Goal: Book appointment/travel/reservation

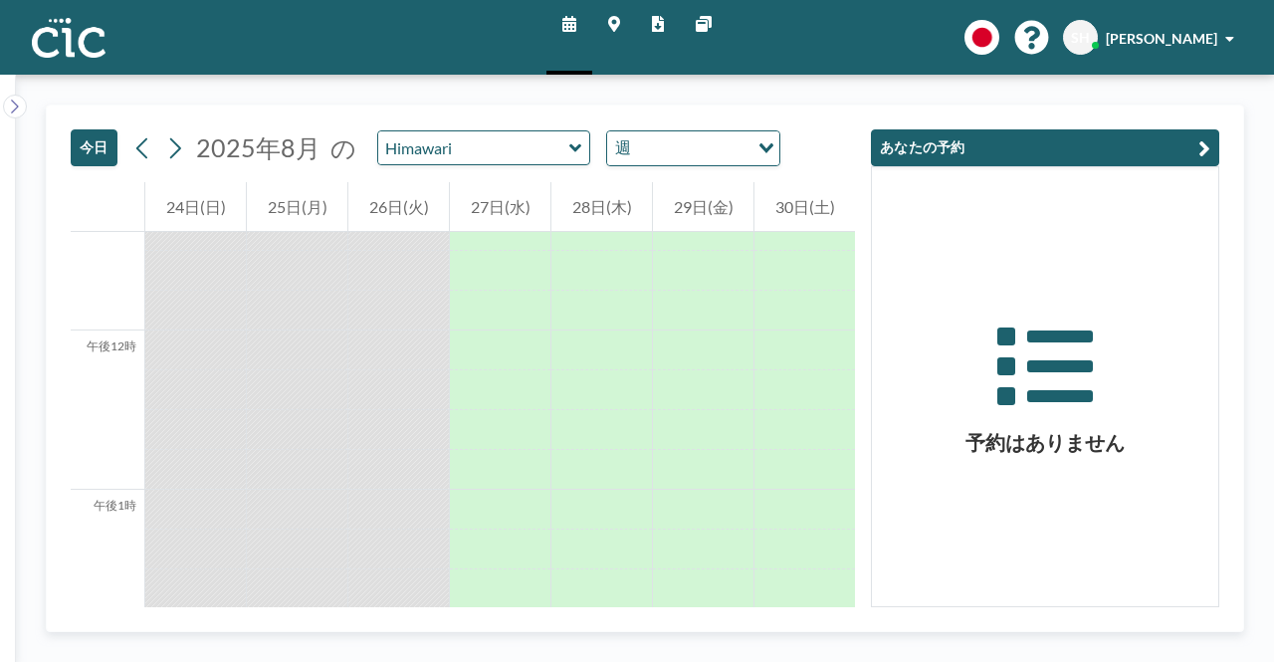
scroll to position [1672, 0]
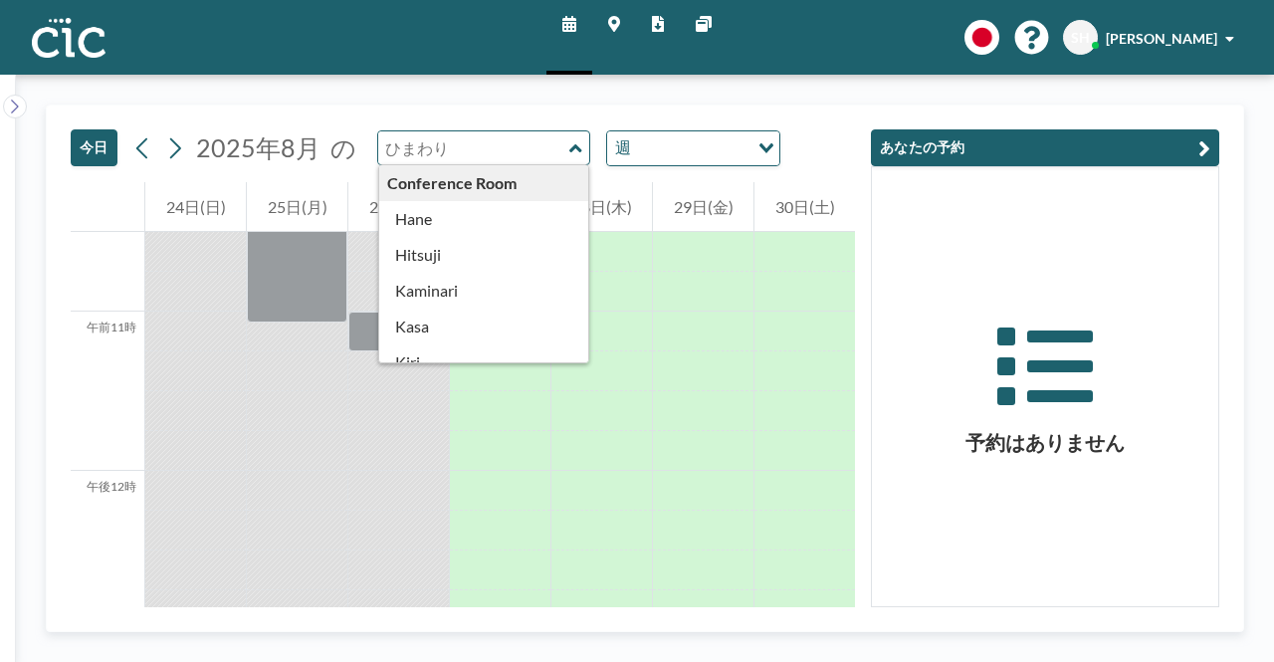
click at [464, 148] on input "text" at bounding box center [473, 147] width 191 height 33
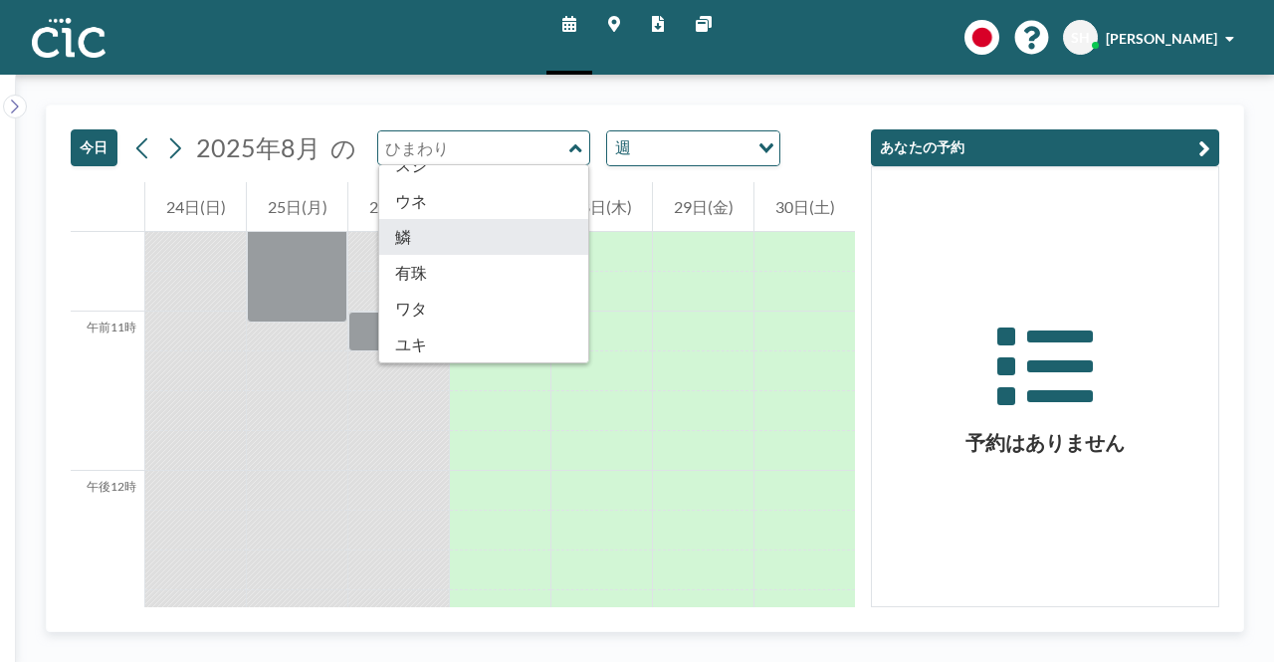
type input "Uroko"
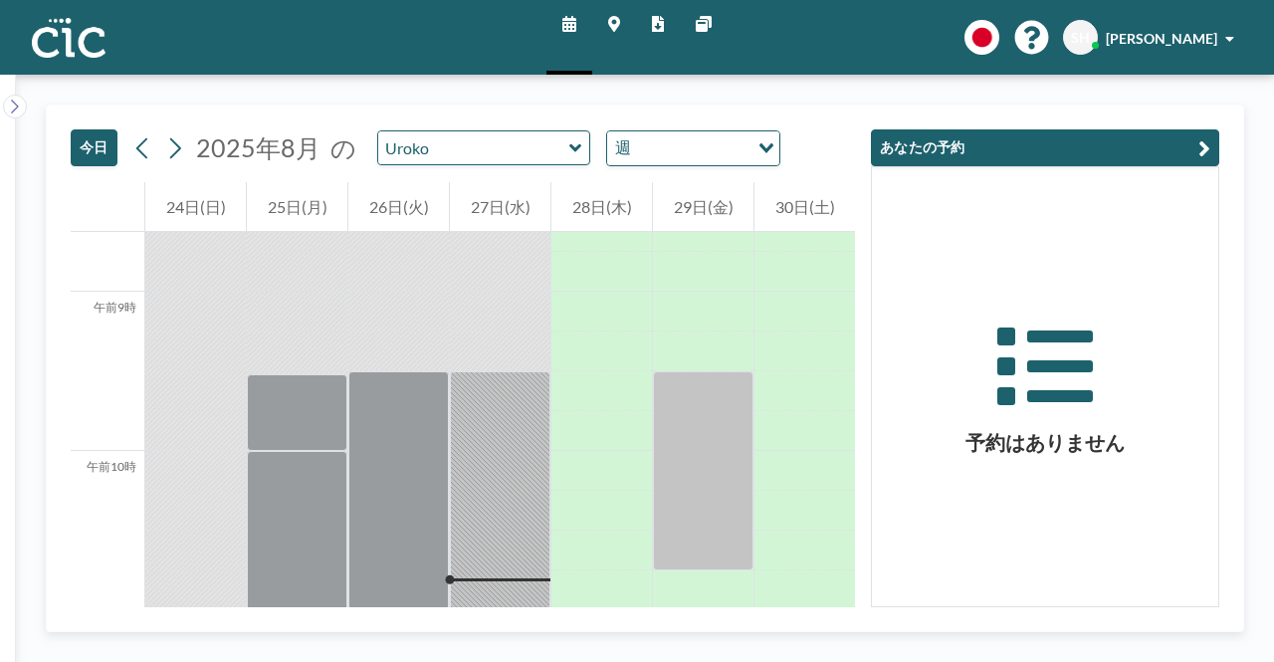
scroll to position [1473, 0]
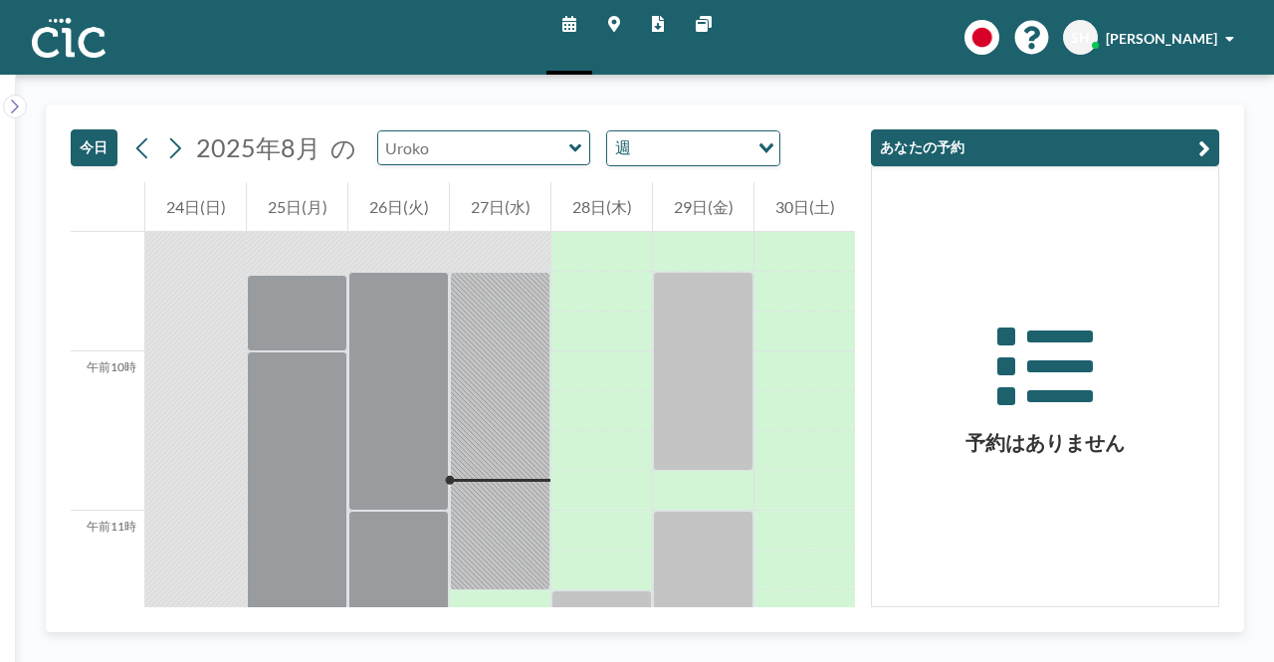
click at [467, 156] on input "text" at bounding box center [473, 147] width 191 height 33
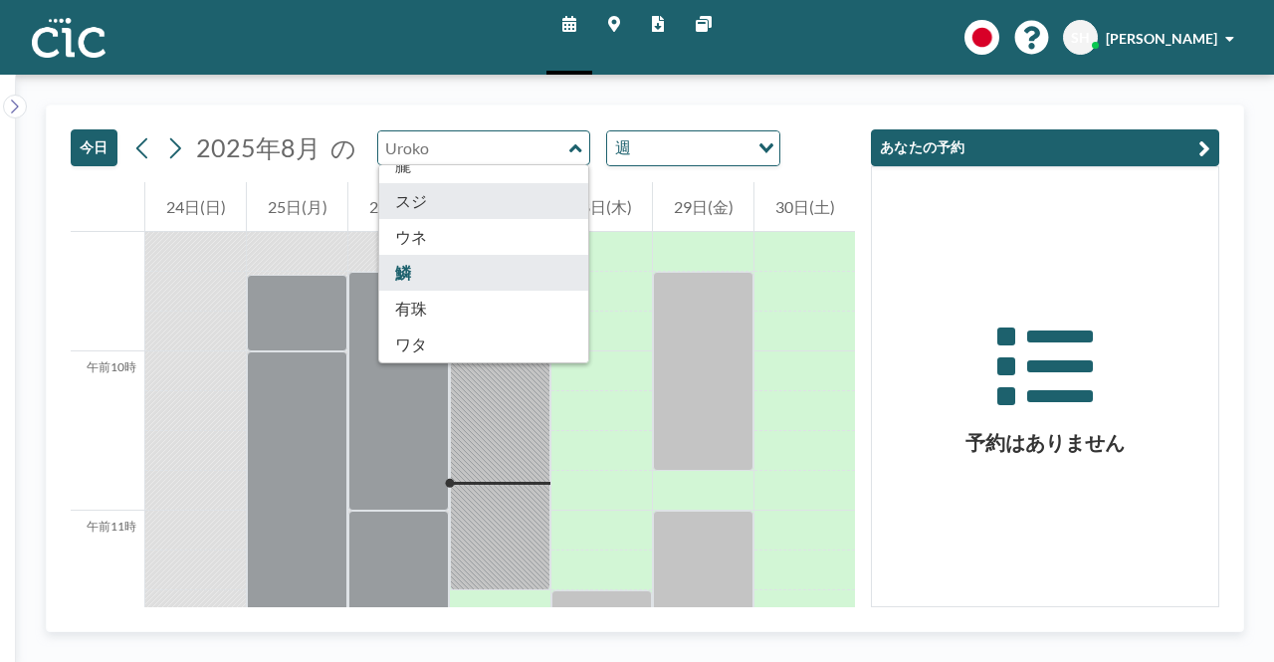
scroll to position [1102, 0]
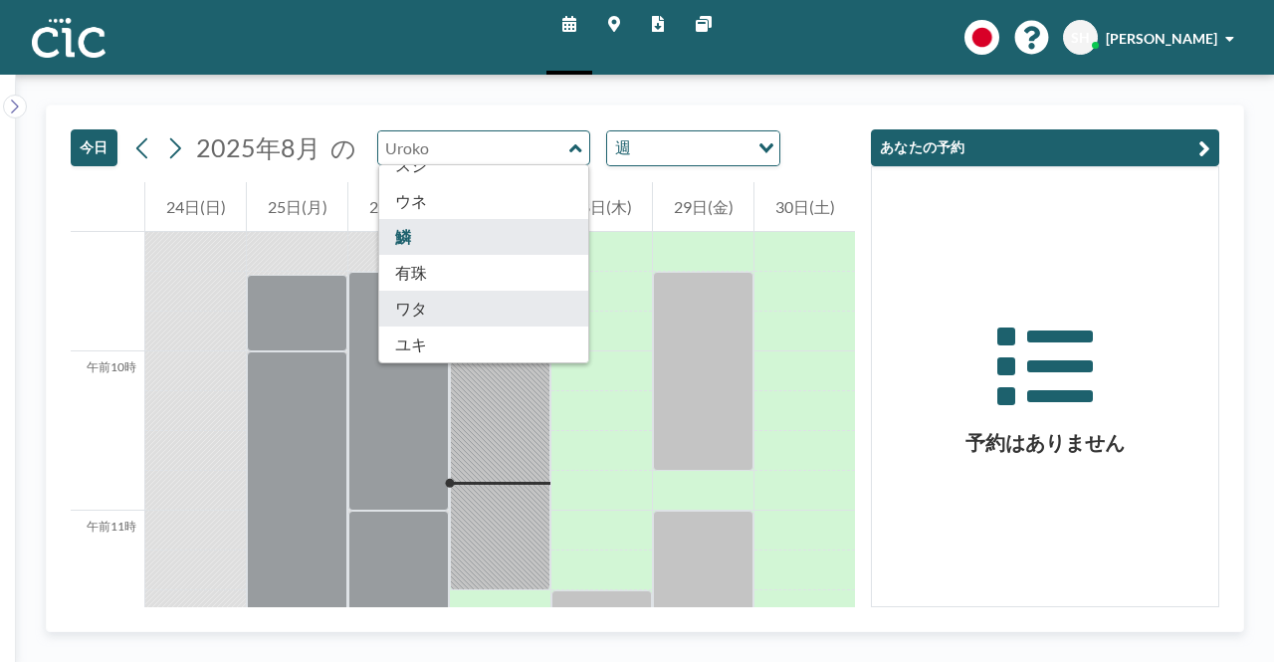
type input "Wata"
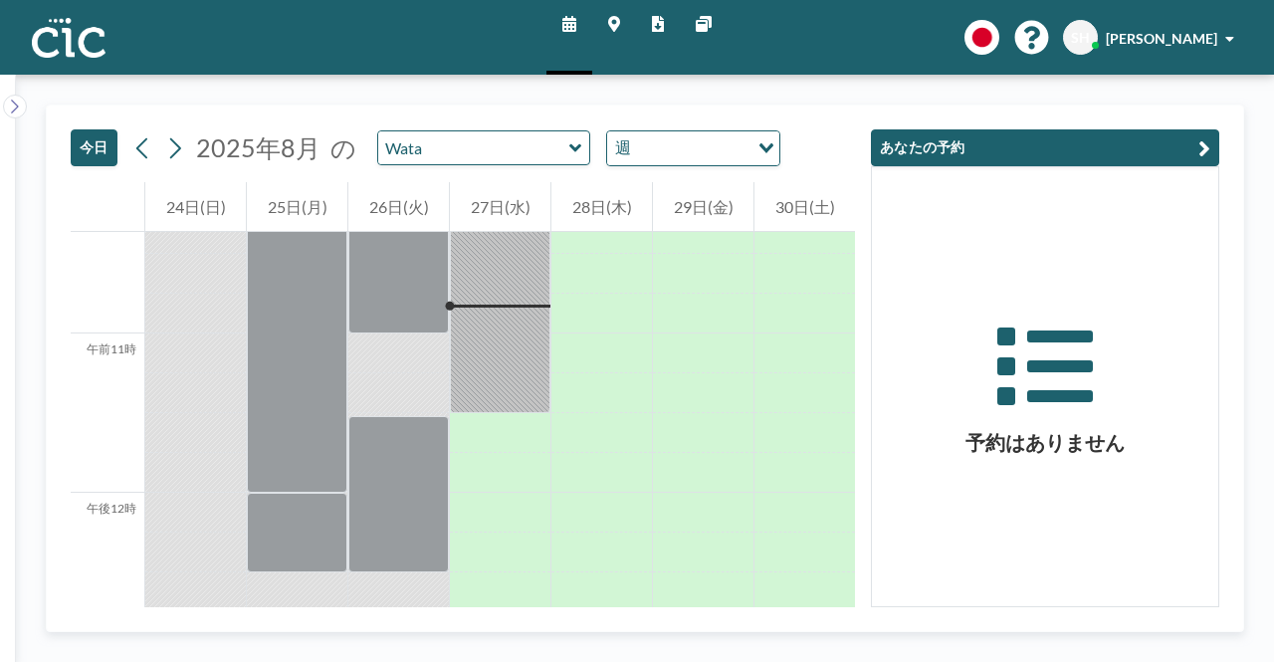
scroll to position [1672, 0]
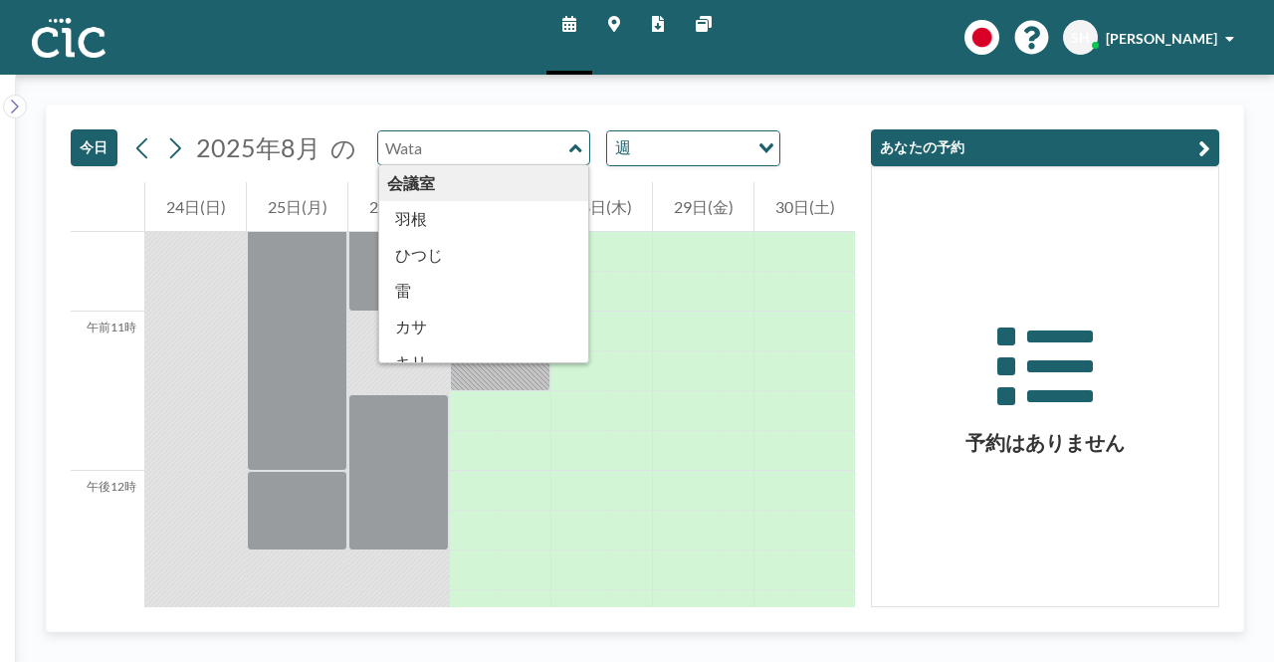
click at [463, 157] on input "text" at bounding box center [473, 147] width 191 height 33
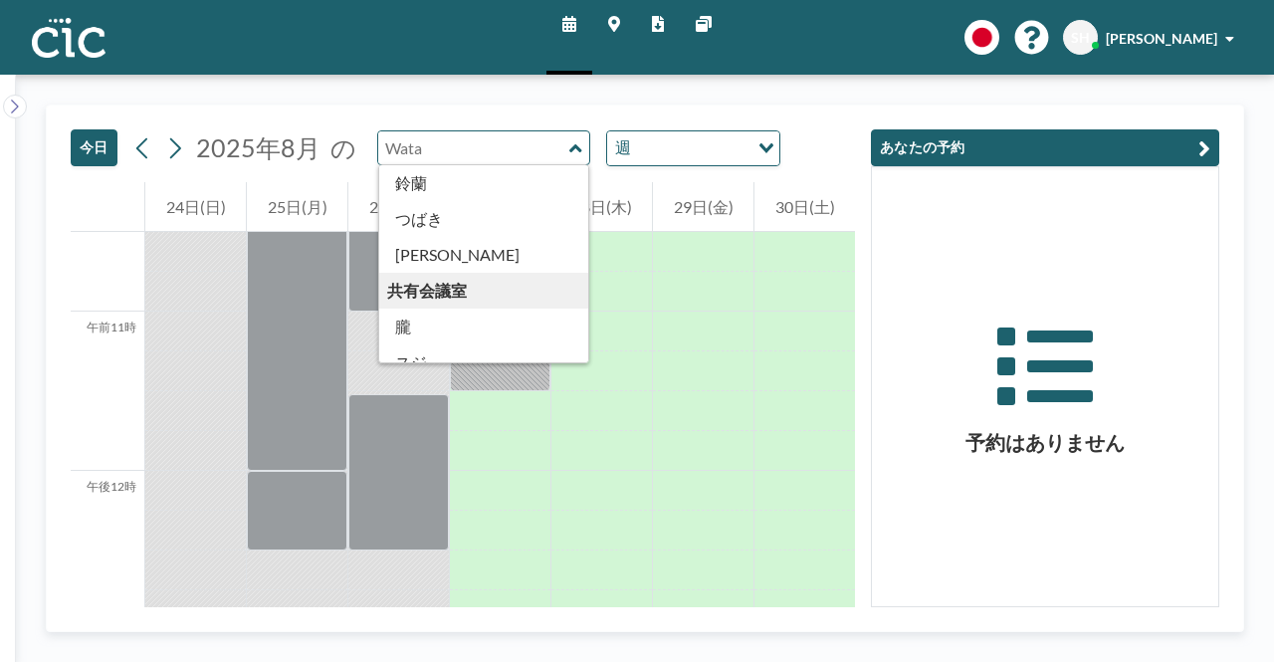
scroll to position [995, 0]
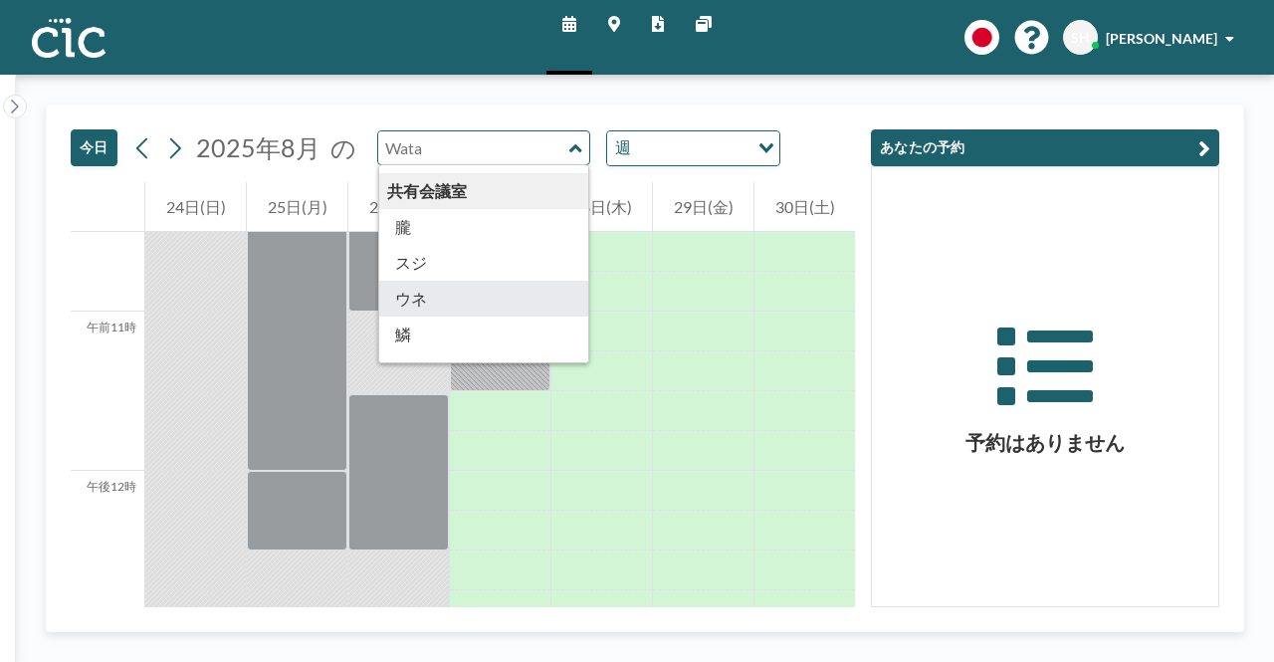
type input "Une"
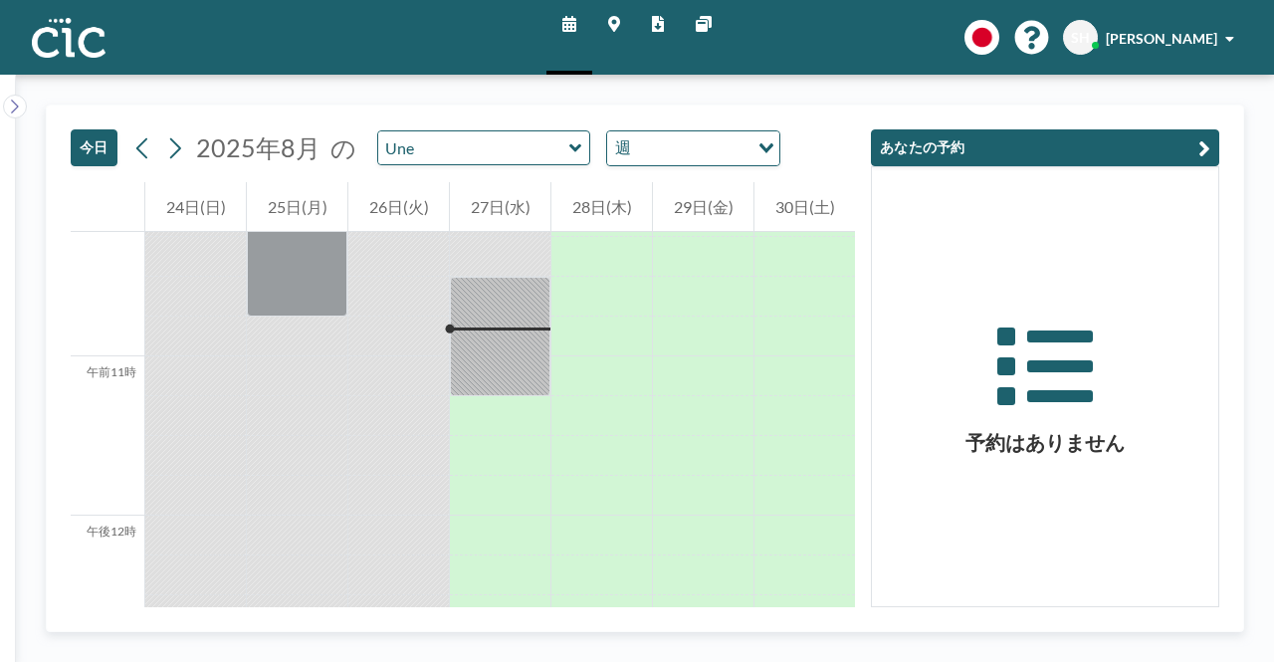
scroll to position [1593, 0]
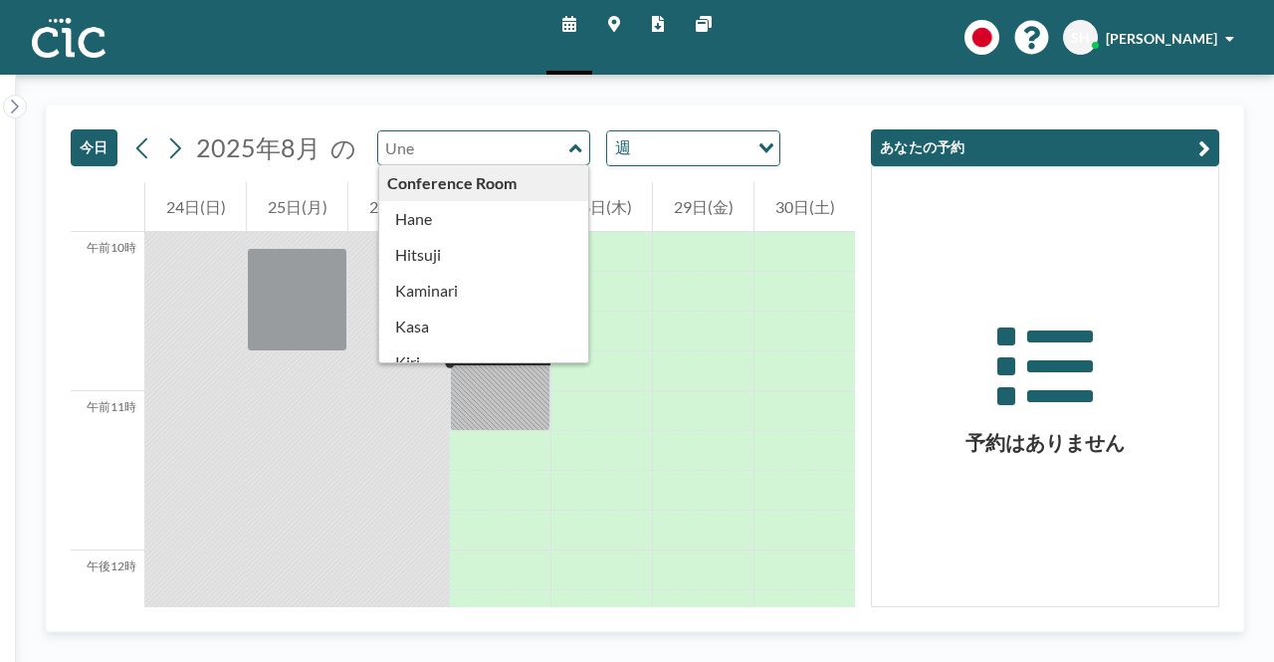
click at [459, 153] on input "text" at bounding box center [473, 147] width 191 height 33
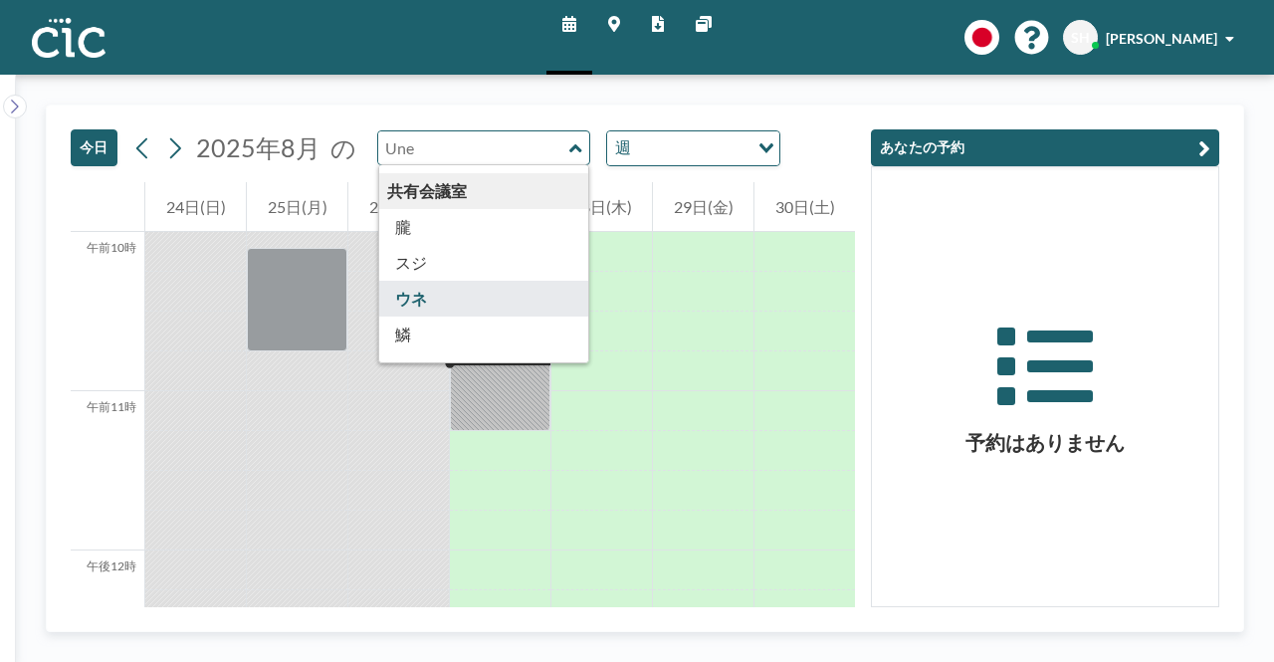
scroll to position [1095, 0]
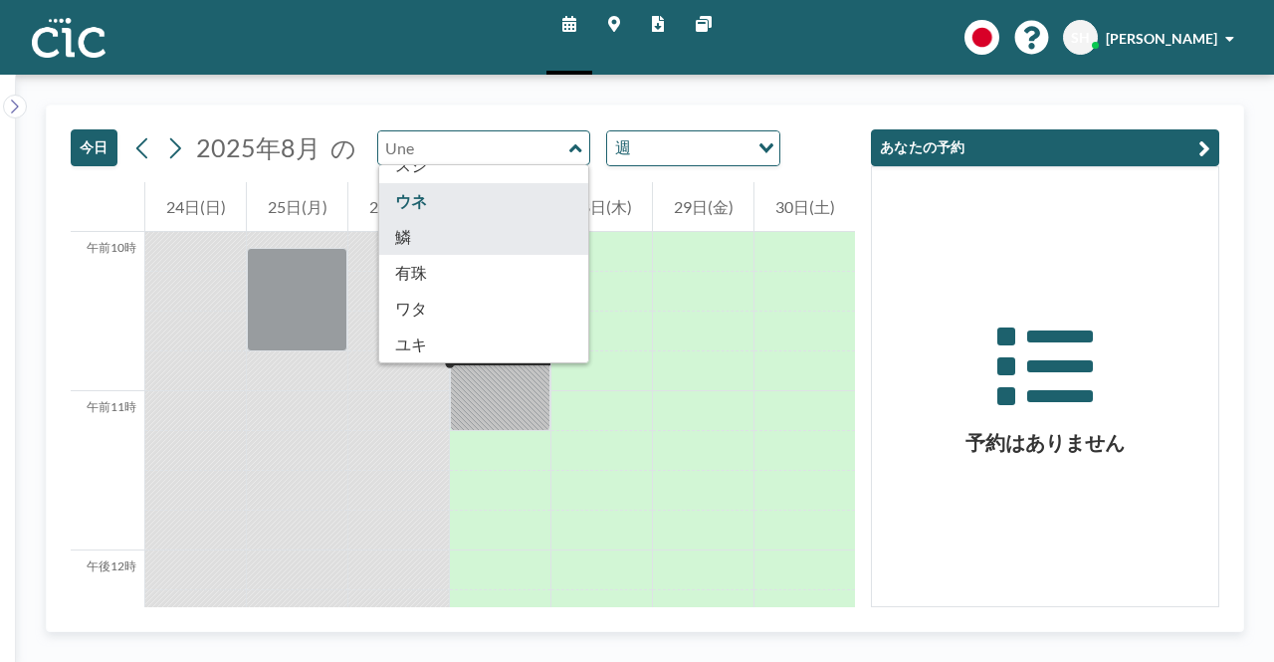
type input "Uroko"
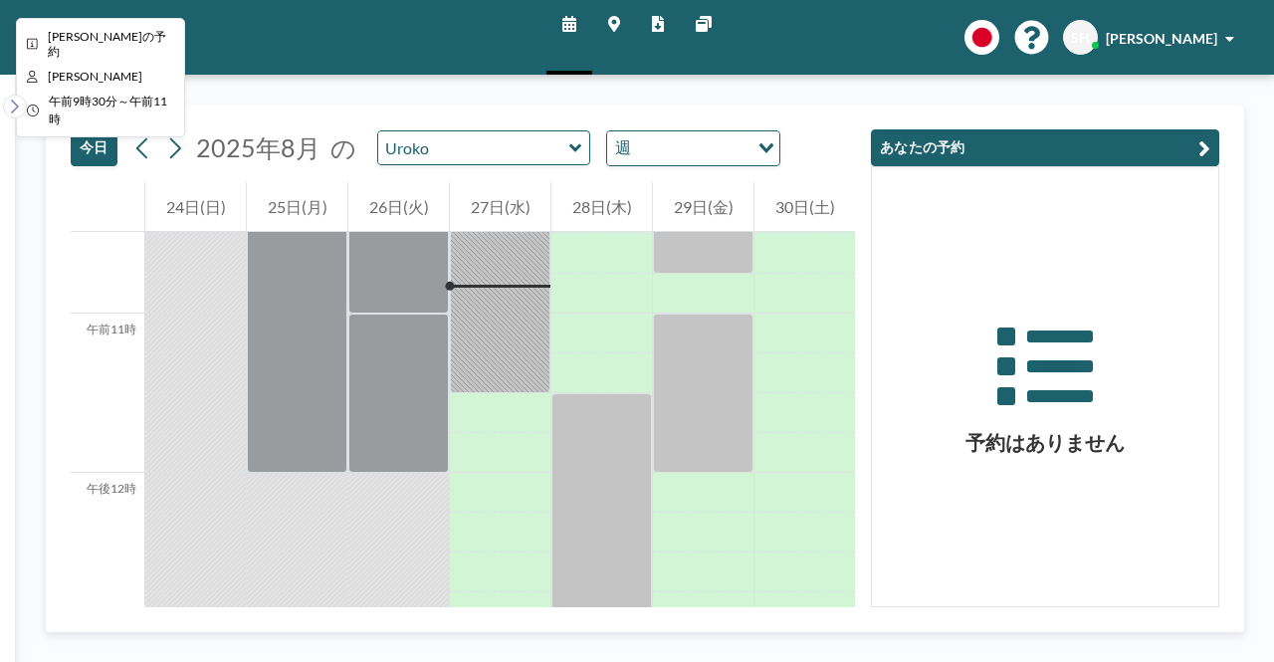
scroll to position [1672, 0]
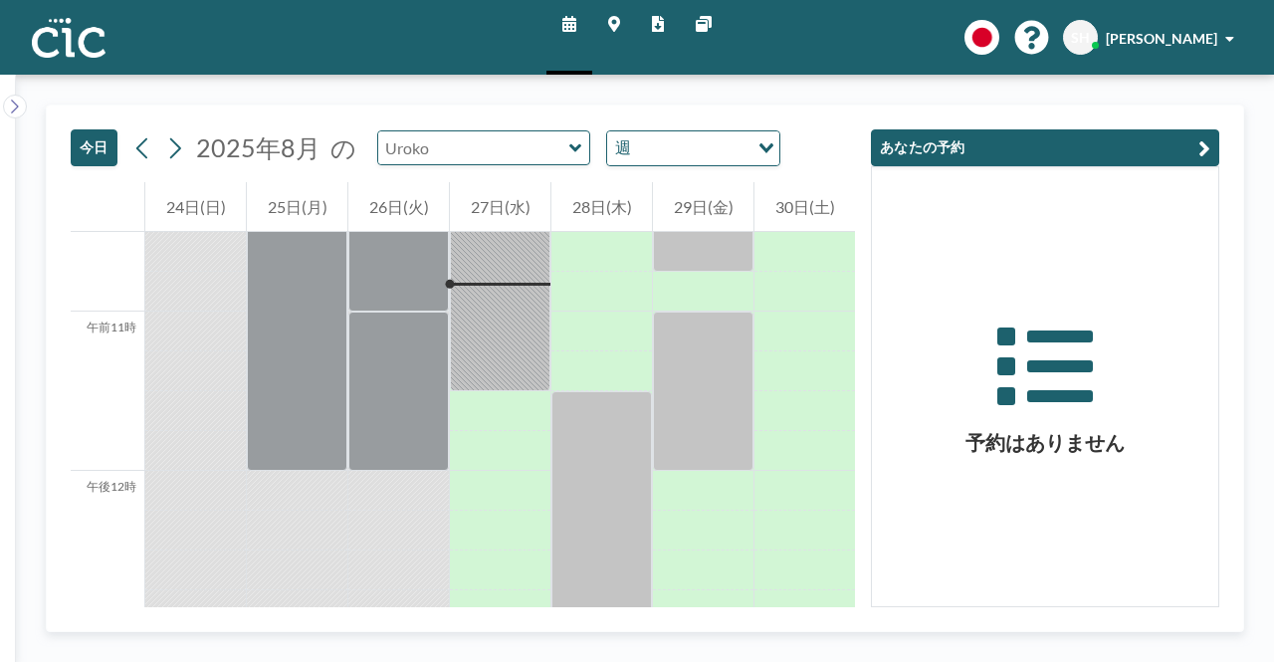
click at [444, 154] on input "text" at bounding box center [473, 147] width 191 height 33
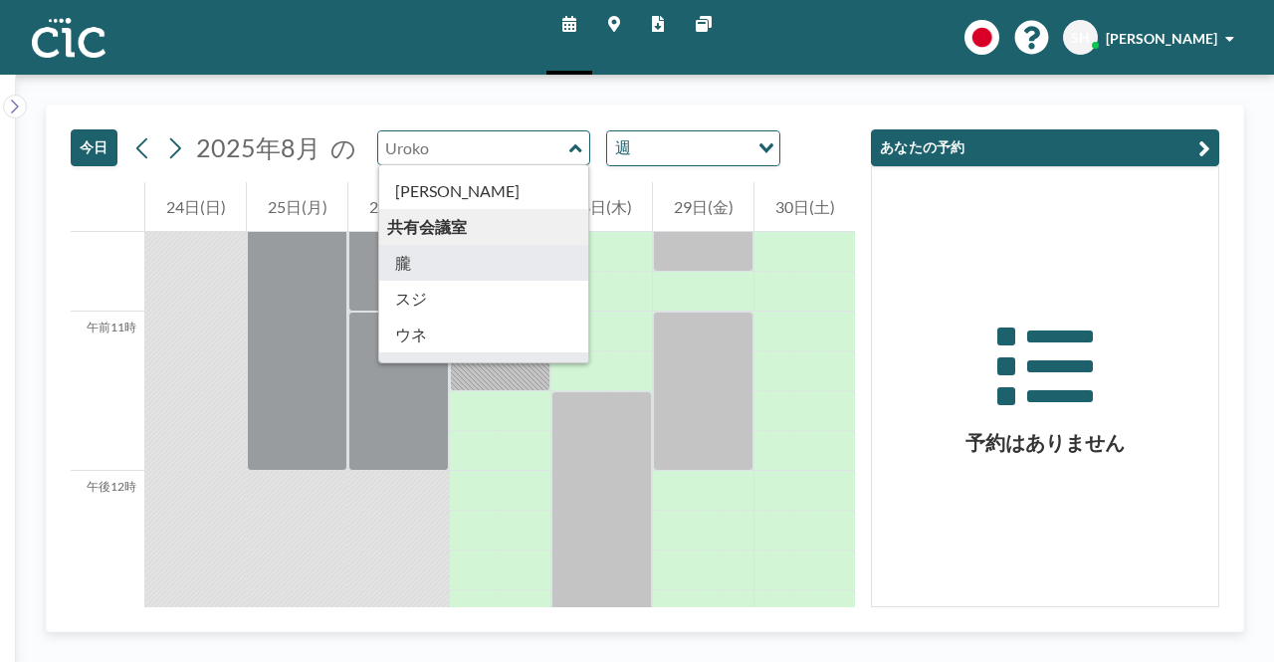
scroll to position [1002, 0]
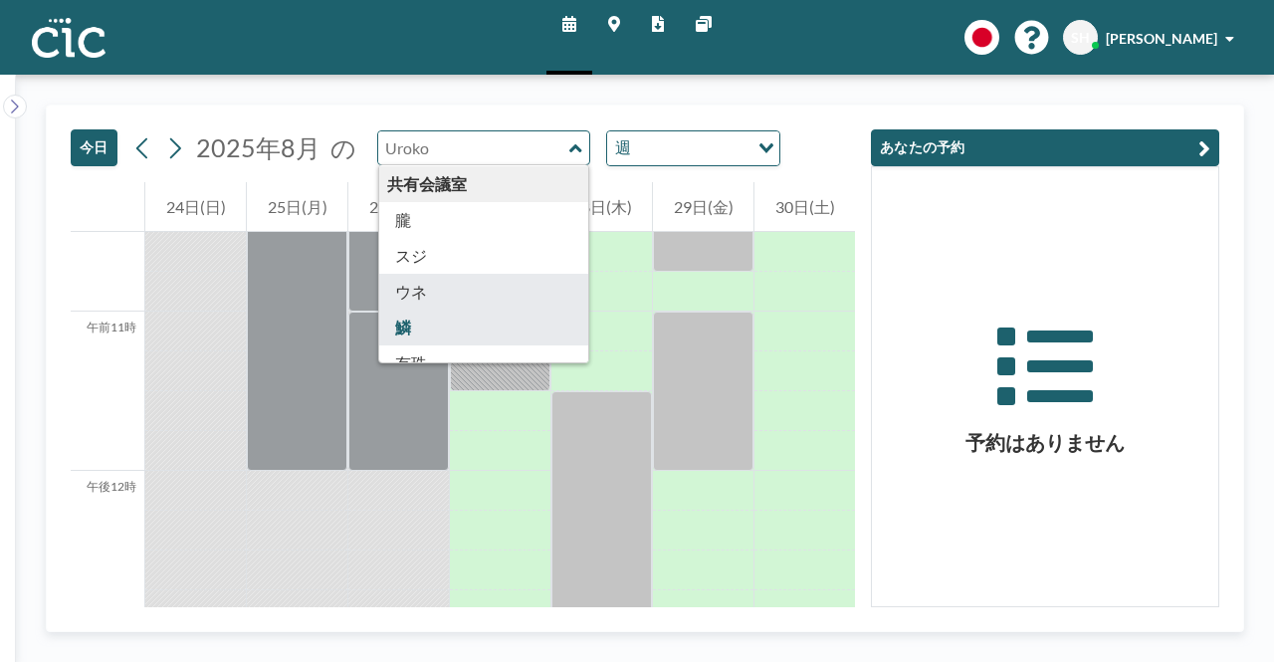
type input "Une"
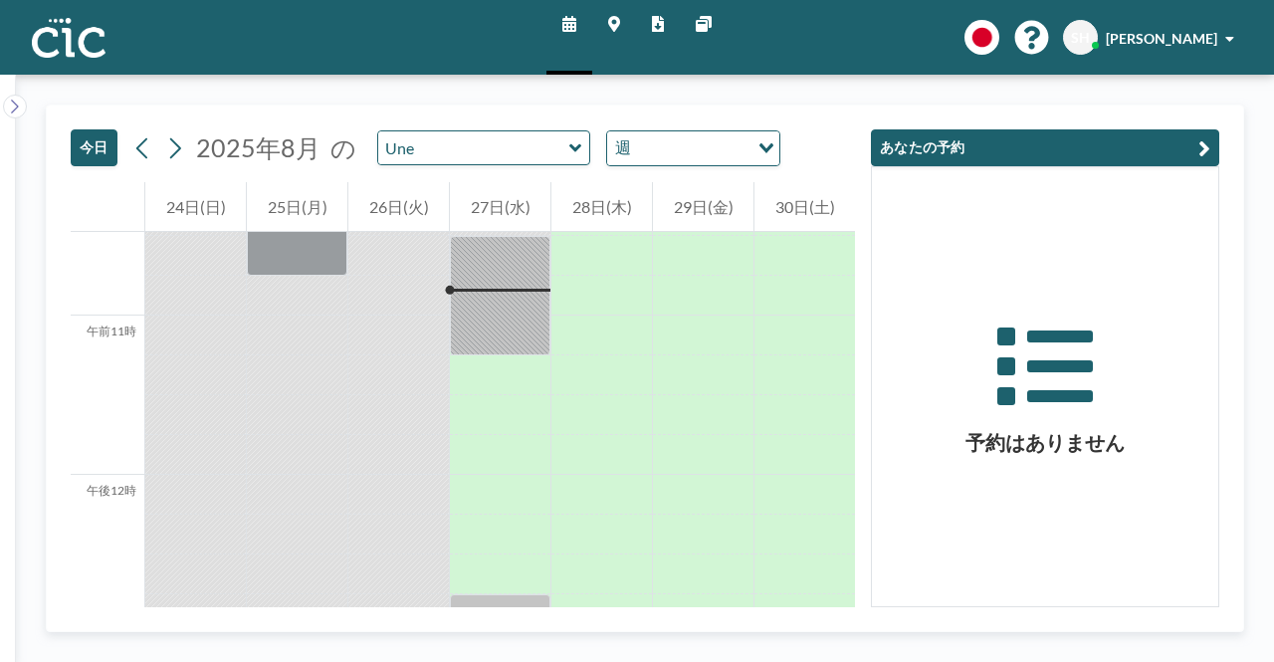
scroll to position [1672, 0]
click at [444, 149] on input "text" at bounding box center [473, 147] width 191 height 33
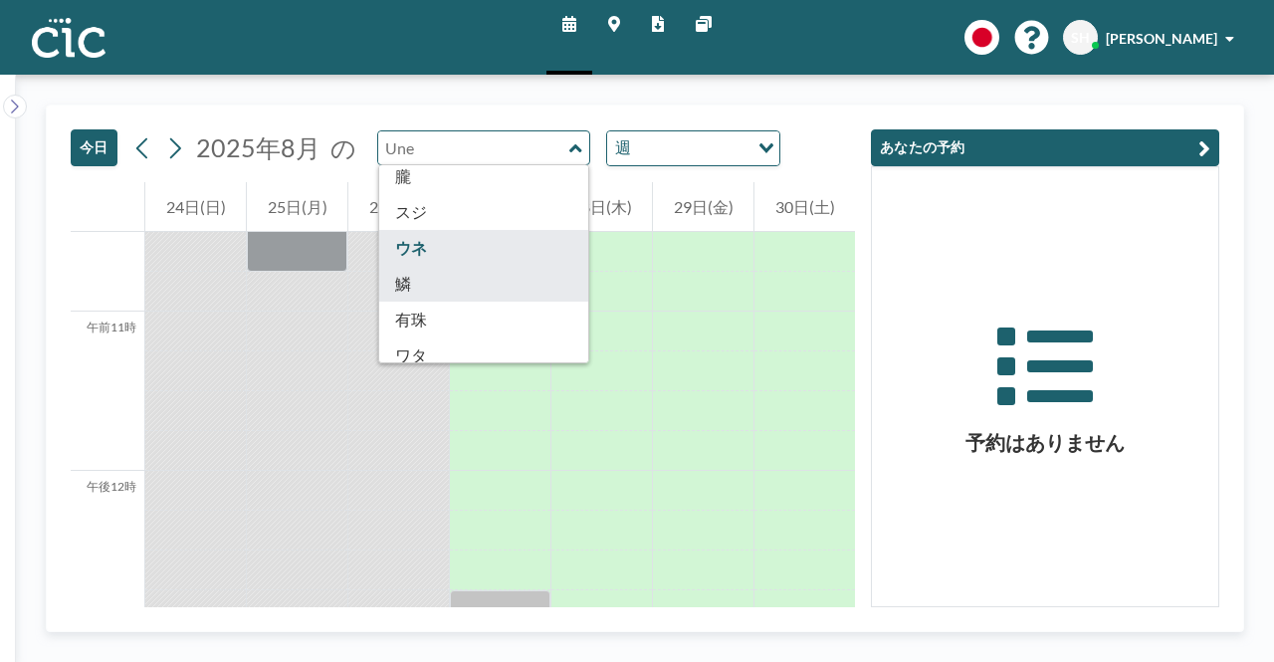
scroll to position [1002, 0]
type input "Suji"
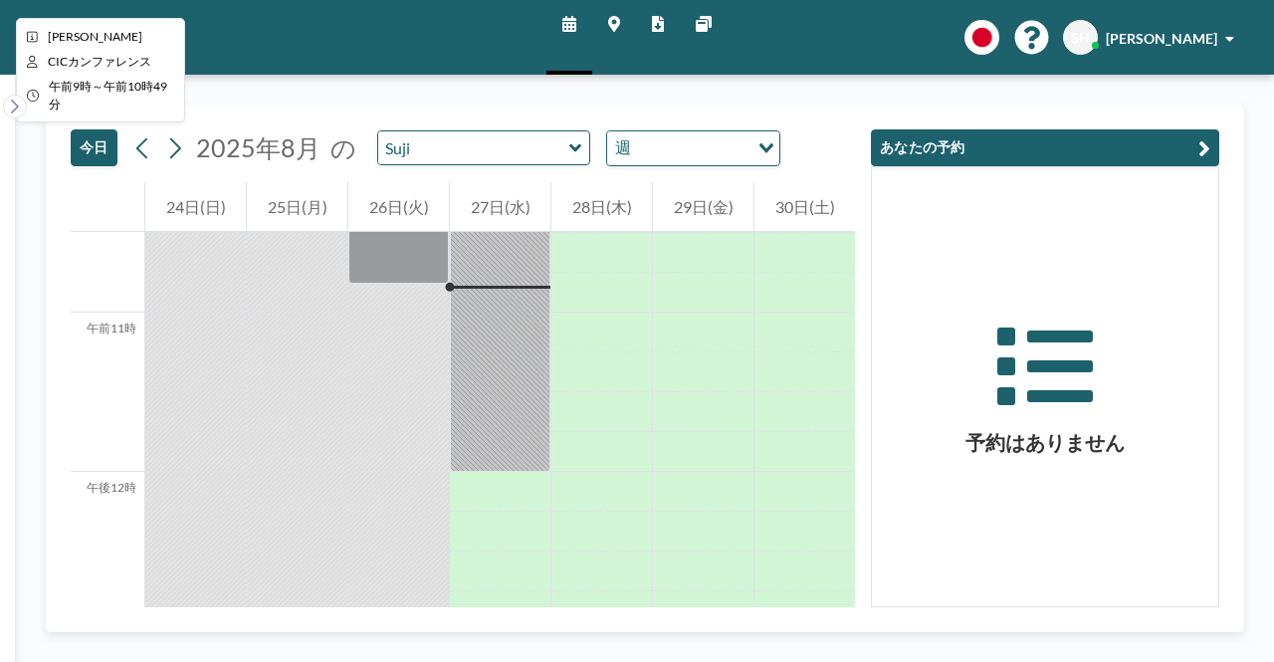
scroll to position [1672, 0]
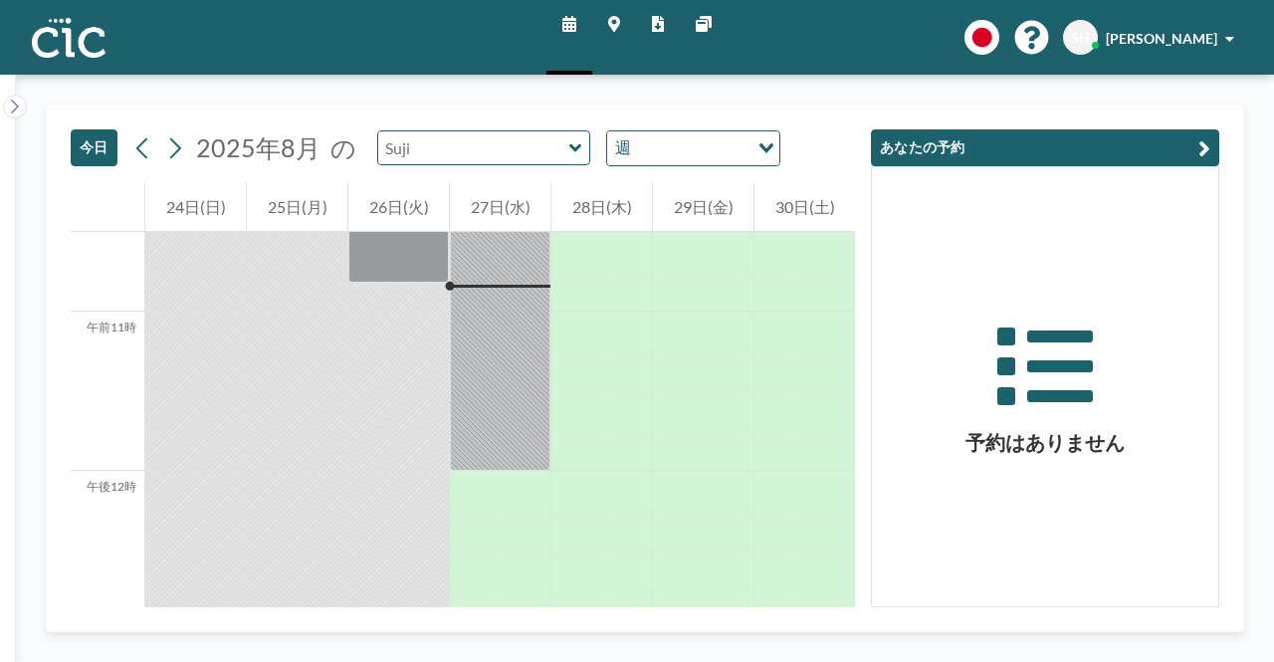
click at [450, 152] on input "text" at bounding box center [473, 147] width 191 height 33
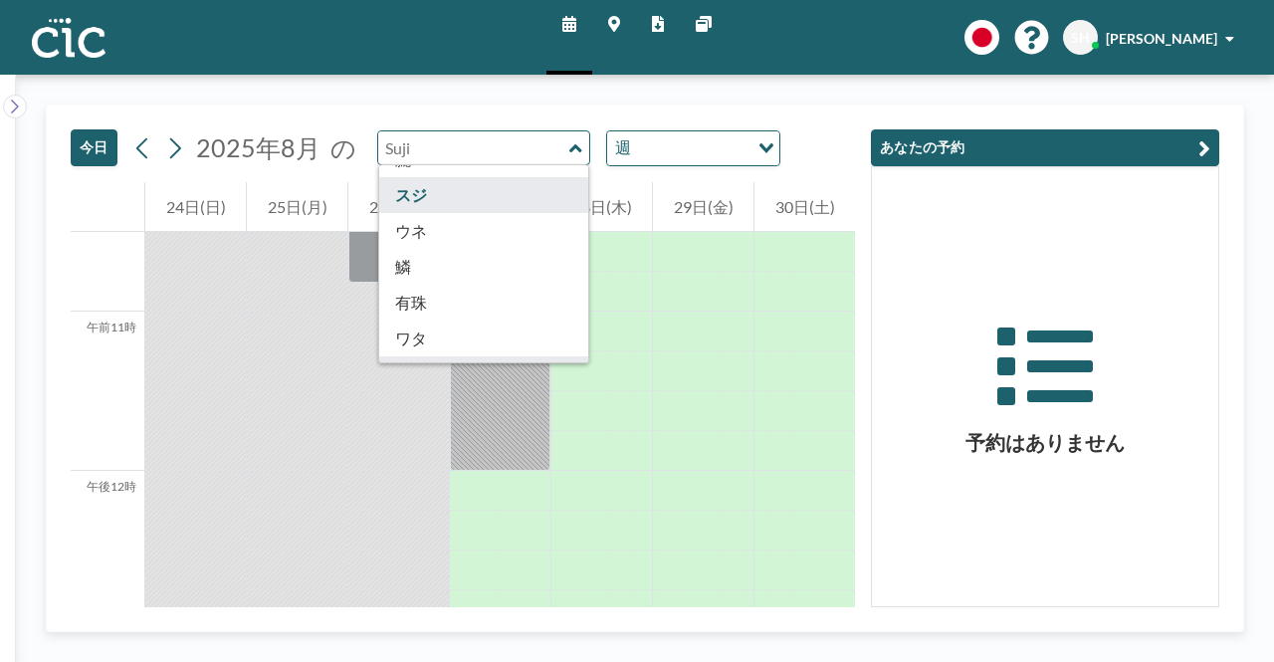
scroll to position [1102, 0]
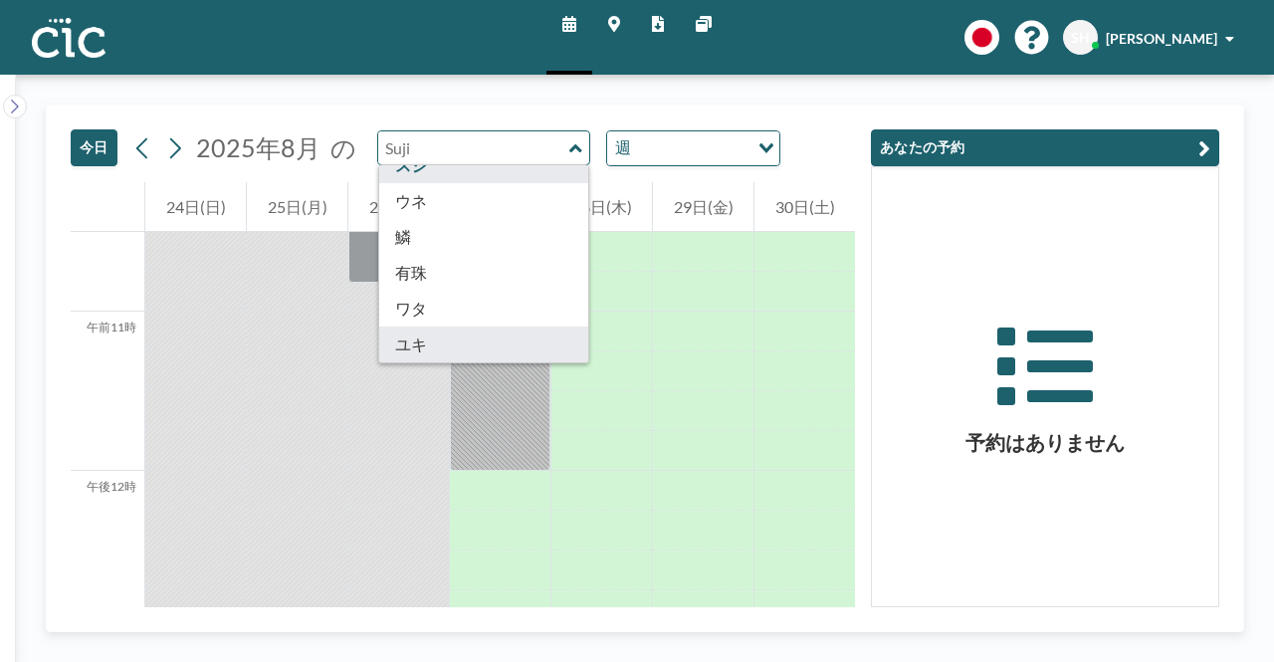
type input "[PERSON_NAME]"
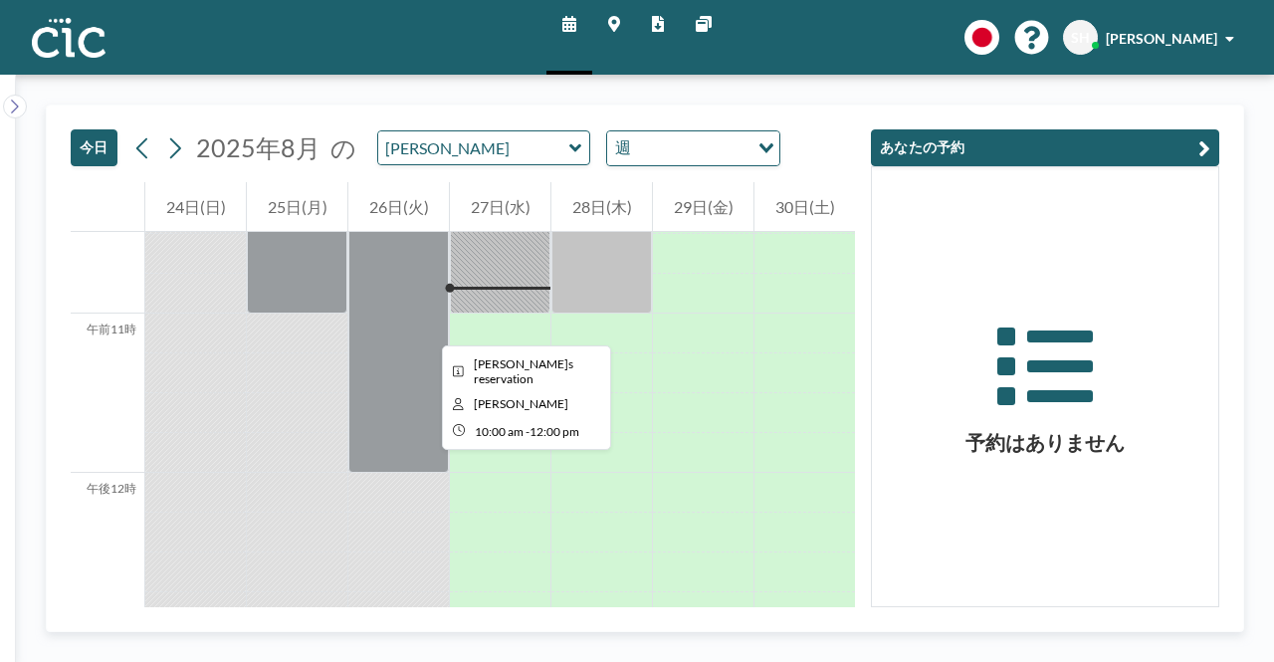
scroll to position [1672, 0]
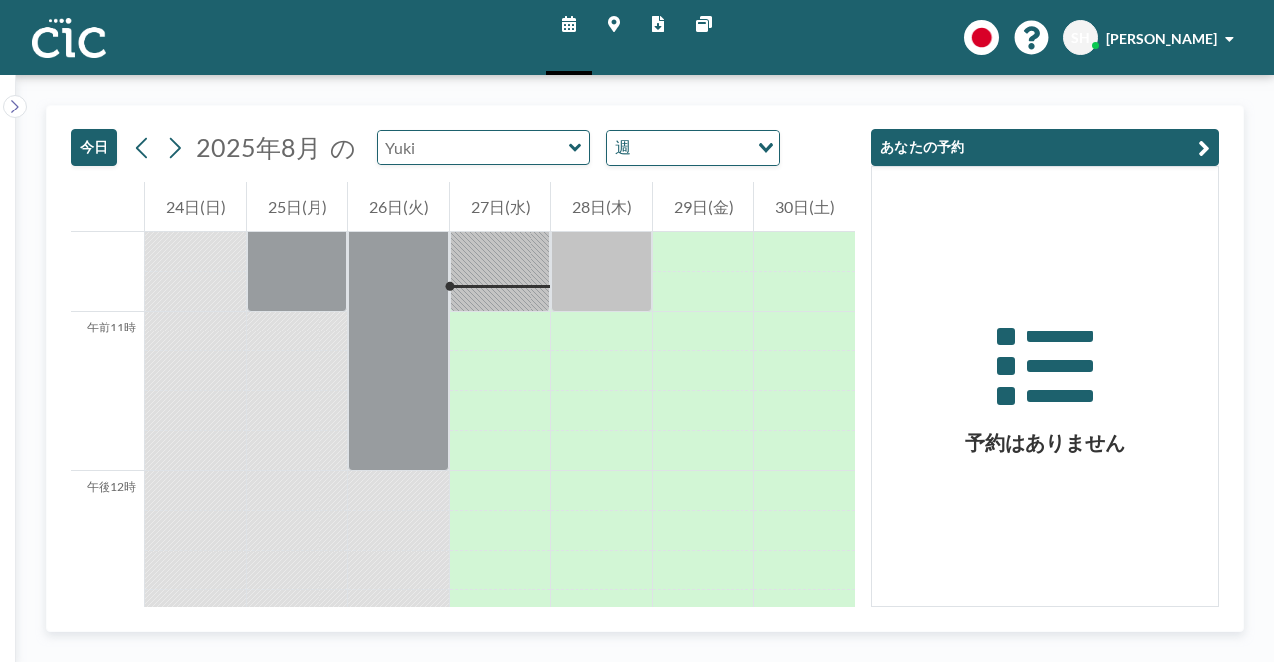
click at [489, 146] on input "text" at bounding box center [473, 147] width 191 height 33
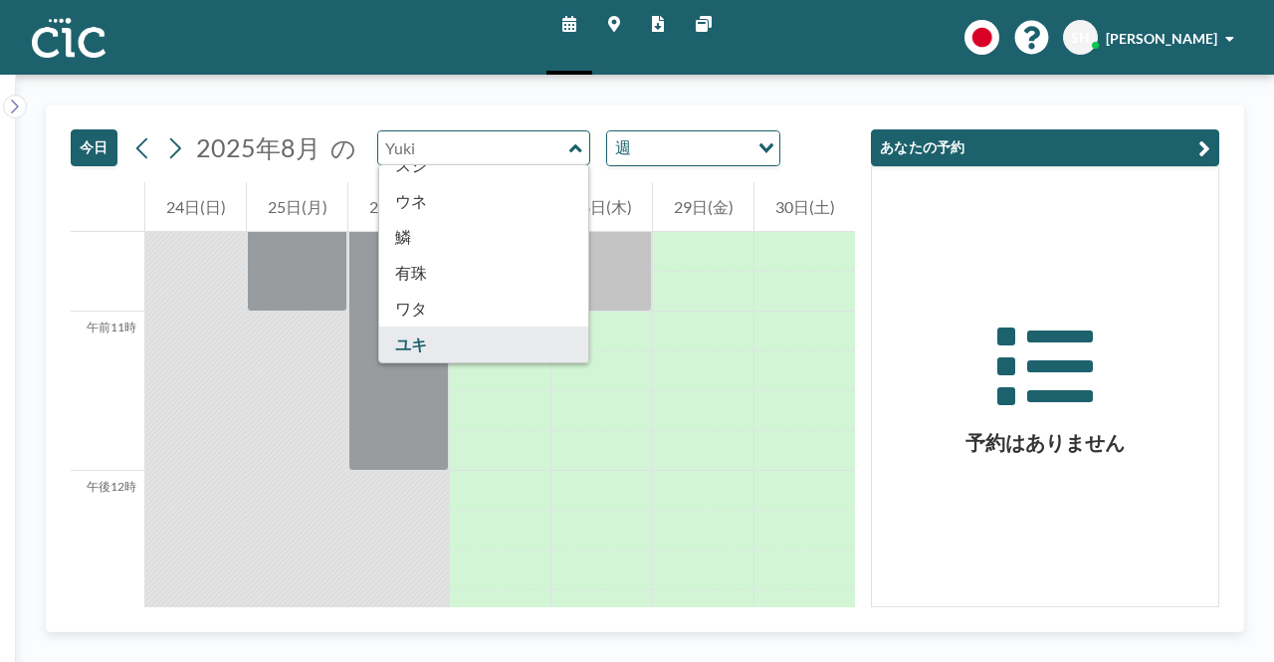
scroll to position [1102, 0]
type input "Wata"
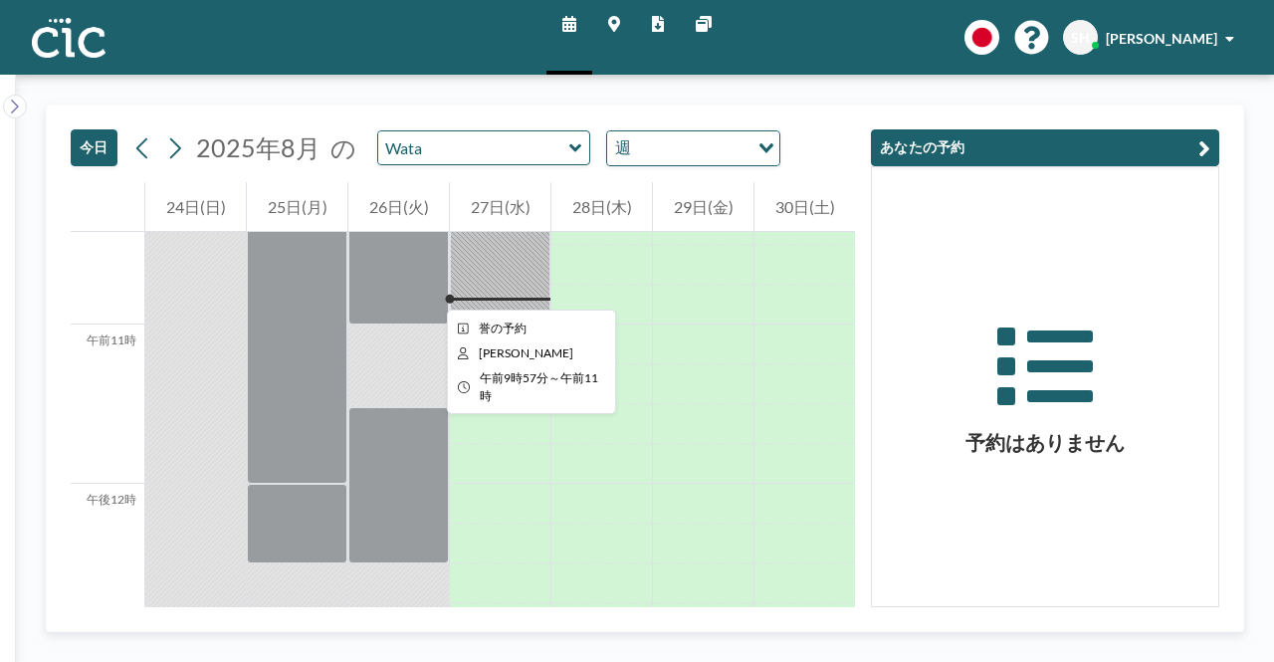
scroll to position [1672, 0]
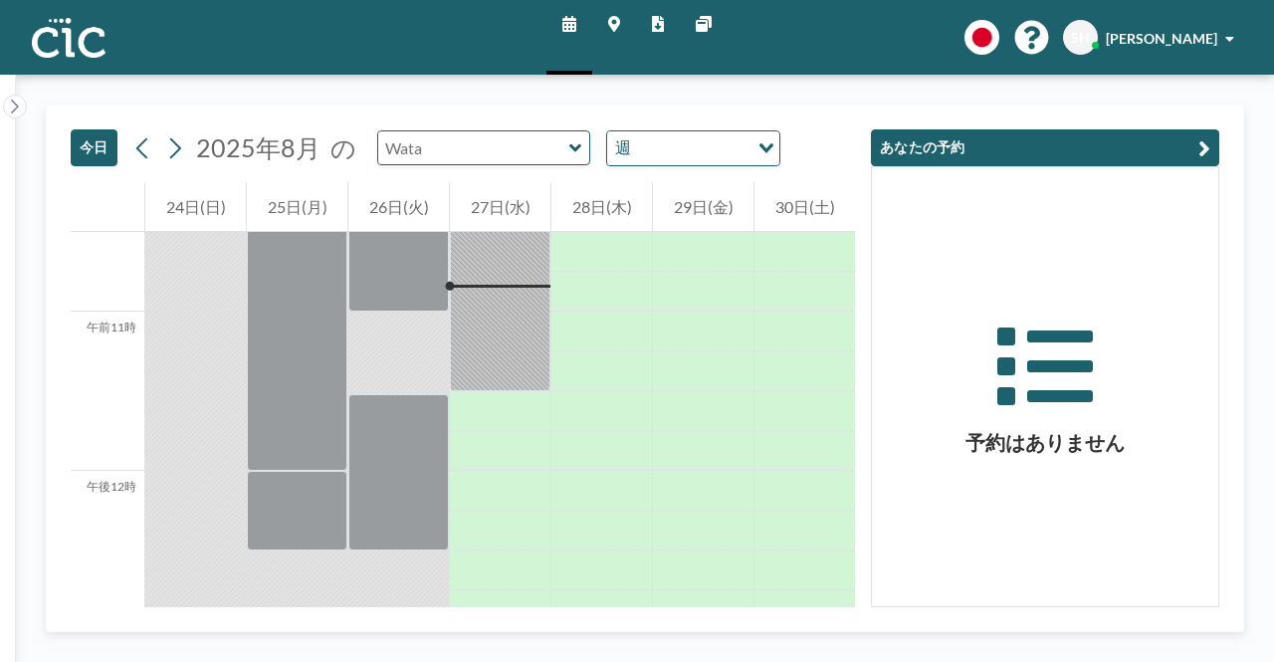
click at [500, 155] on input "text" at bounding box center [473, 147] width 191 height 33
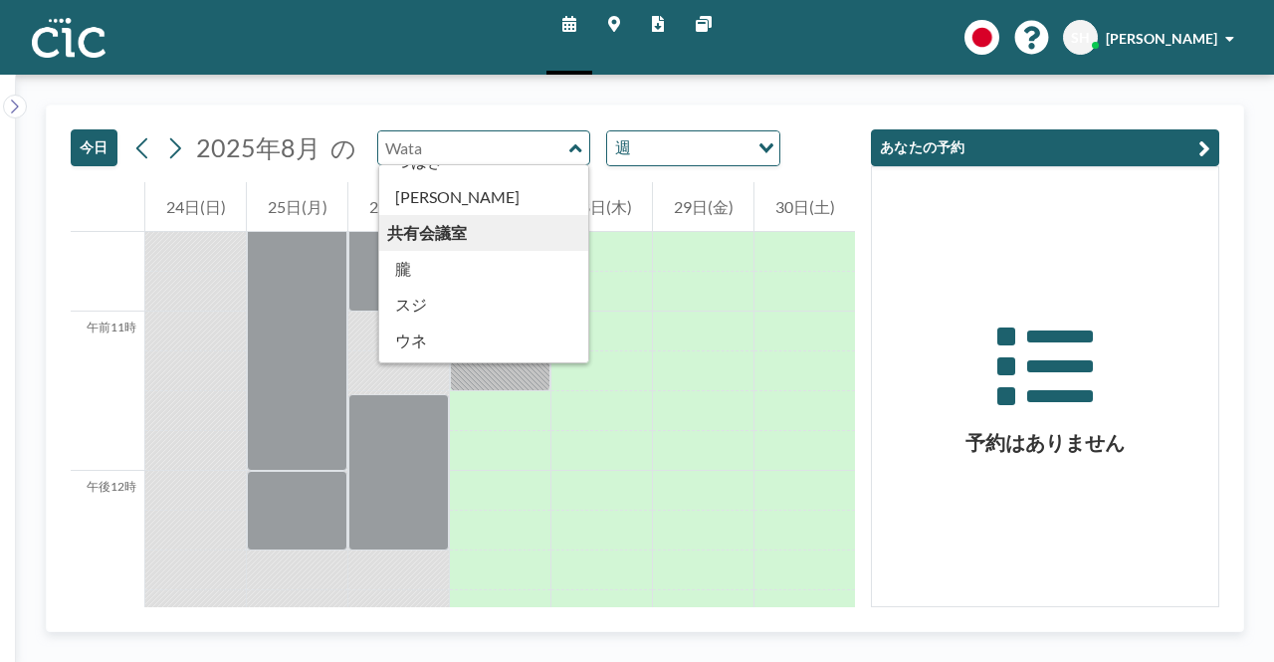
scroll to position [995, 0]
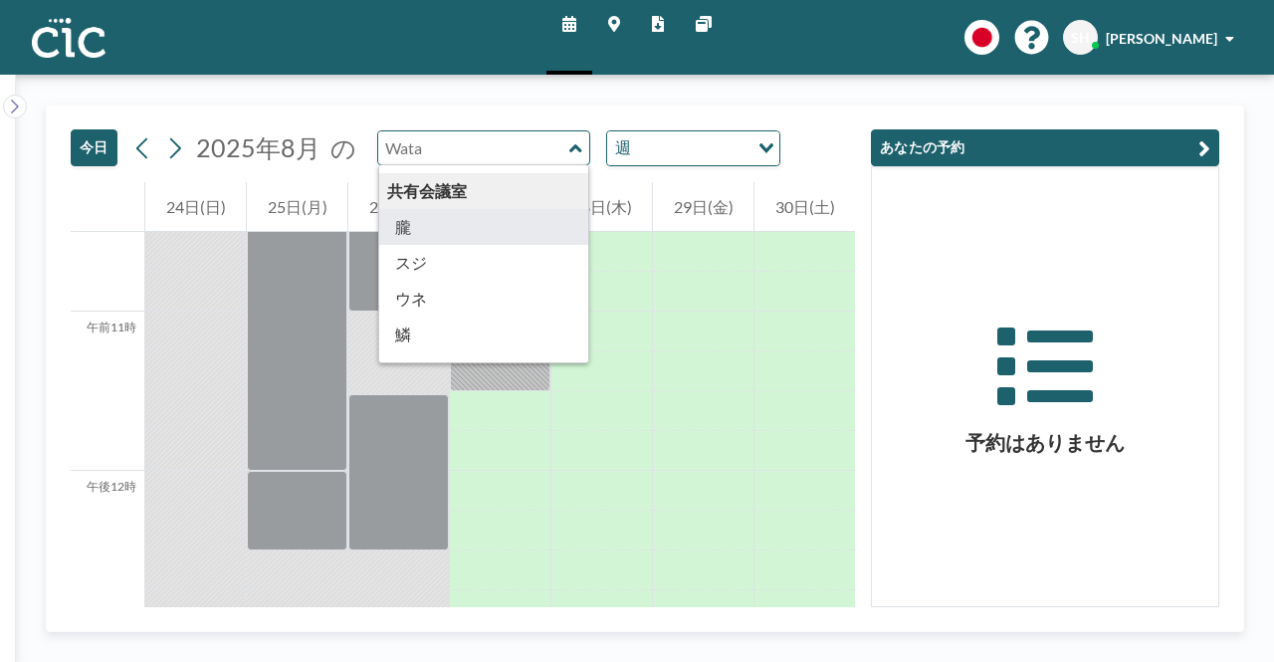
type input "Oboro"
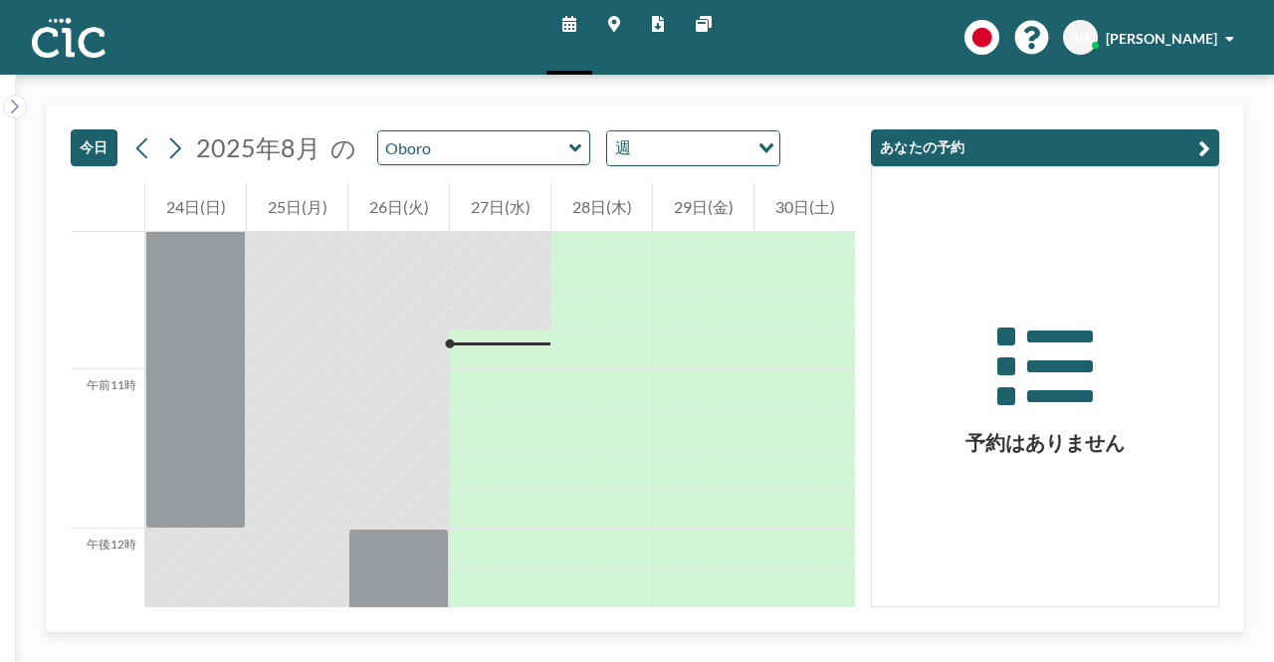
scroll to position [1672, 0]
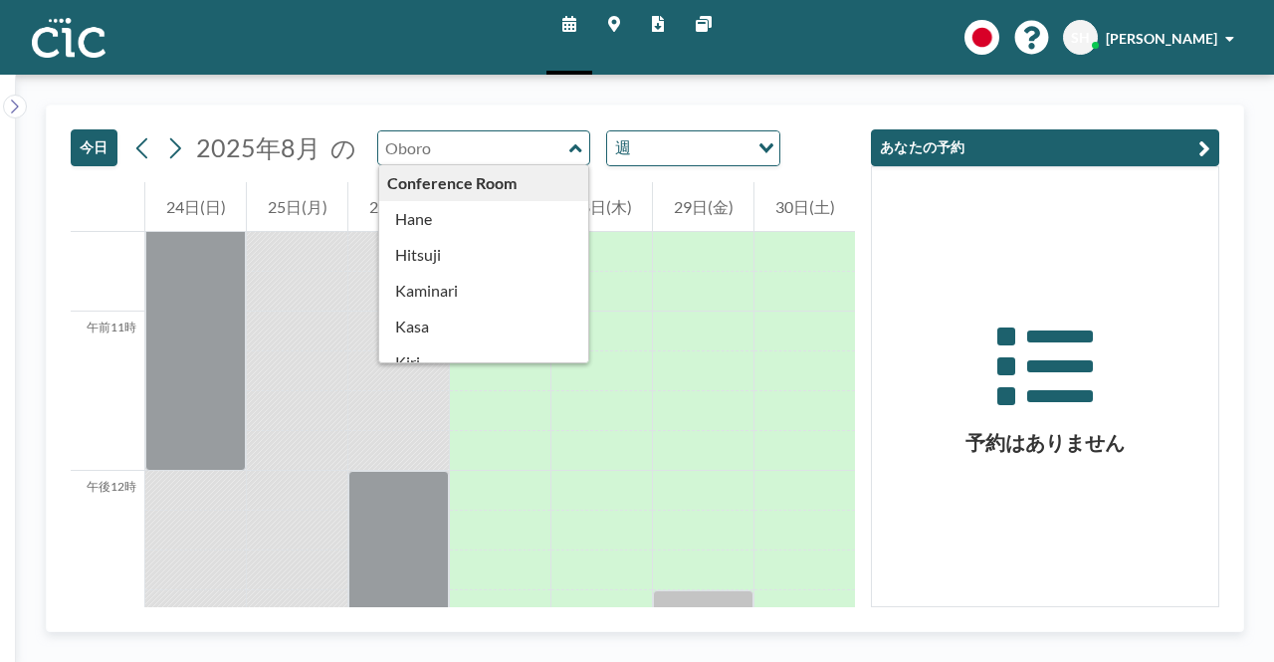
click at [497, 162] on input "text" at bounding box center [473, 147] width 191 height 33
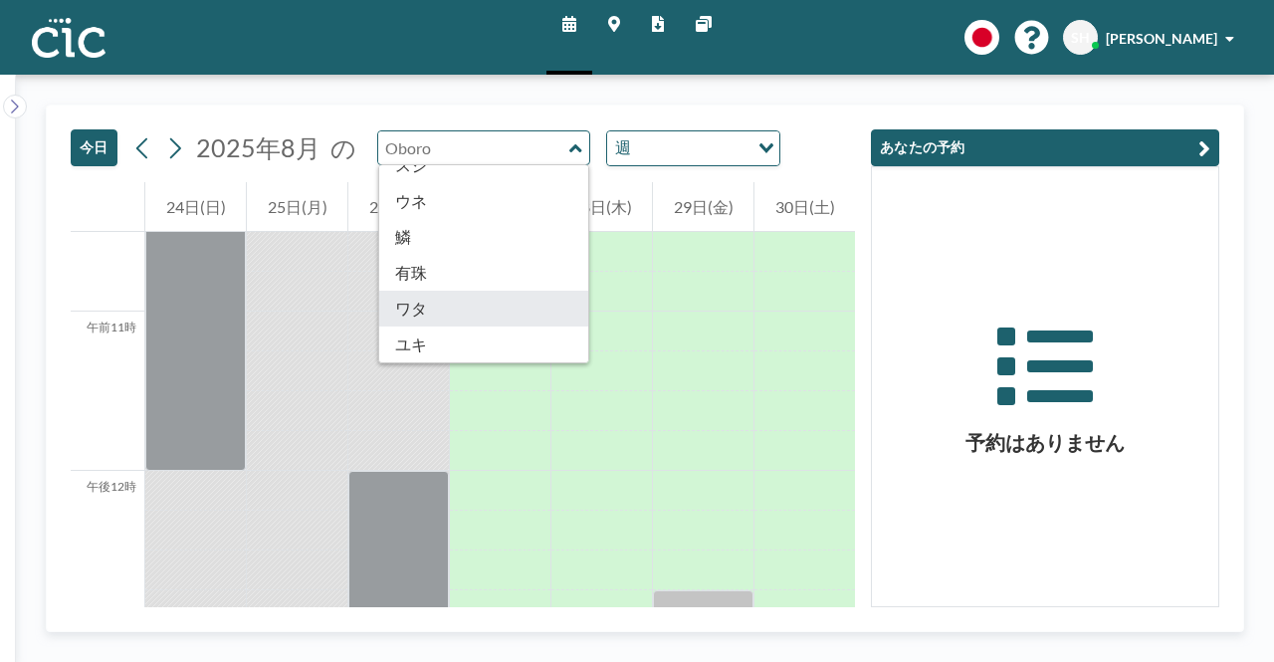
type input "Wata"
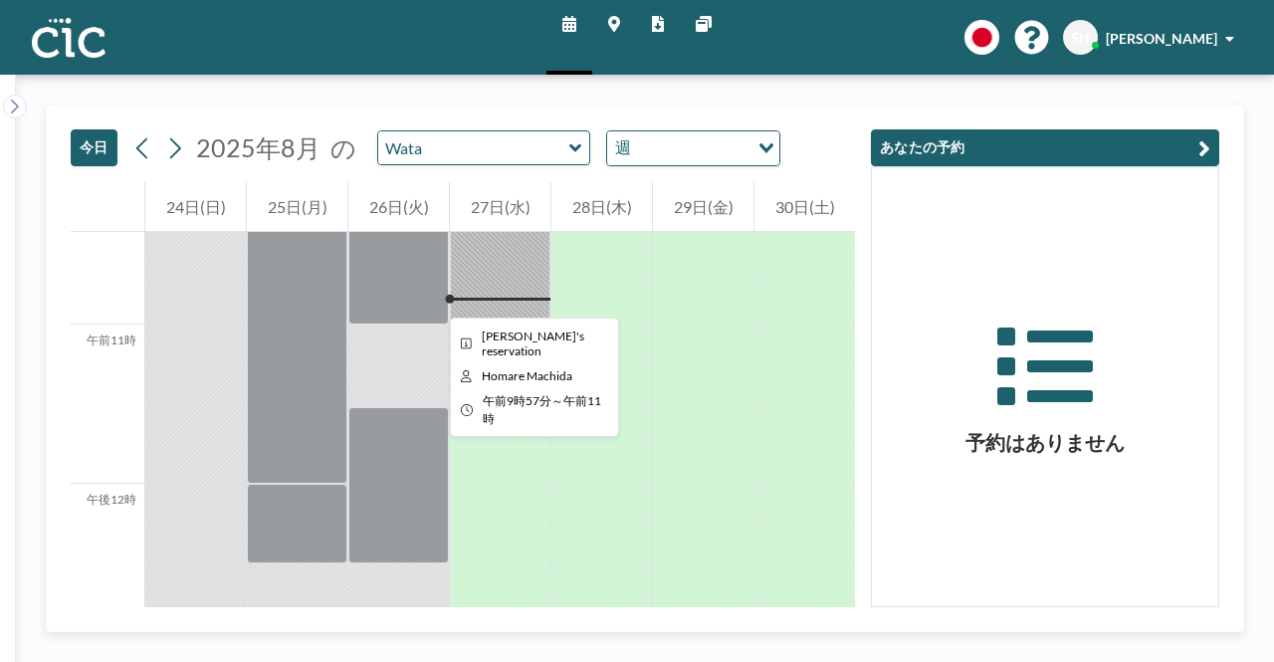
scroll to position [1672, 0]
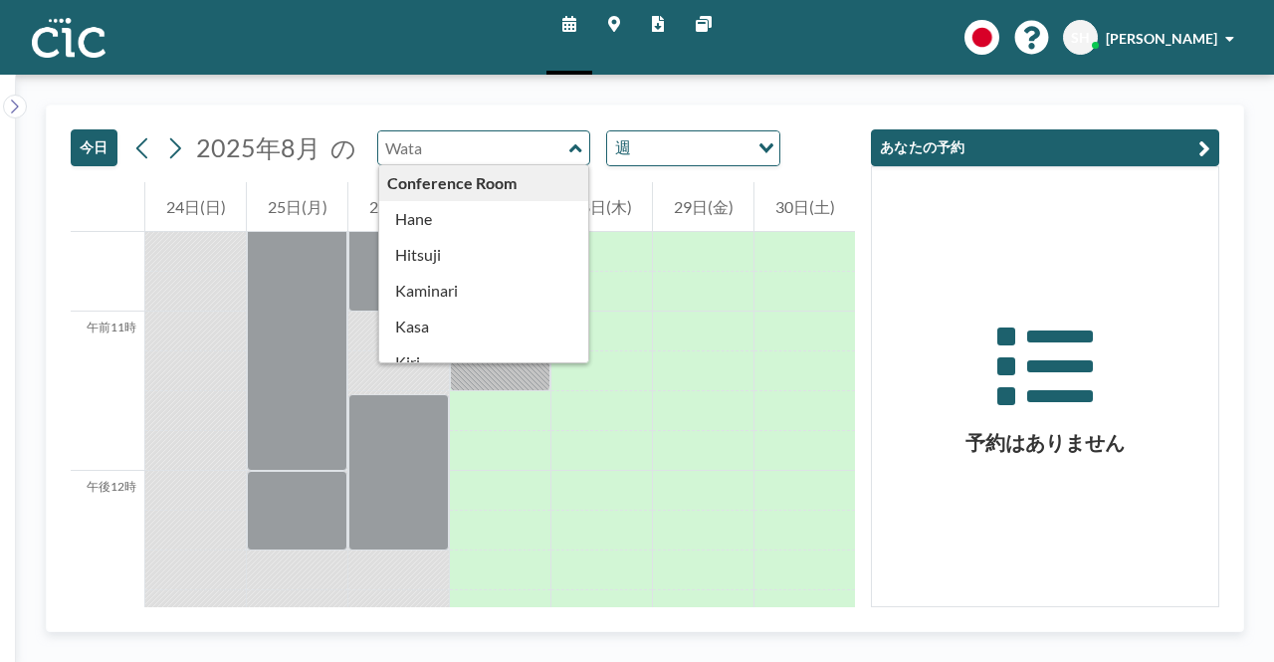
click at [456, 152] on input "text" at bounding box center [473, 147] width 191 height 33
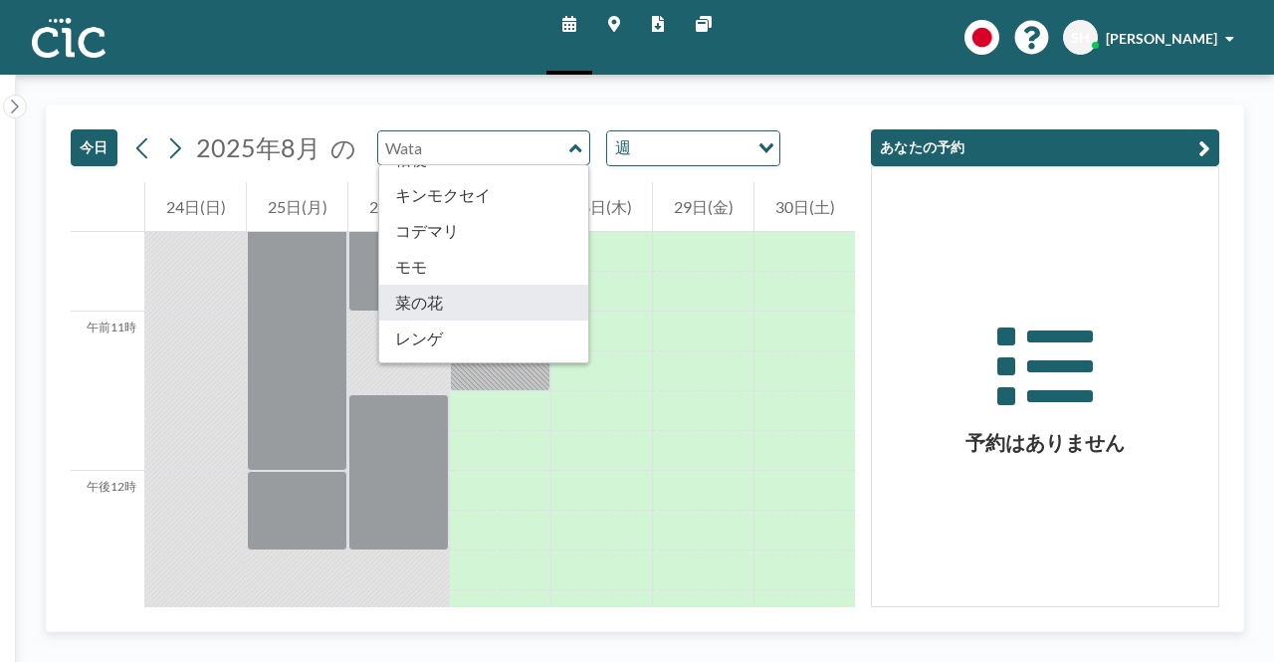
scroll to position [1102, 0]
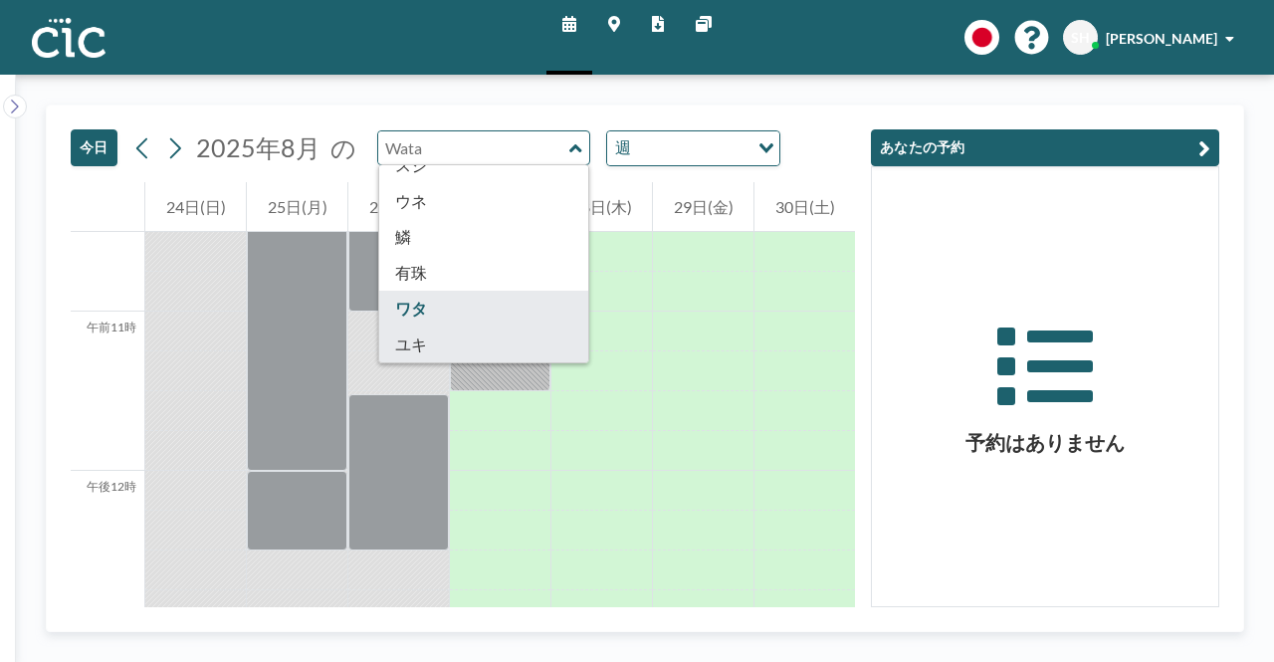
type input "[PERSON_NAME]"
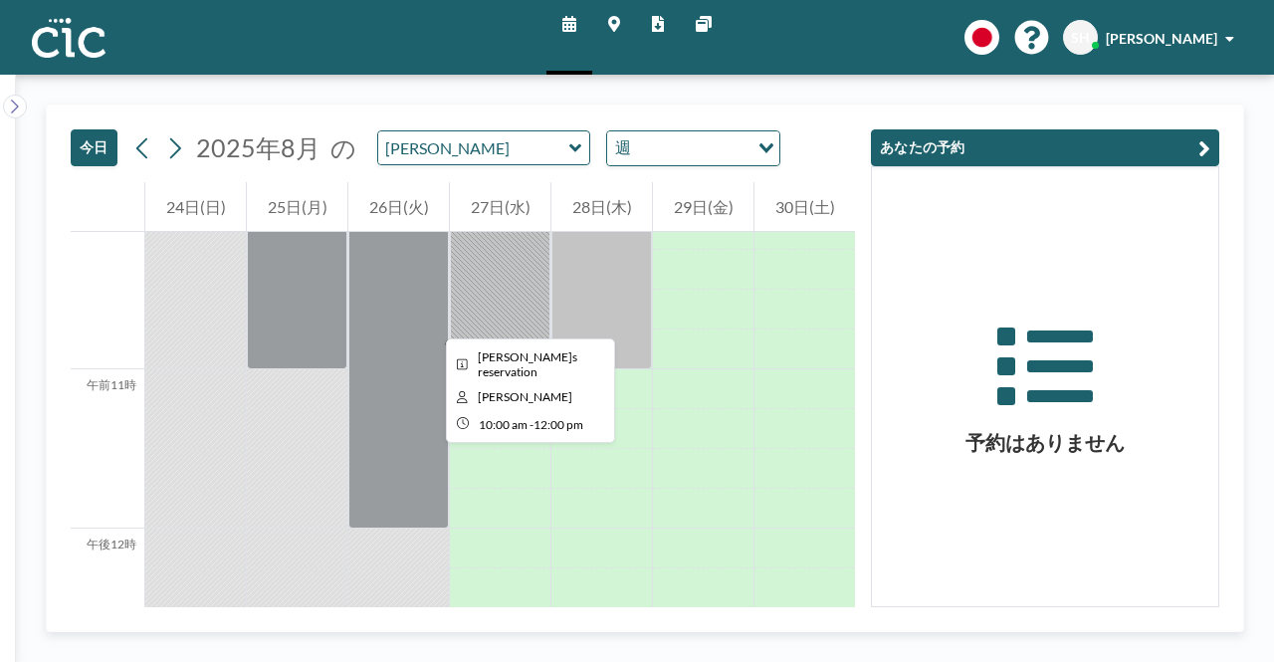
scroll to position [1672, 0]
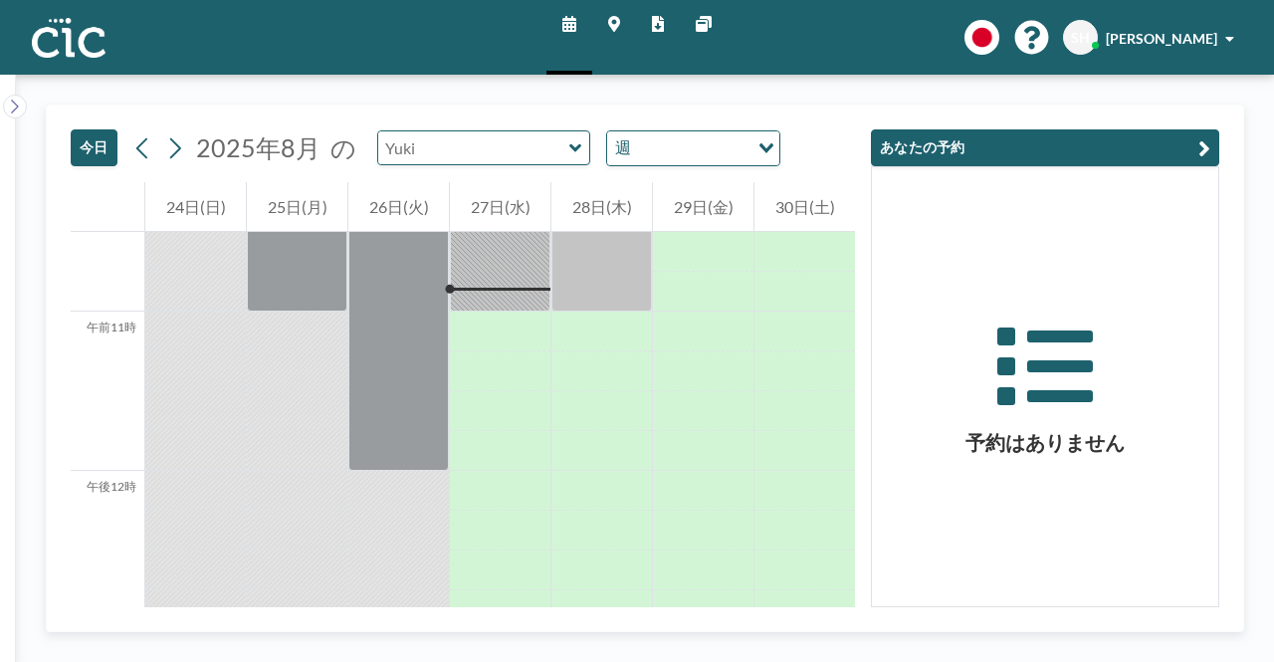
click at [484, 144] on input "text" at bounding box center [473, 147] width 191 height 33
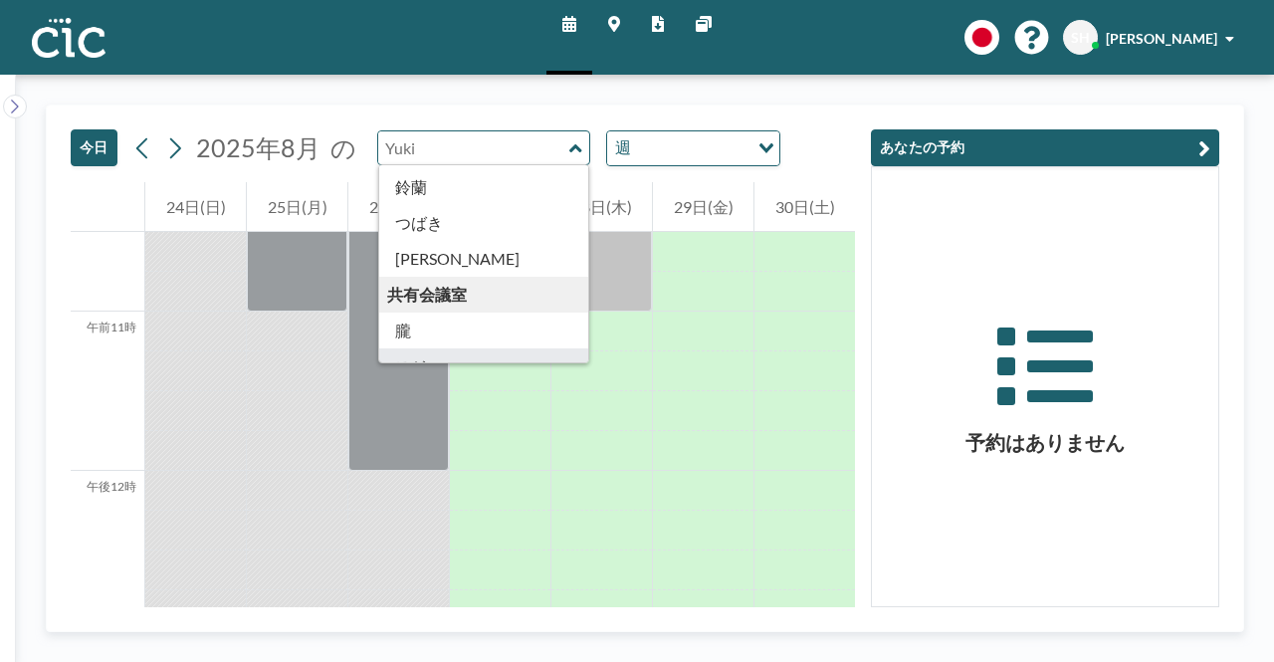
scroll to position [1102, 0]
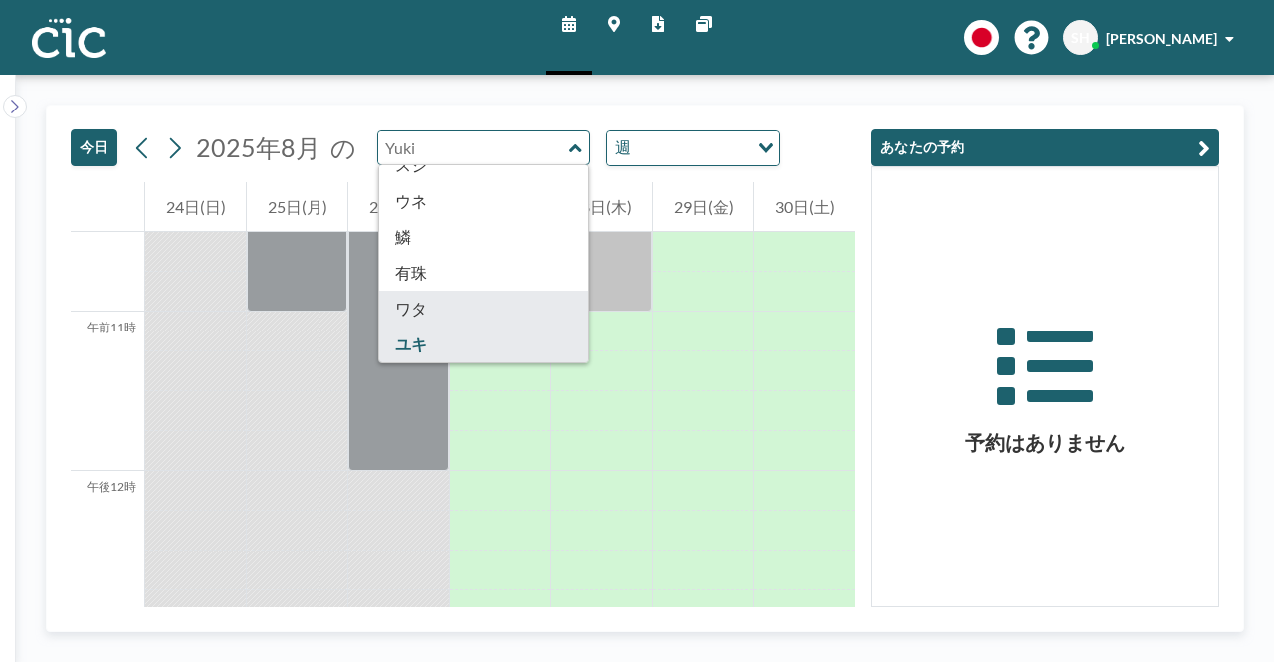
type input "Wata"
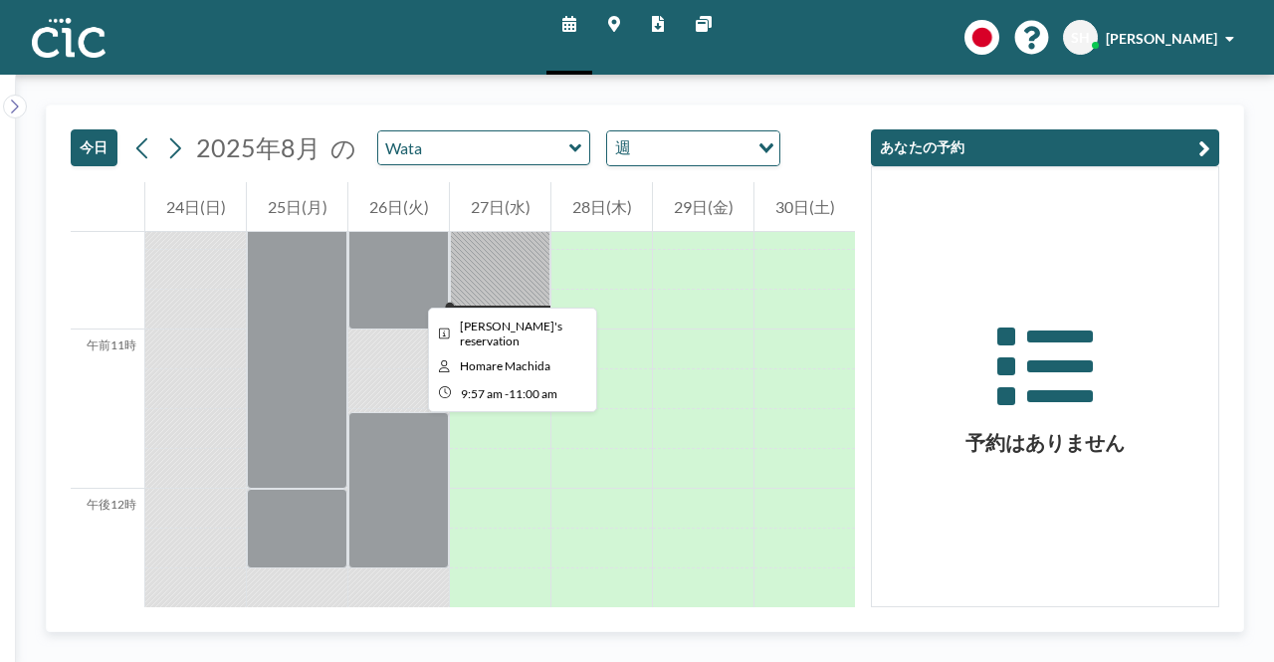
scroll to position [1672, 0]
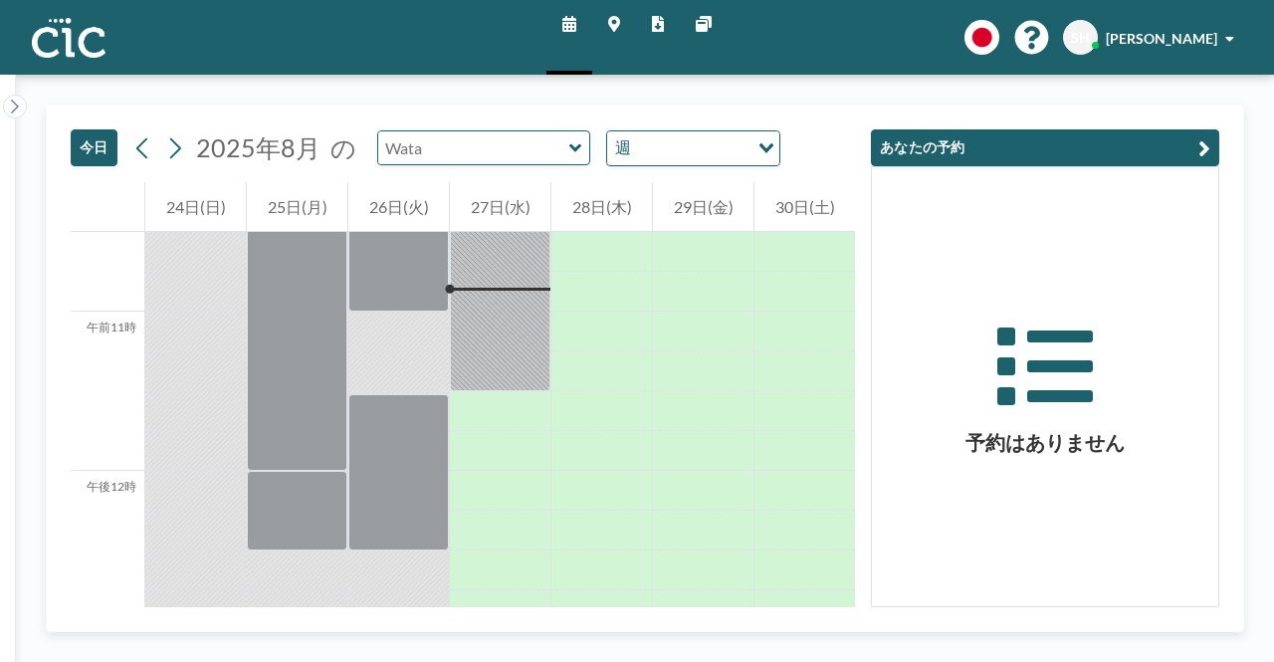
click at [501, 142] on input "text" at bounding box center [473, 147] width 191 height 33
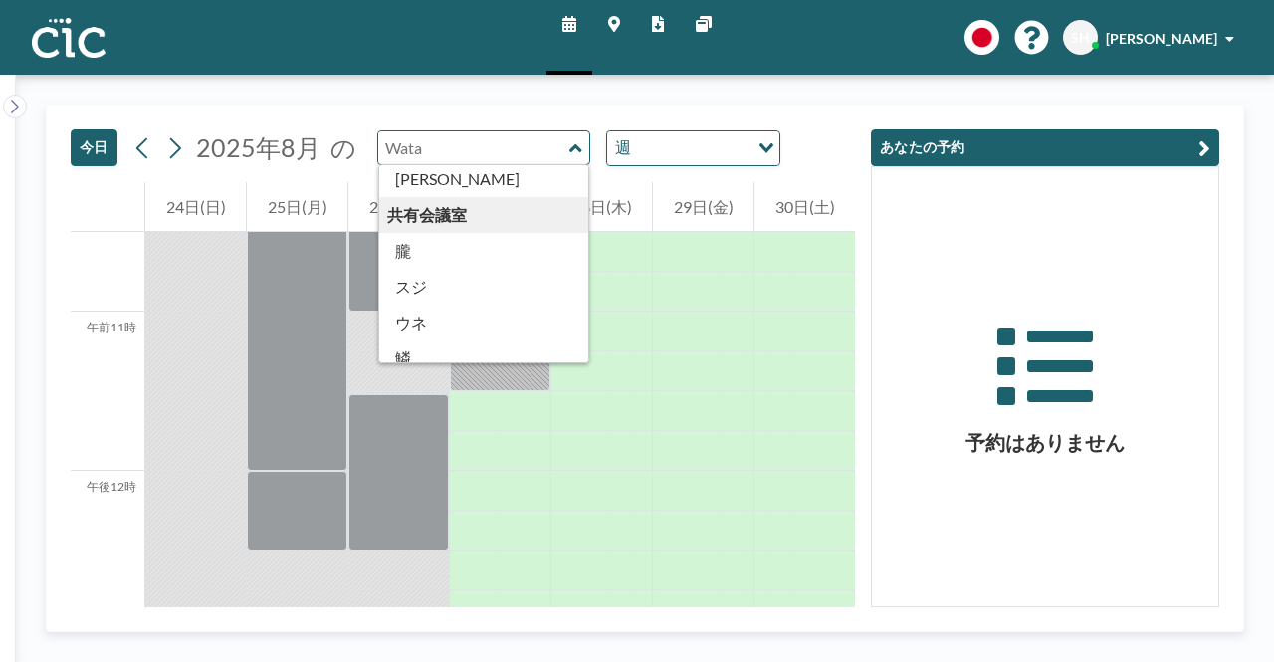
scroll to position [1002, 0]
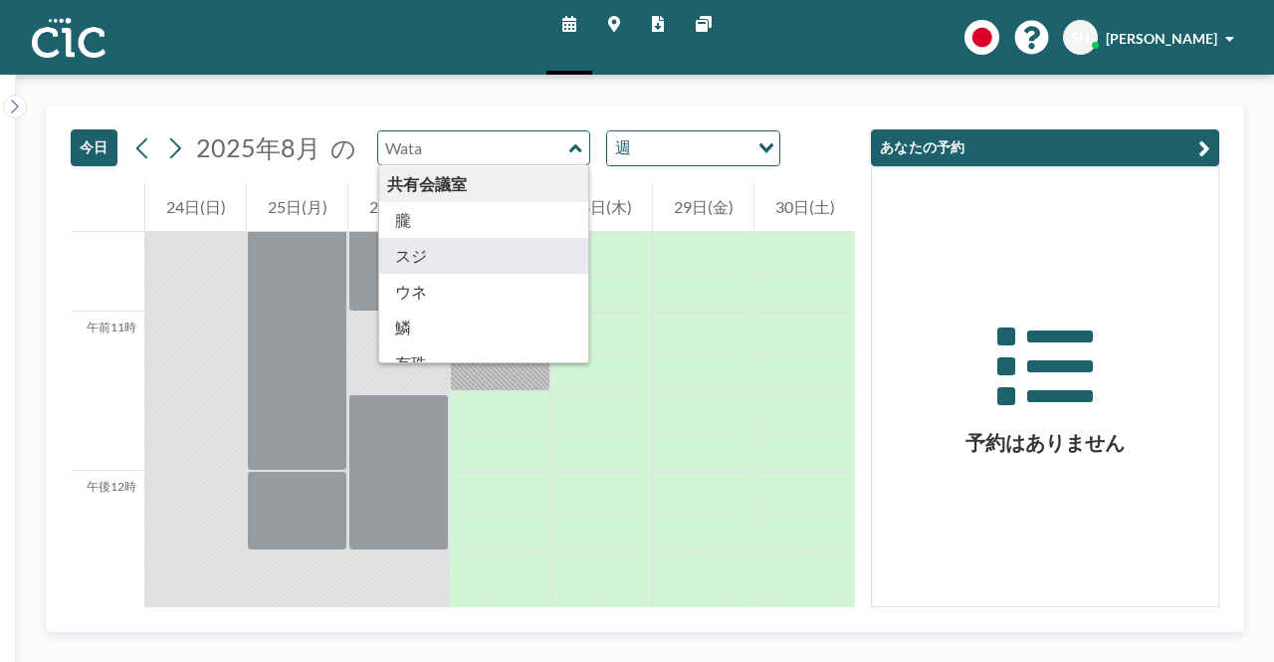
type input "Suji"
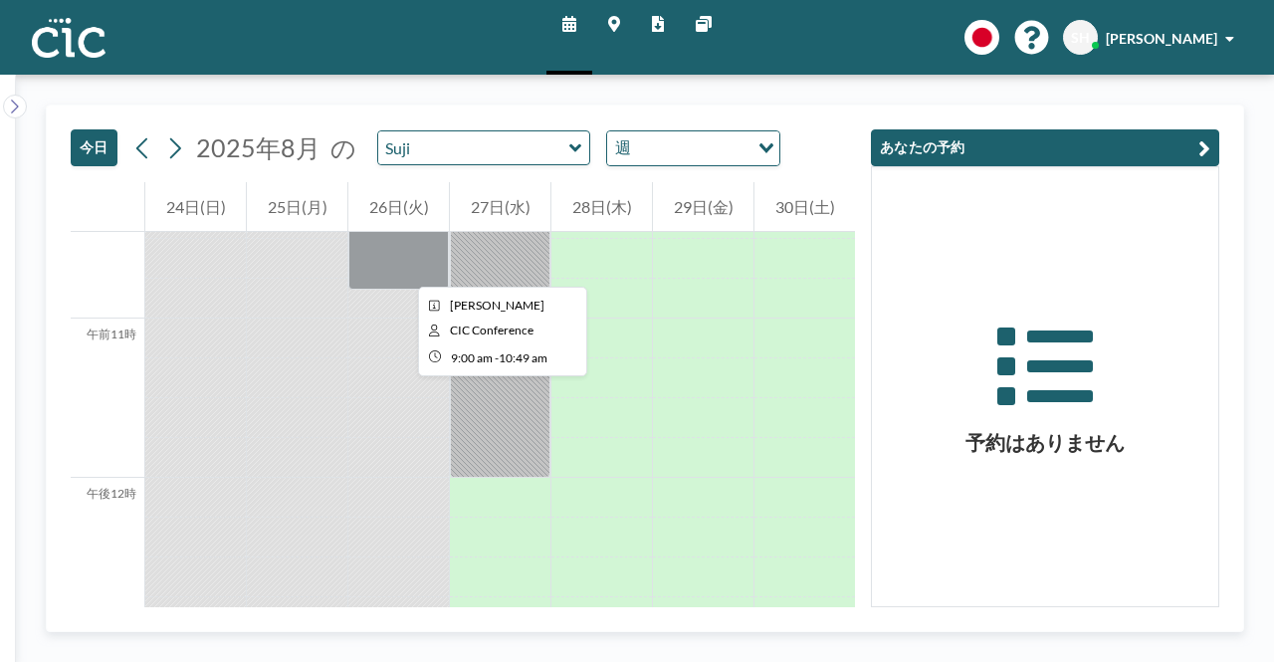
scroll to position [1672, 0]
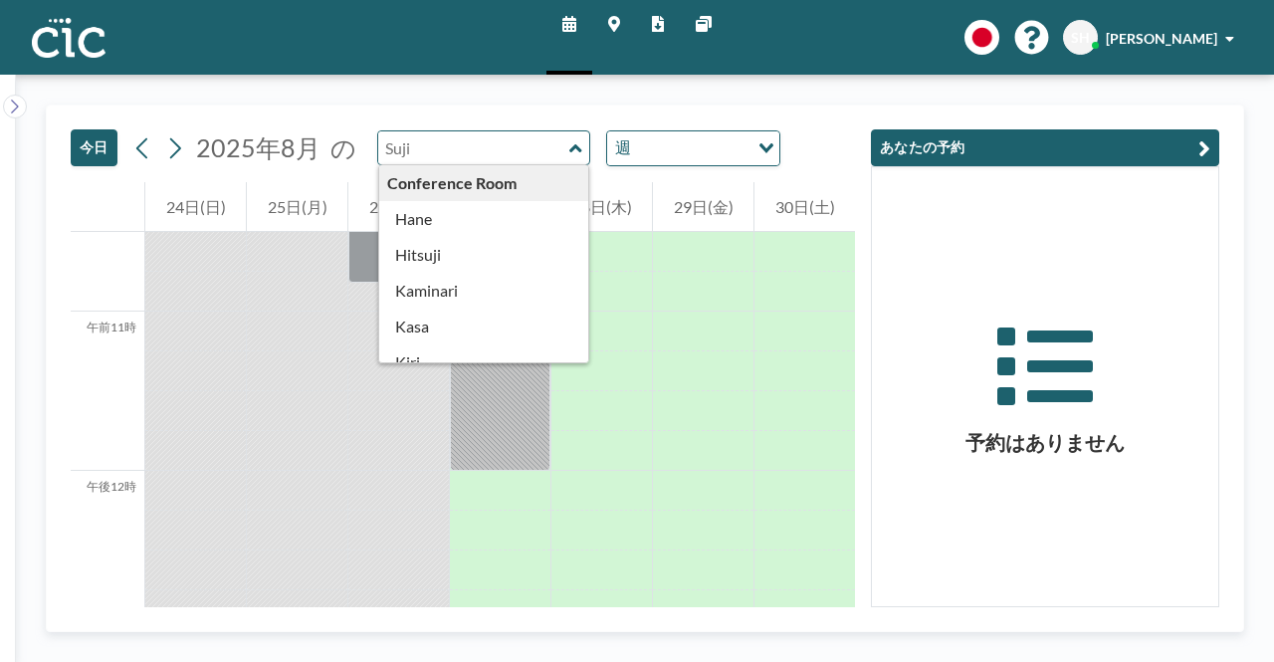
click at [484, 143] on input "text" at bounding box center [473, 147] width 191 height 33
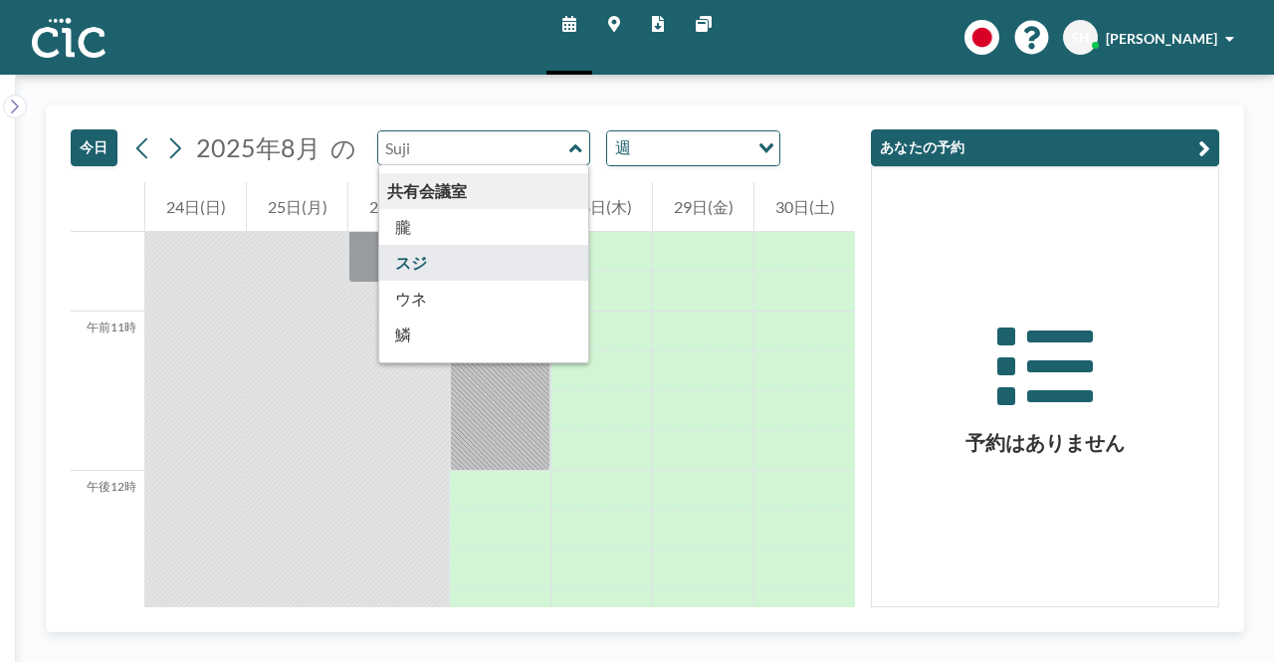
scroll to position [1095, 0]
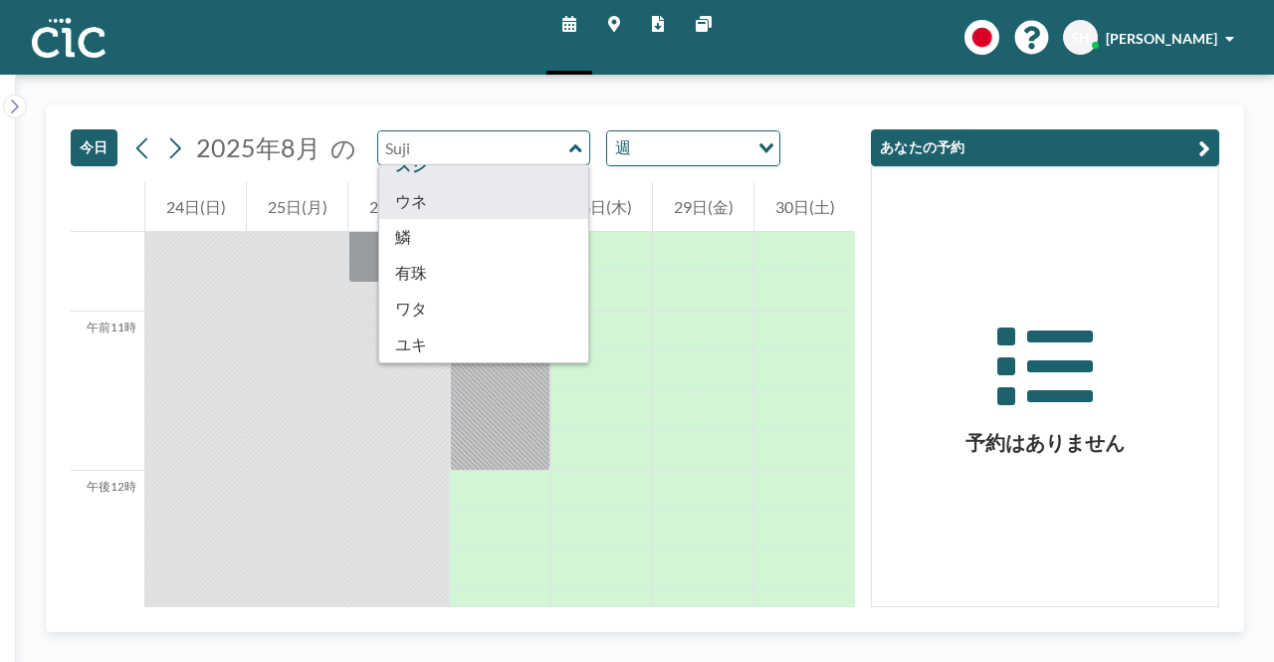
type input "Une"
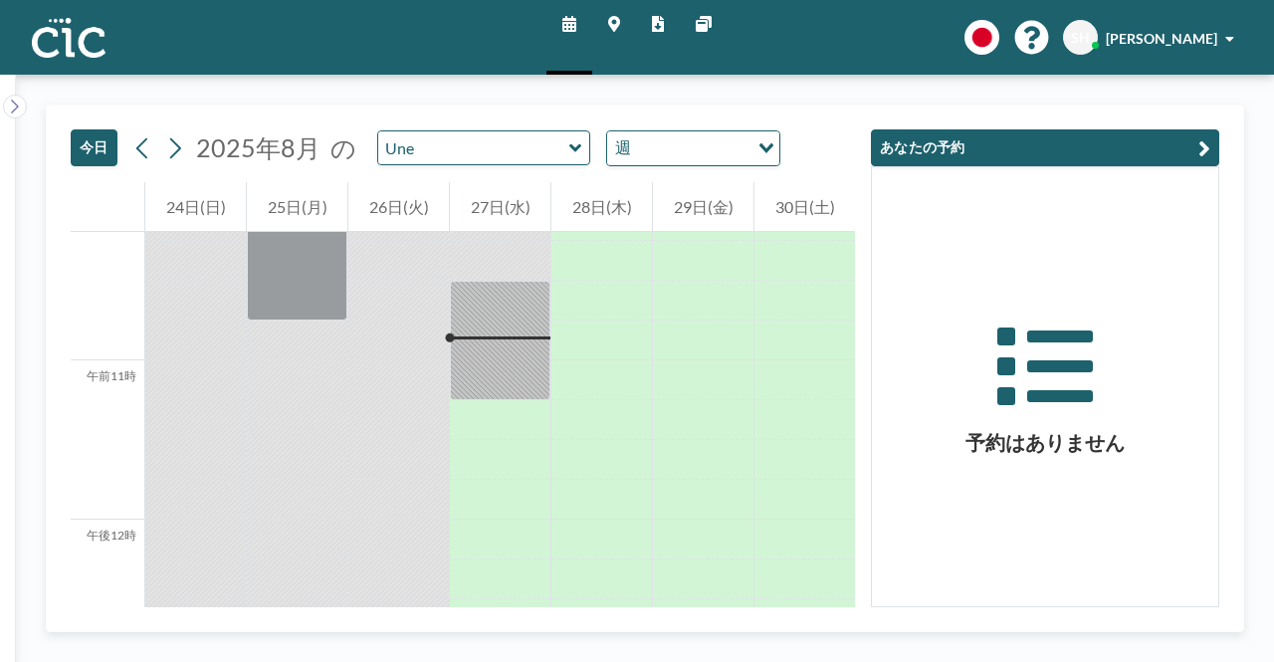
scroll to position [1672, 0]
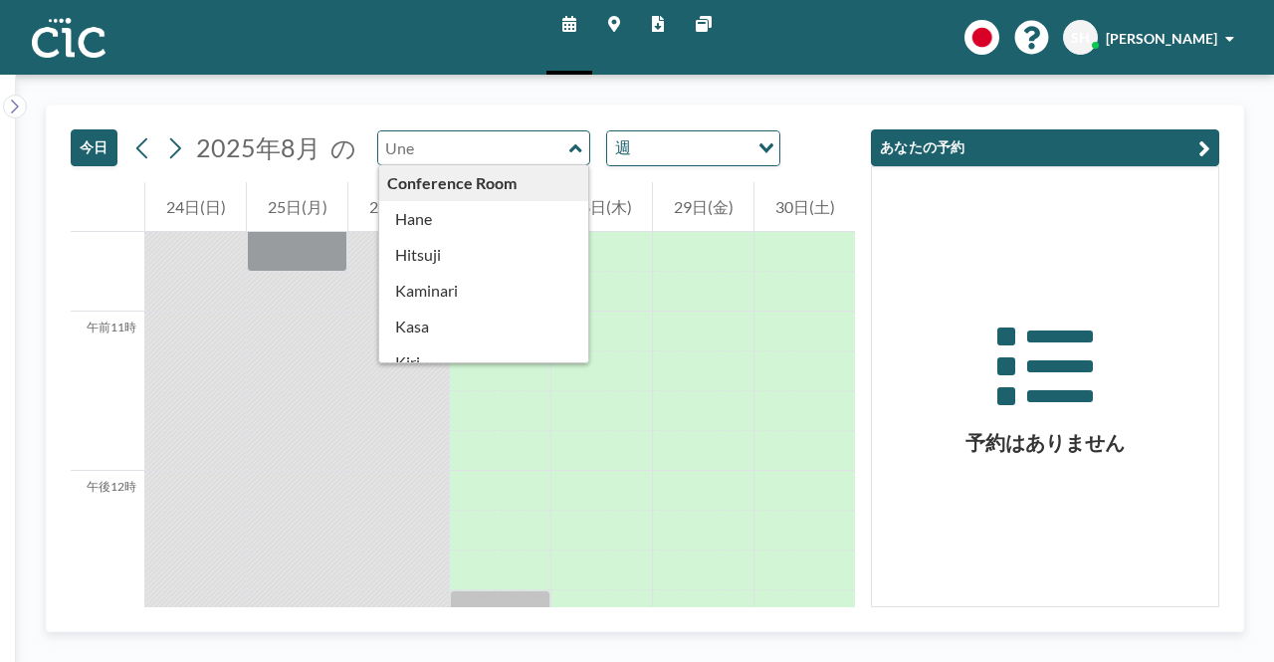
click at [476, 145] on input "text" at bounding box center [473, 147] width 191 height 33
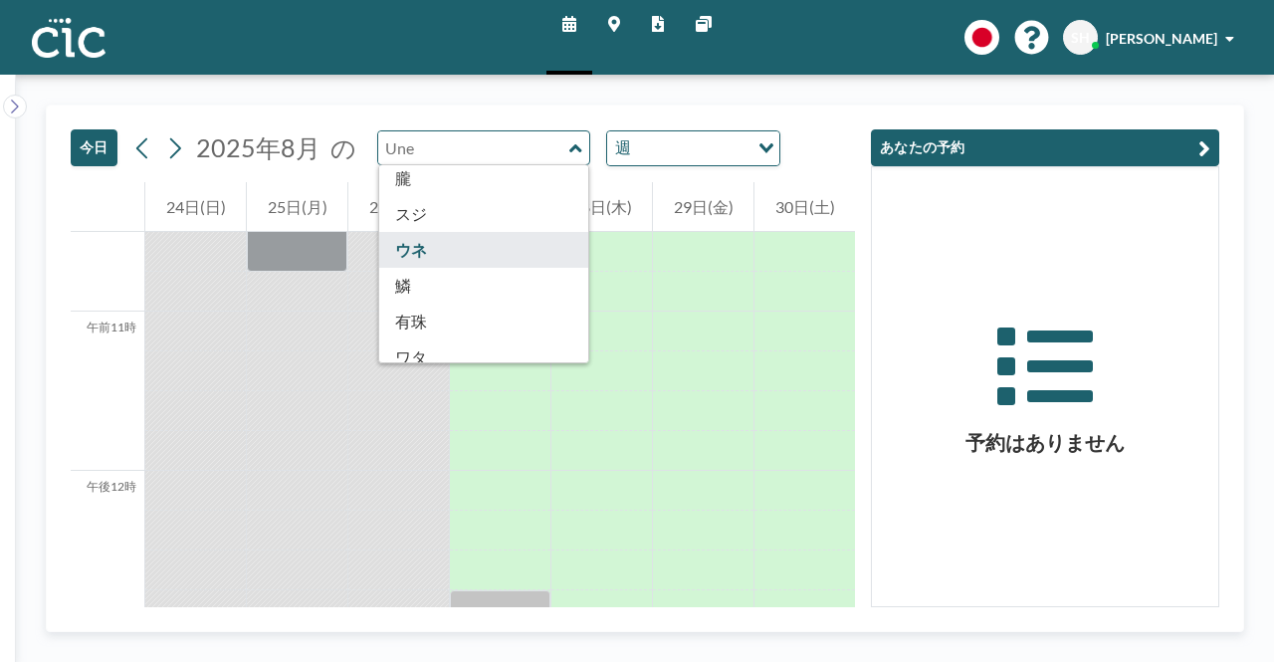
scroll to position [1095, 0]
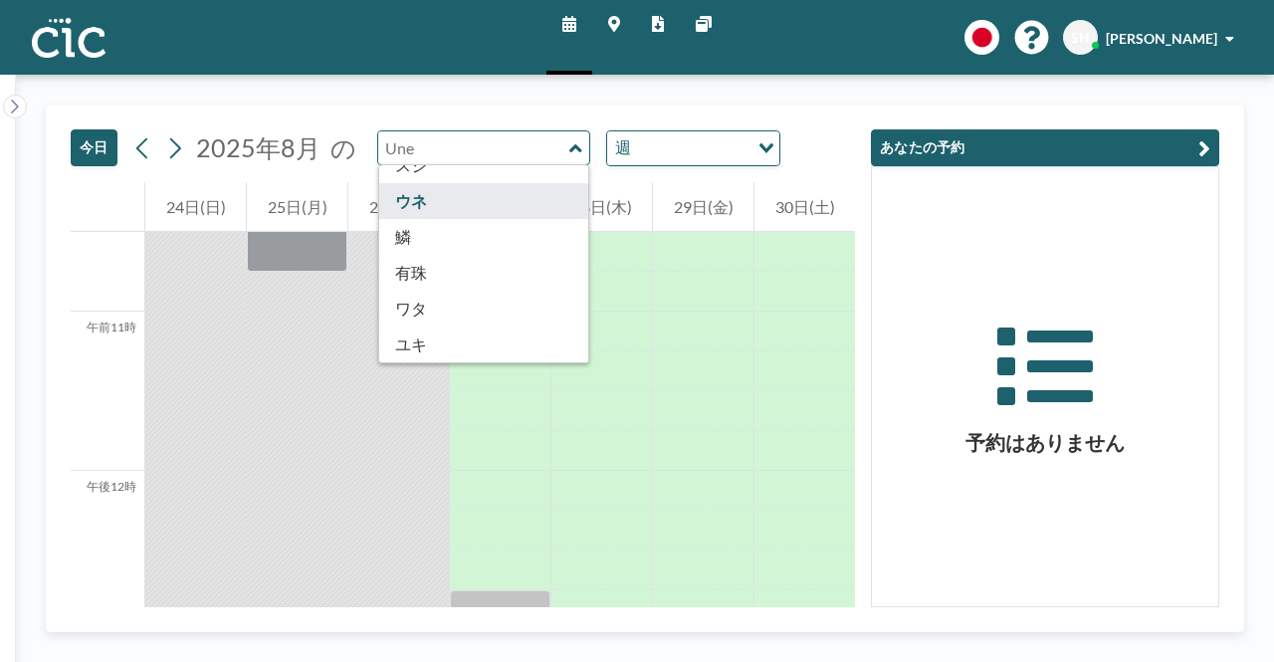
type input "Une"
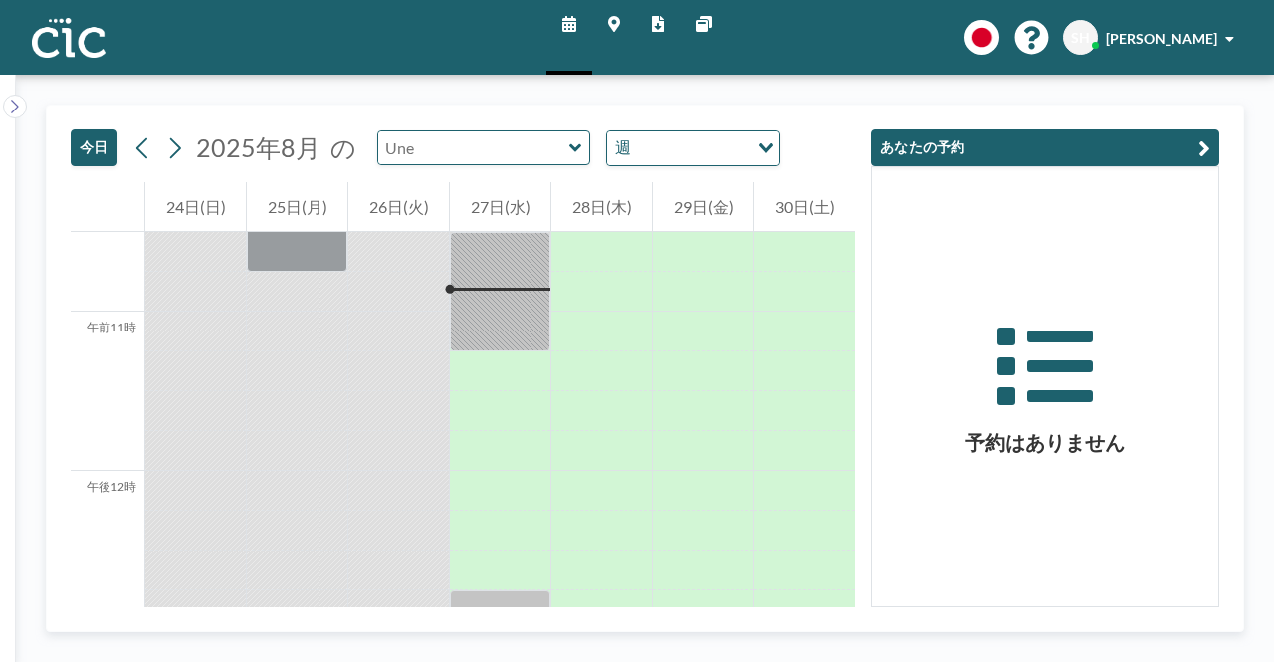
click at [432, 150] on input "text" at bounding box center [473, 147] width 191 height 33
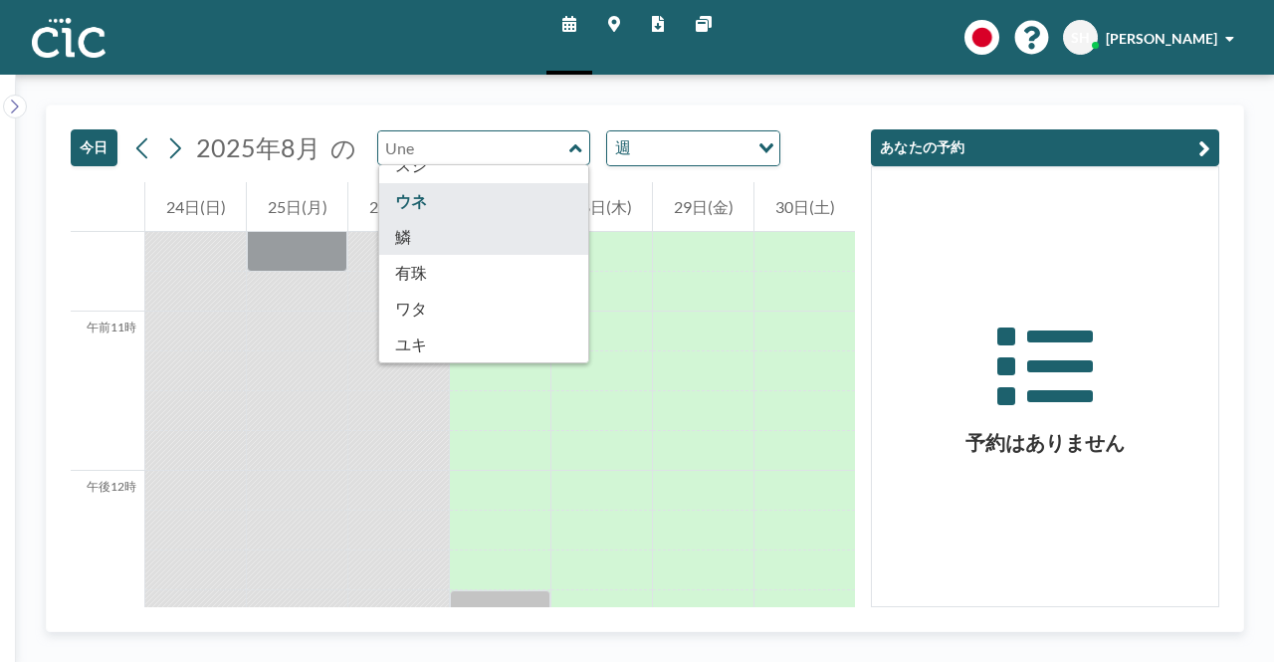
type input "Uroko"
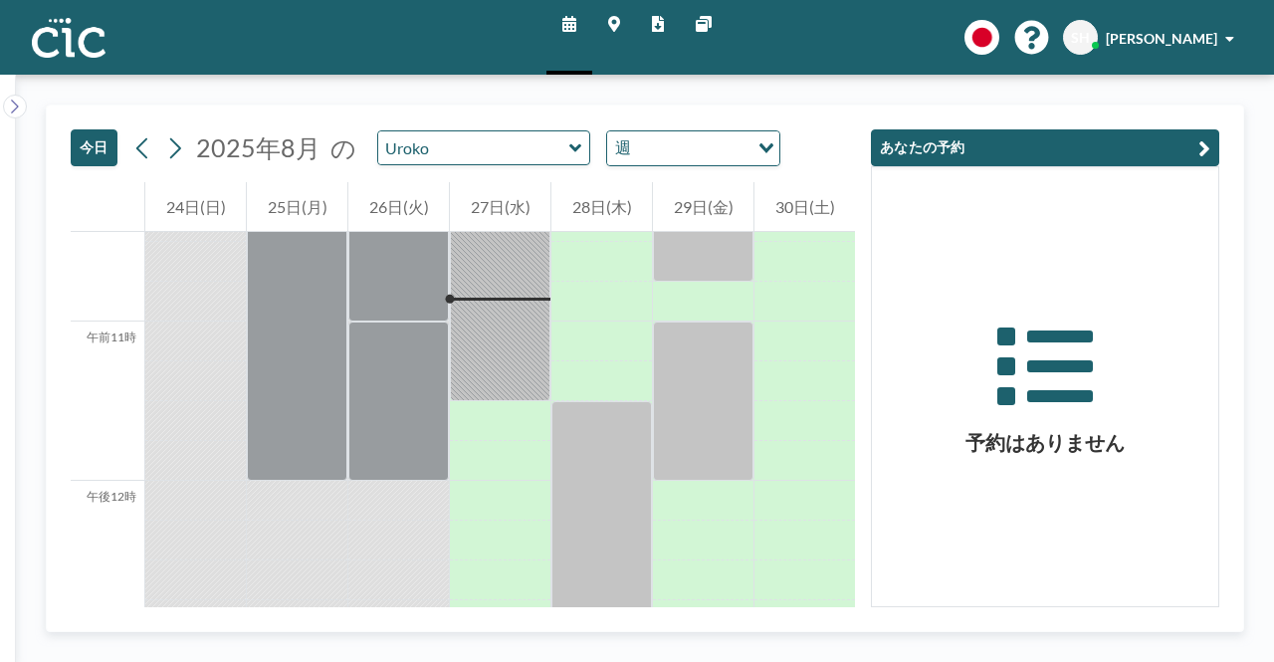
scroll to position [1672, 0]
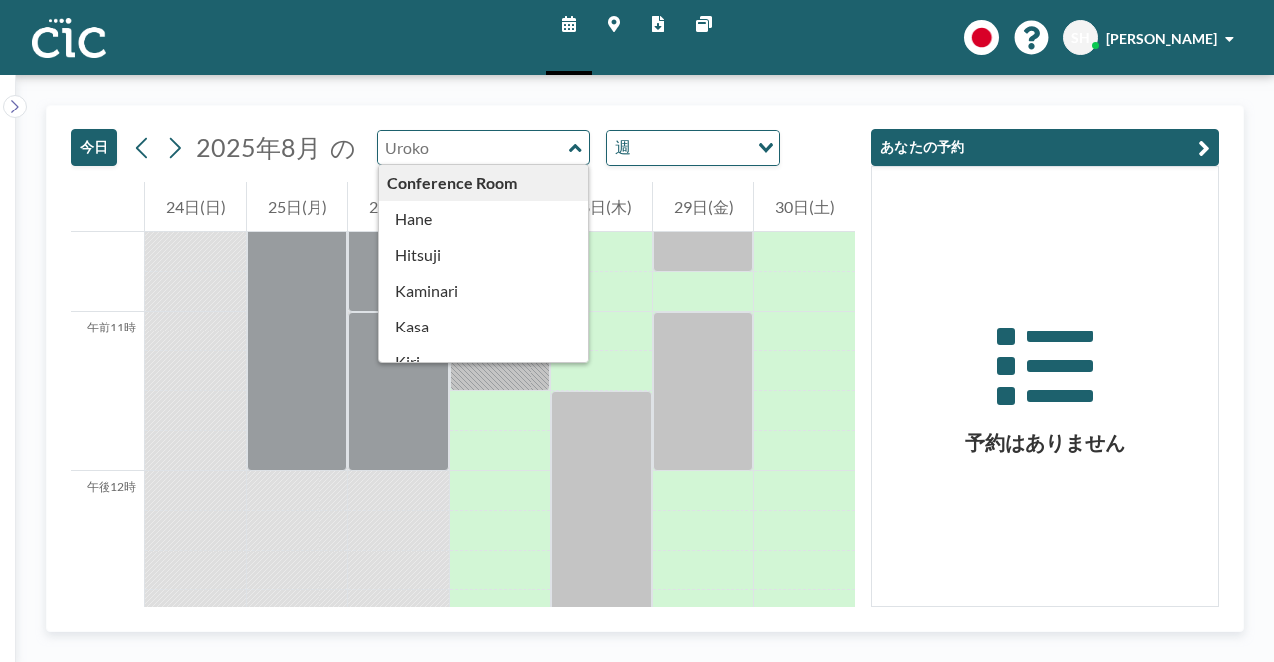
click at [462, 156] on input "text" at bounding box center [473, 147] width 191 height 33
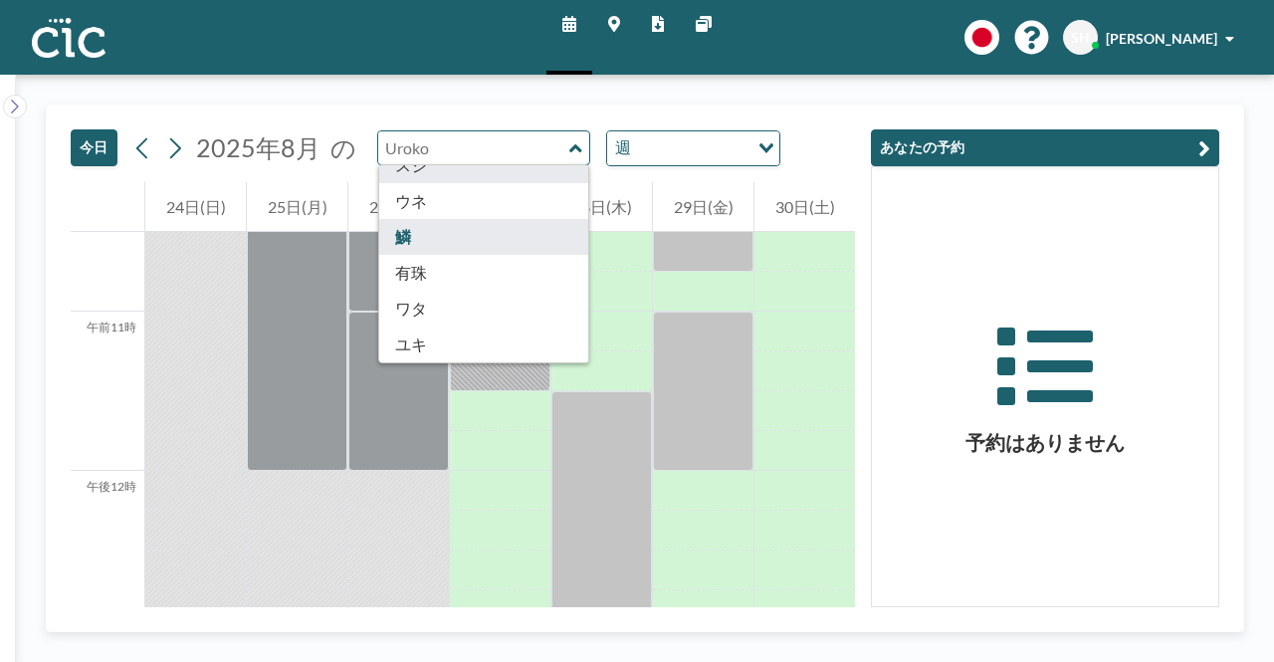
scroll to position [1102, 0]
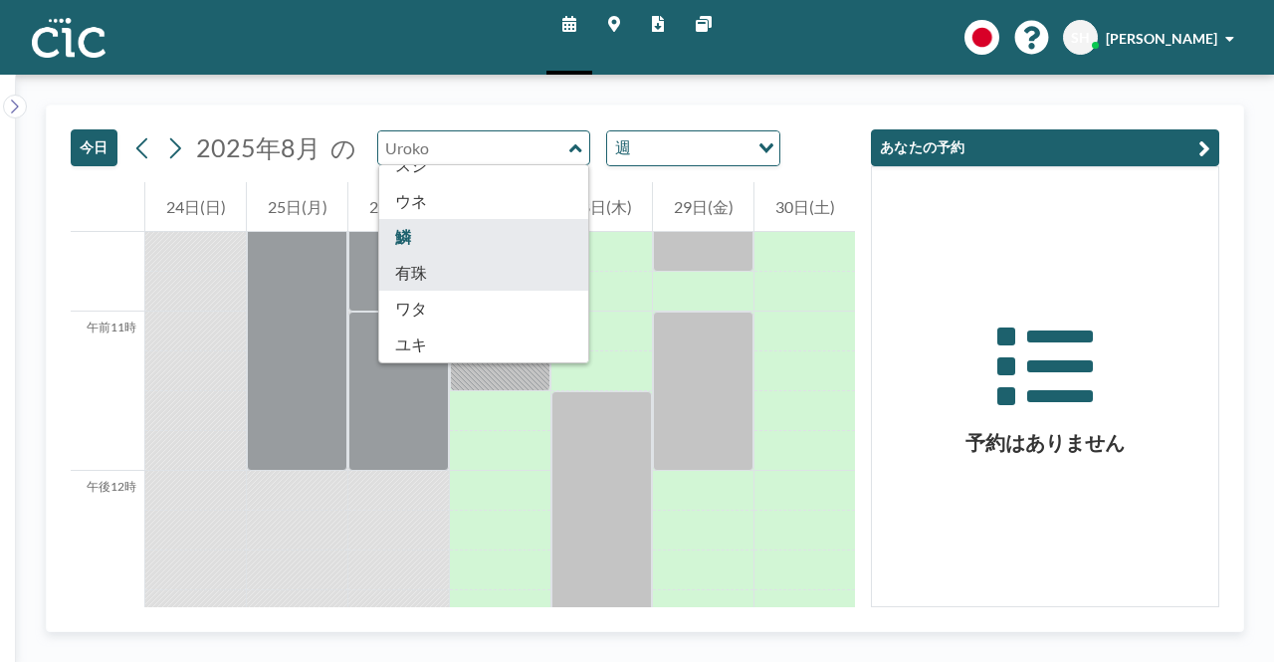
type input "Usu"
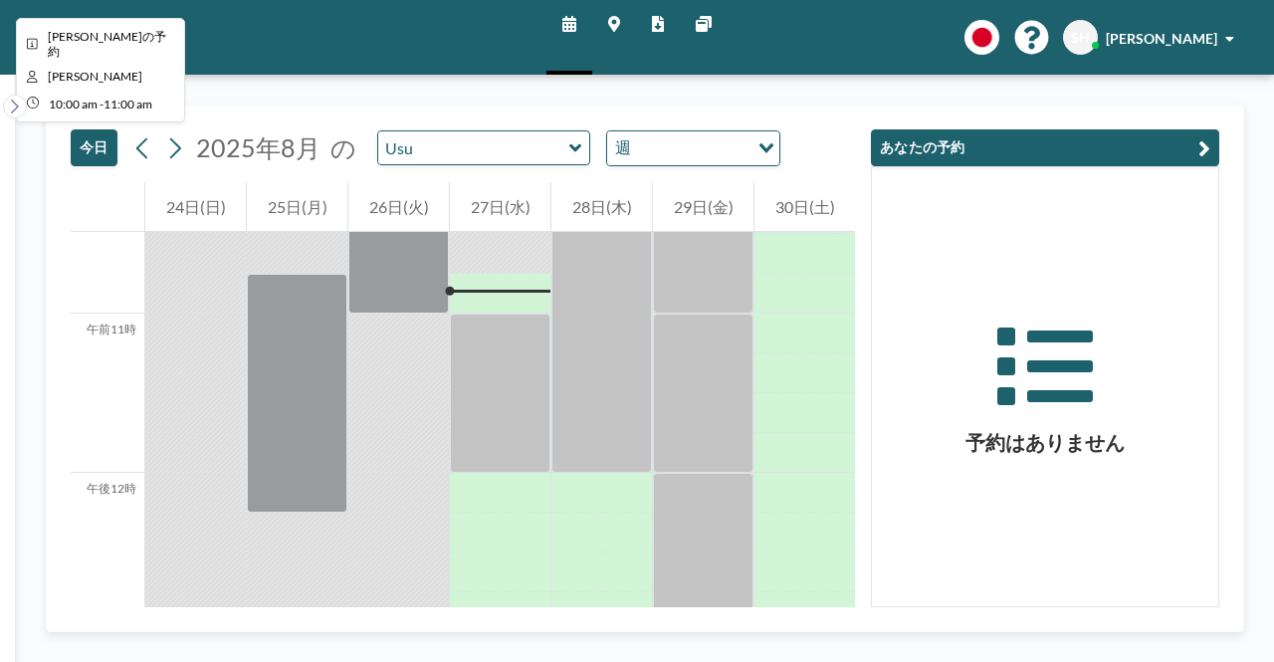
scroll to position [1672, 0]
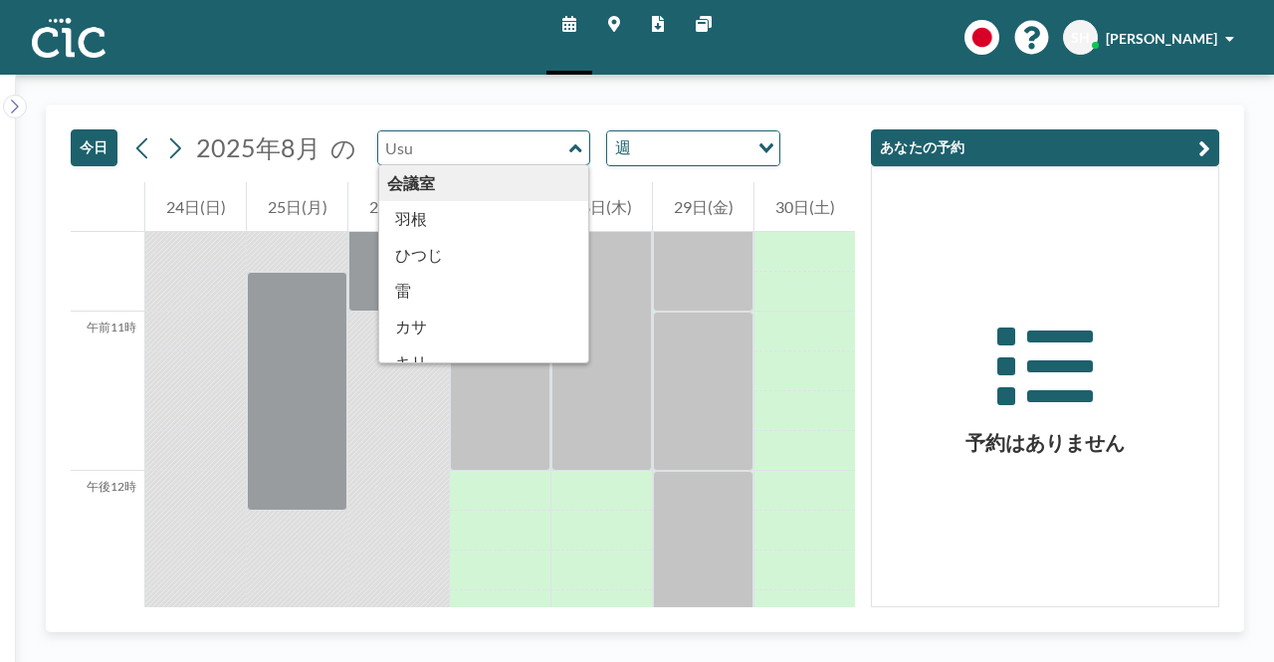
click at [452, 152] on input "text" at bounding box center [473, 147] width 191 height 33
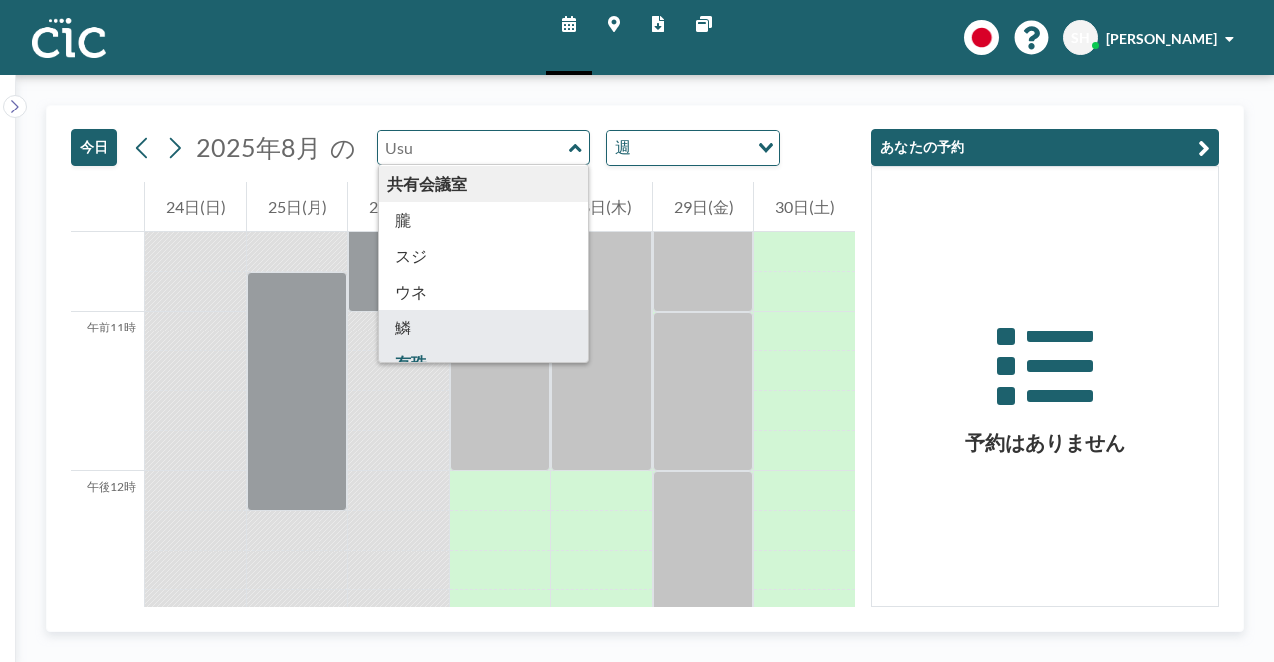
scroll to position [1102, 0]
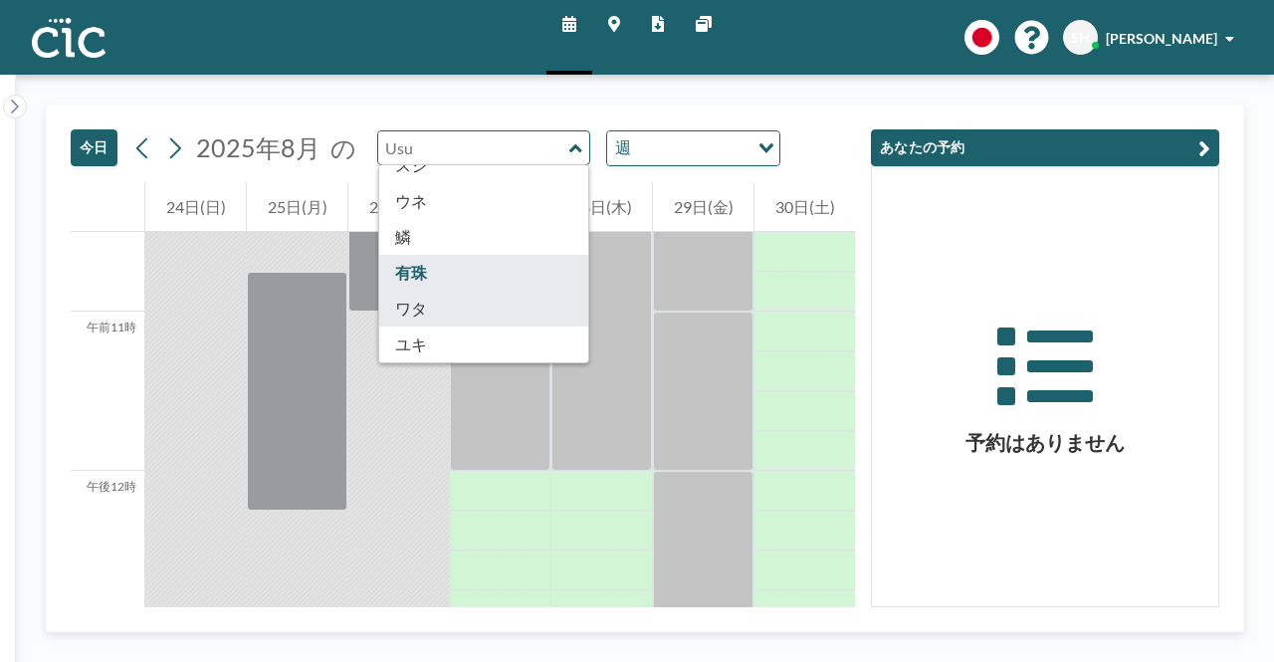
type input "Wata"
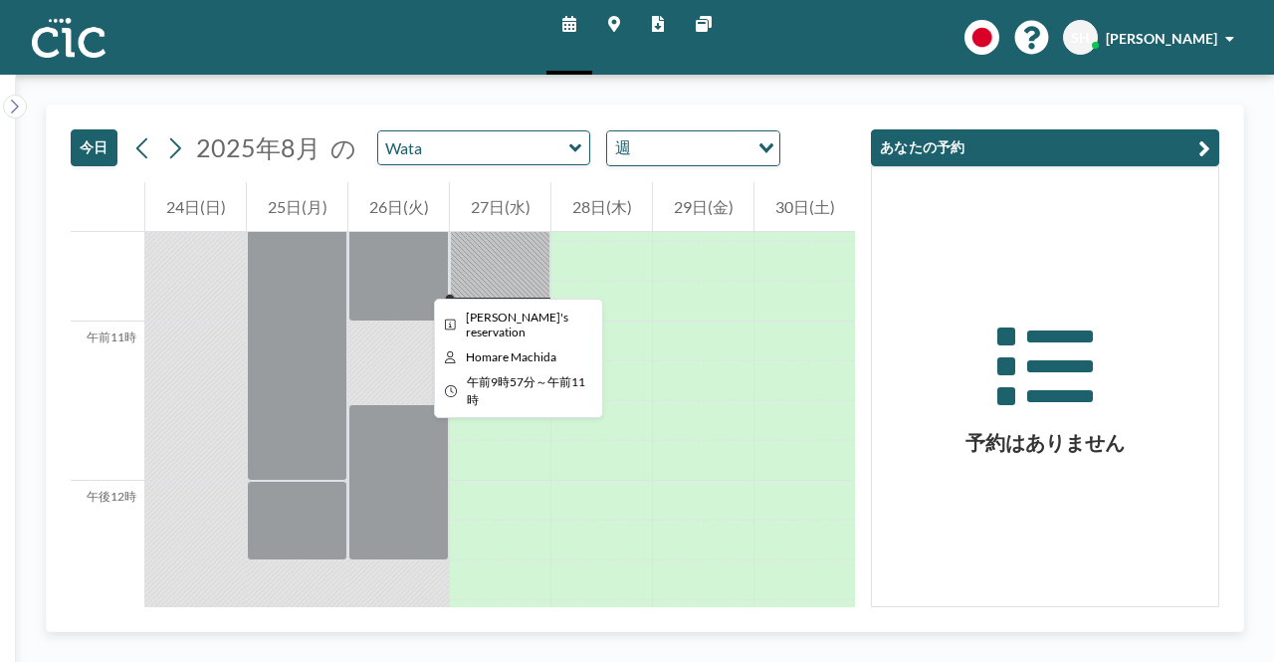
scroll to position [1672, 0]
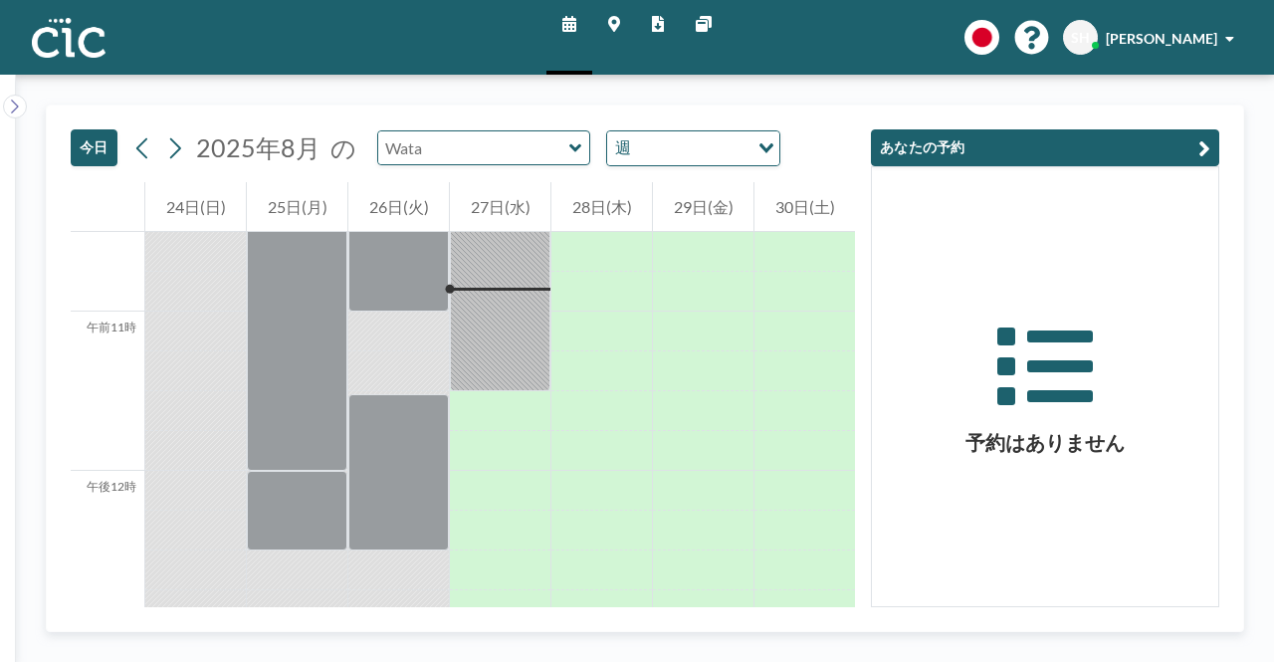
click at [468, 154] on input "text" at bounding box center [473, 147] width 191 height 33
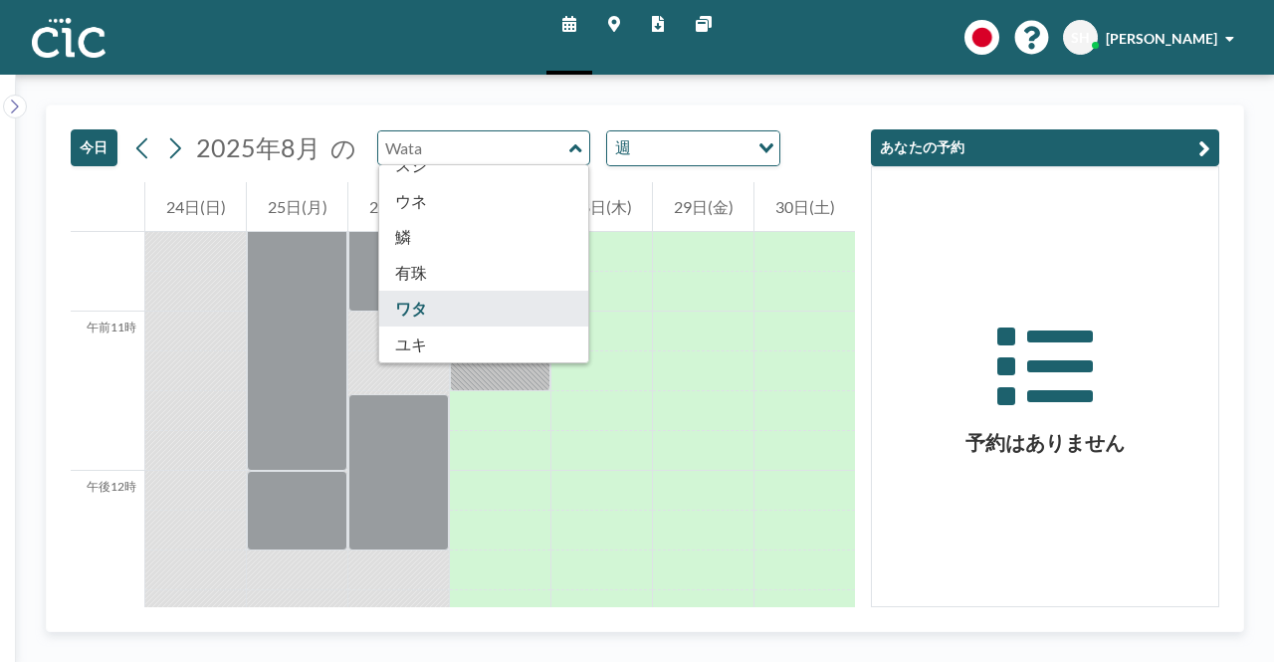
scroll to position [1102, 0]
type input "[PERSON_NAME]"
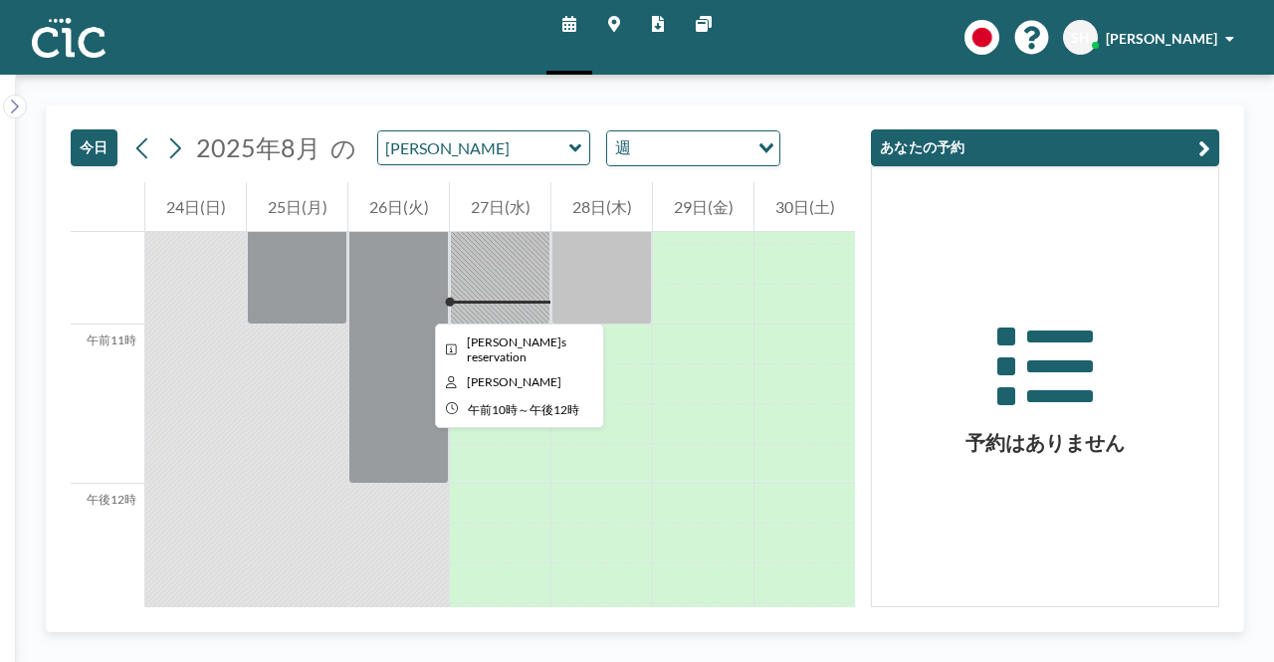
scroll to position [1672, 0]
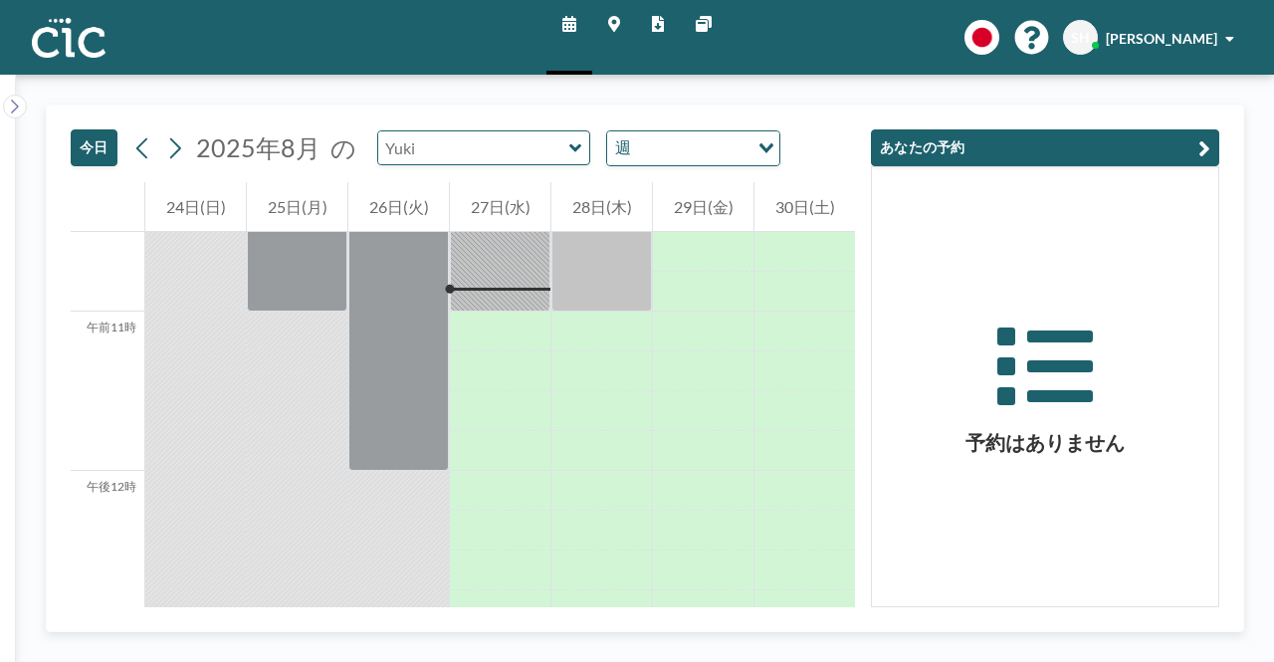
click at [516, 161] on input "text" at bounding box center [473, 147] width 191 height 33
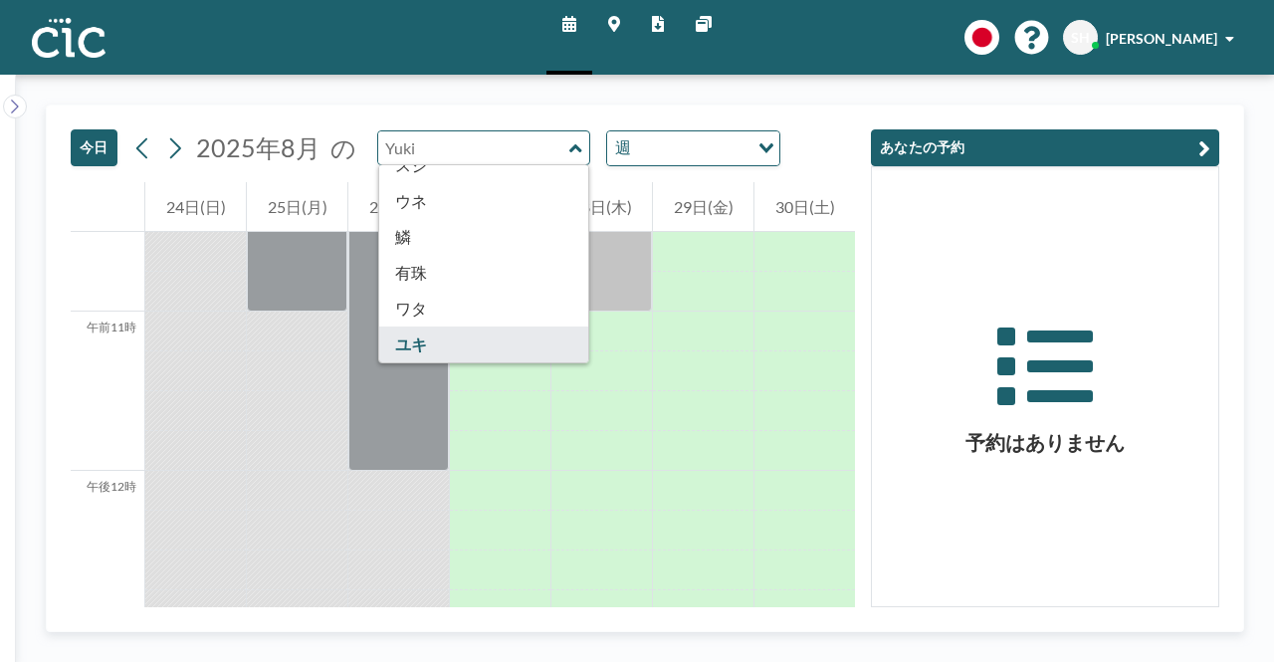
scroll to position [1102, 0]
type input "Wata"
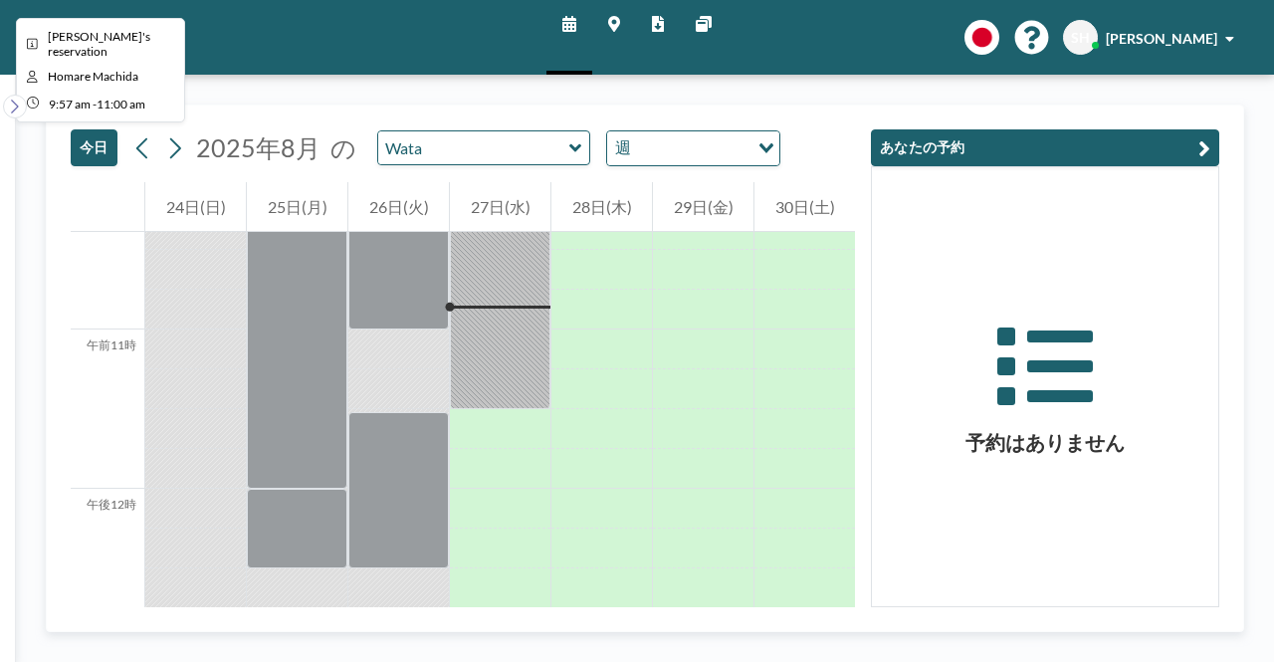
scroll to position [1672, 0]
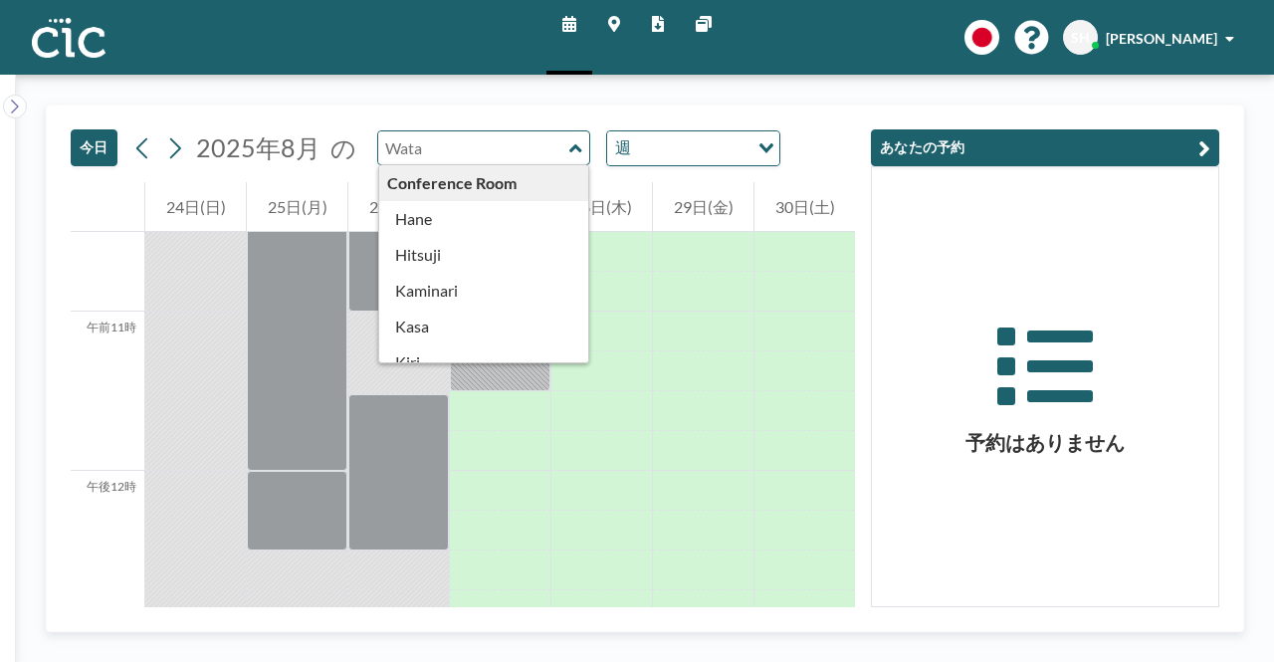
click at [503, 146] on input "text" at bounding box center [473, 147] width 191 height 33
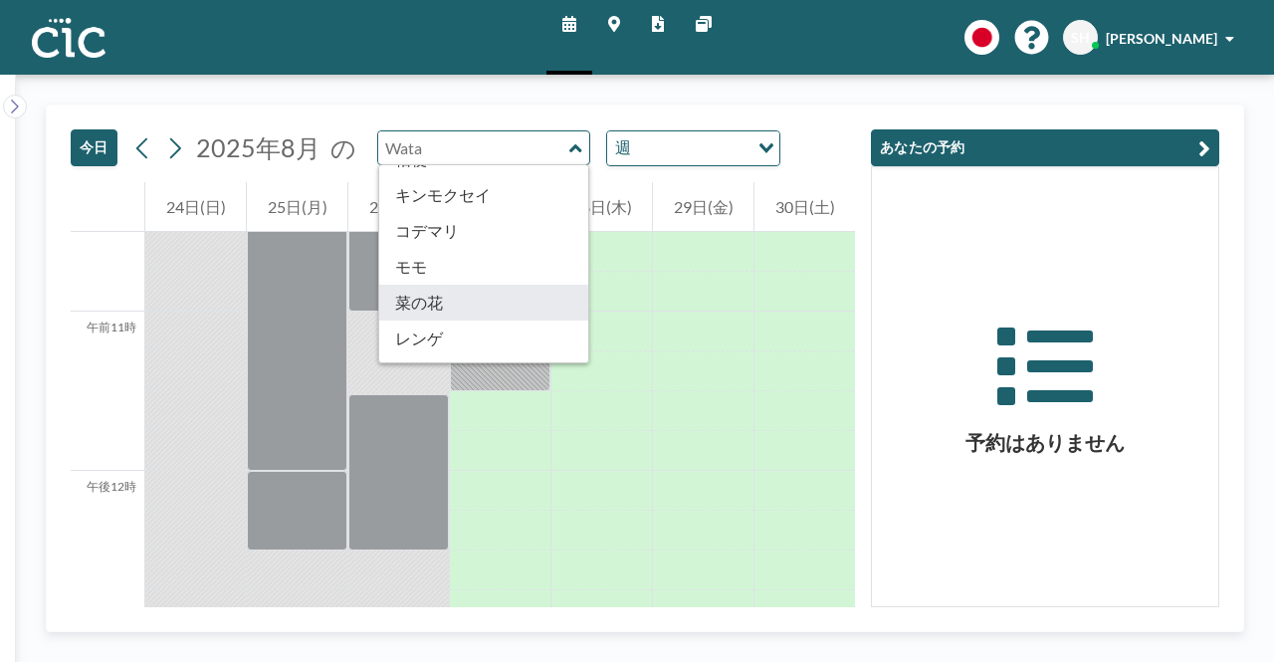
scroll to position [1102, 0]
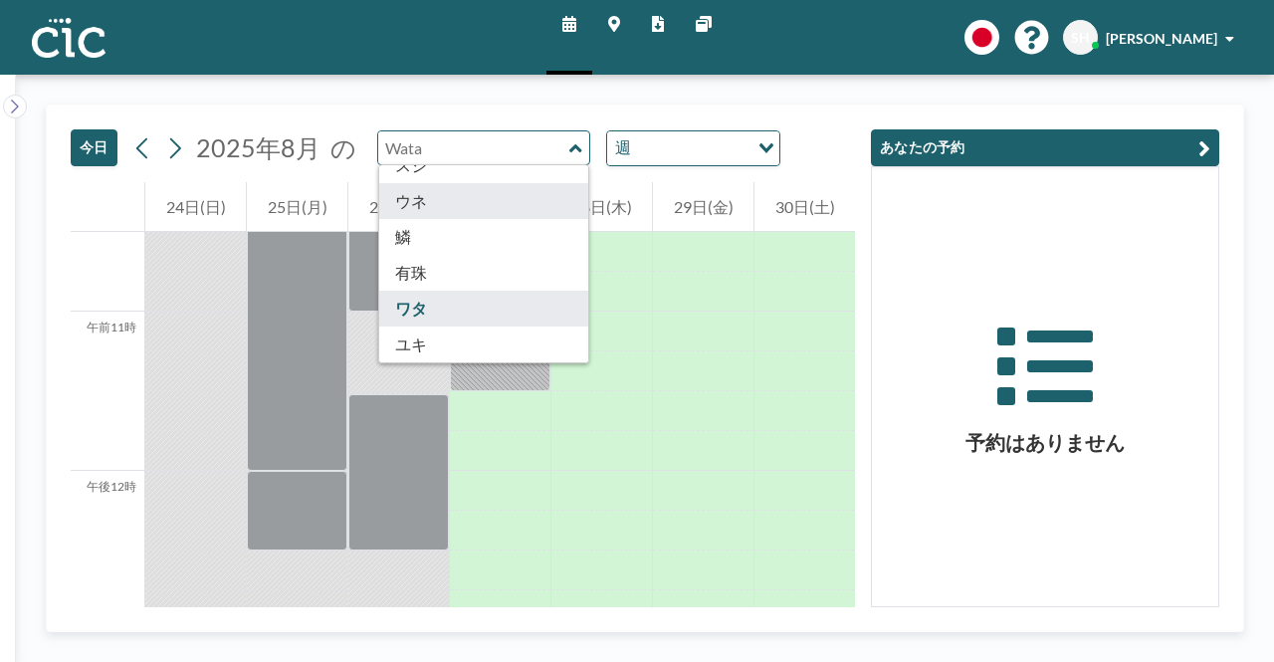
type input "Une"
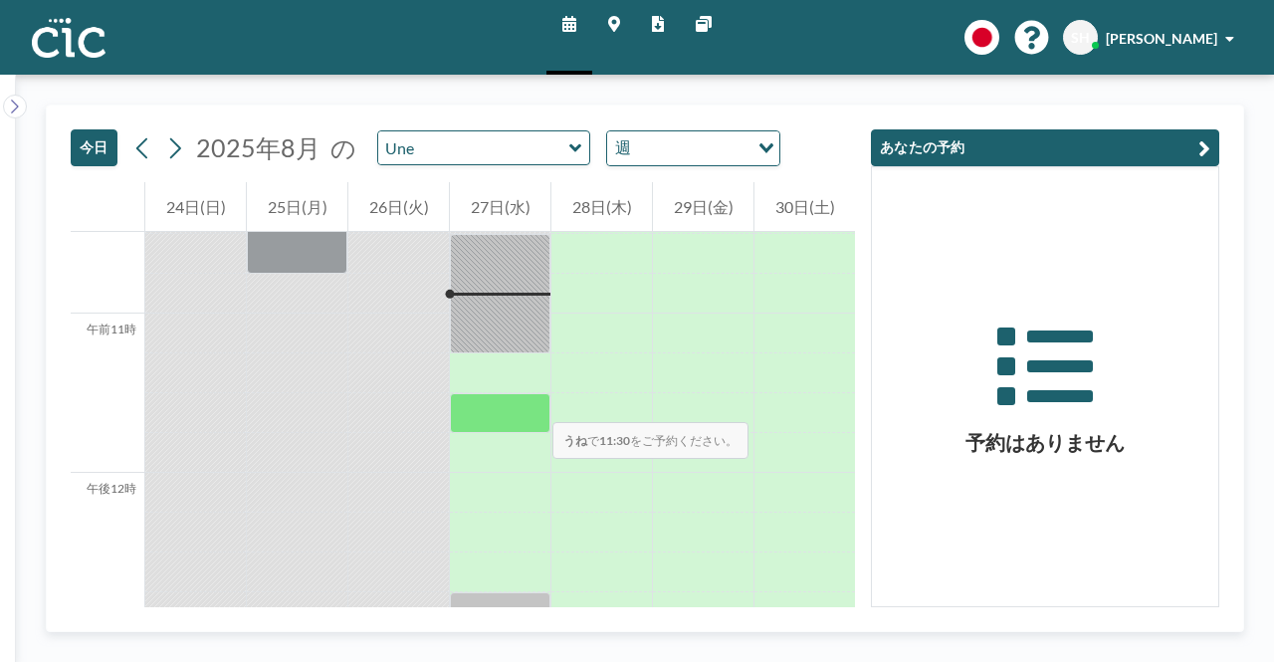
scroll to position [1672, 0]
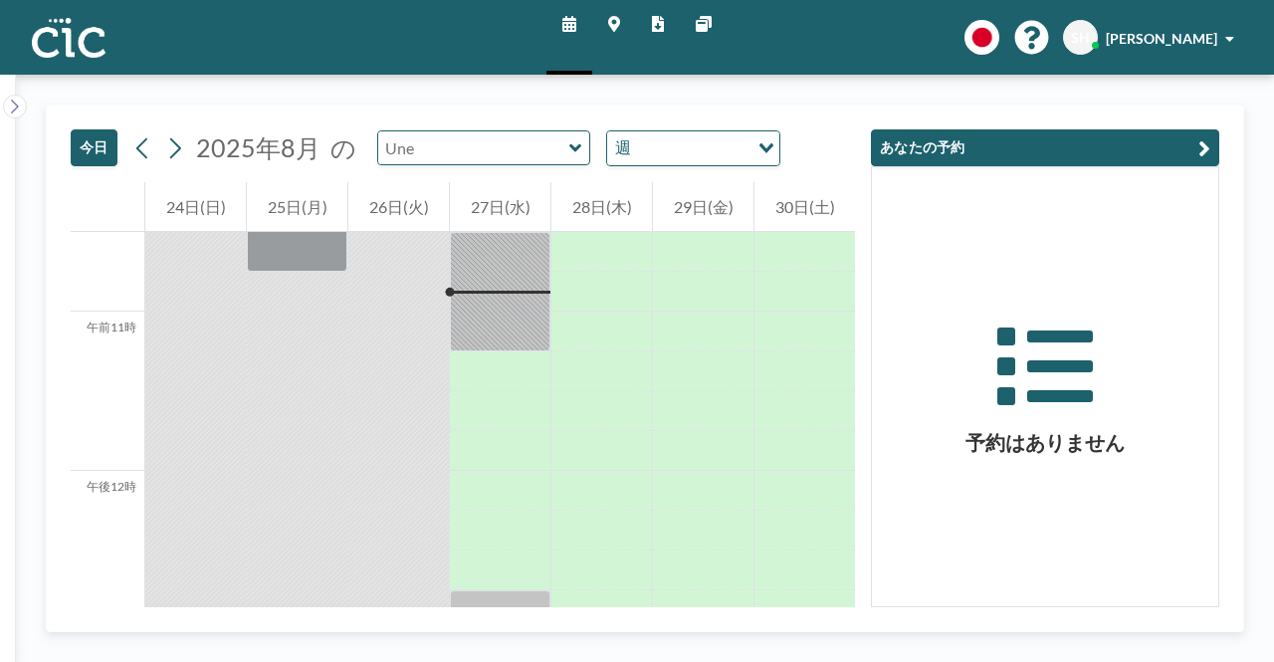
click at [434, 157] on input "text" at bounding box center [473, 147] width 191 height 33
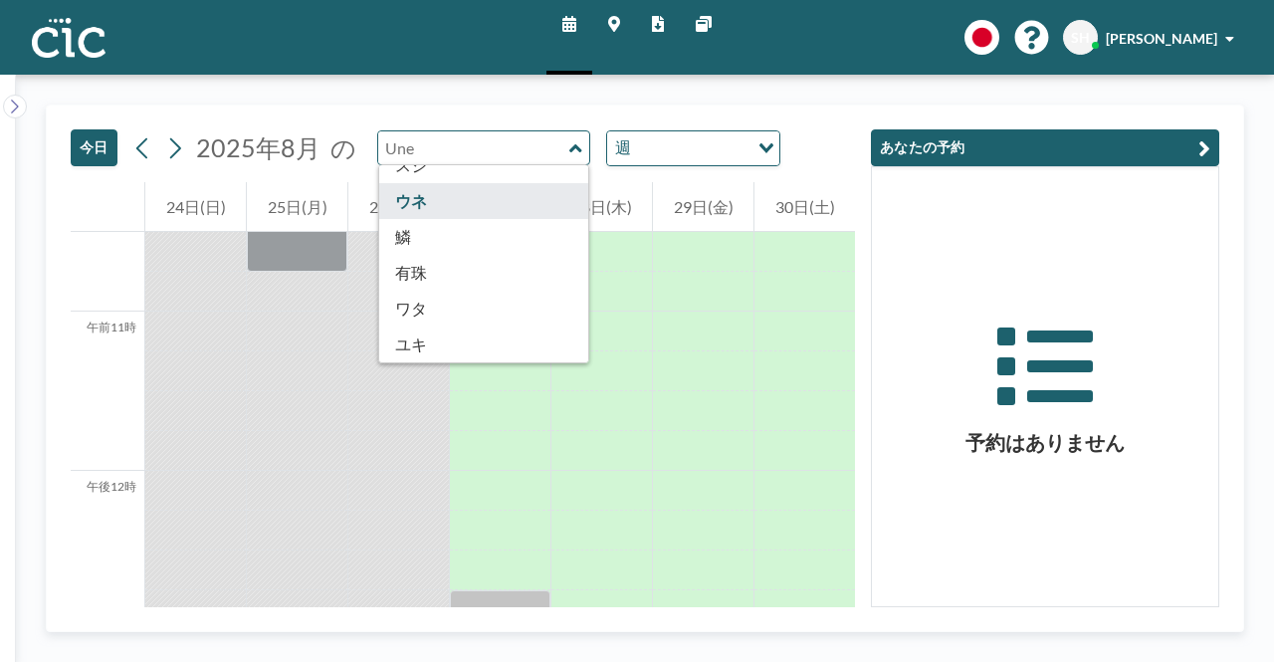
scroll to position [1002, 0]
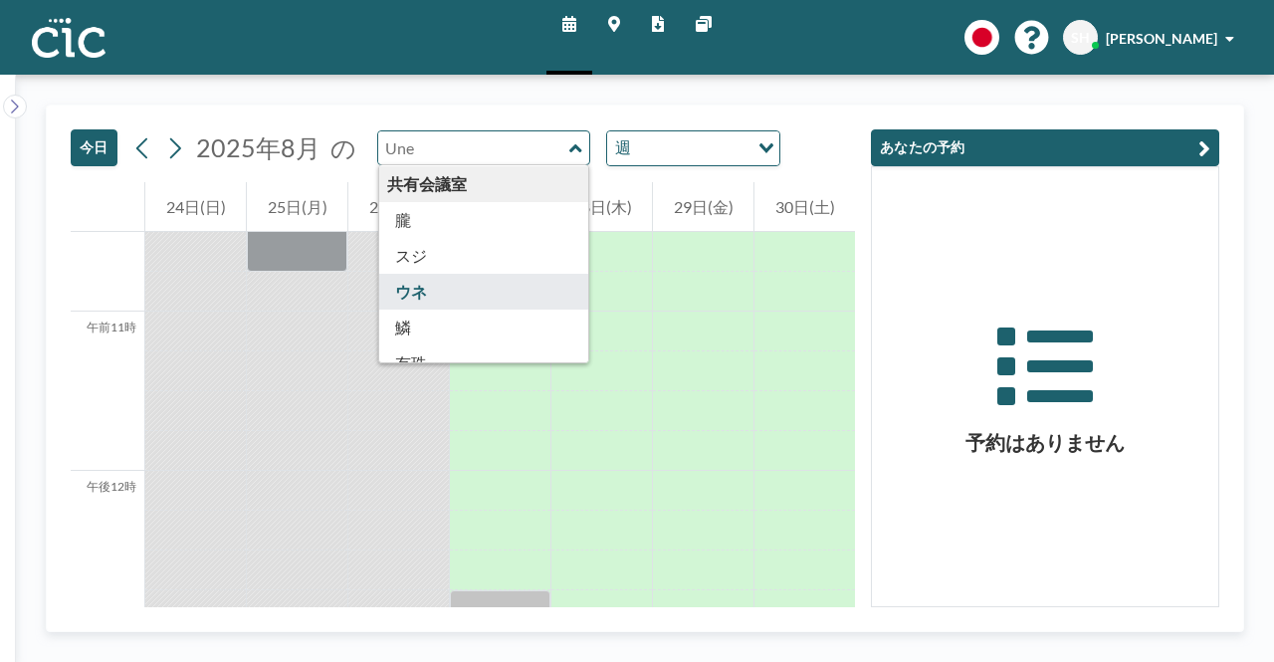
type input "Oboro"
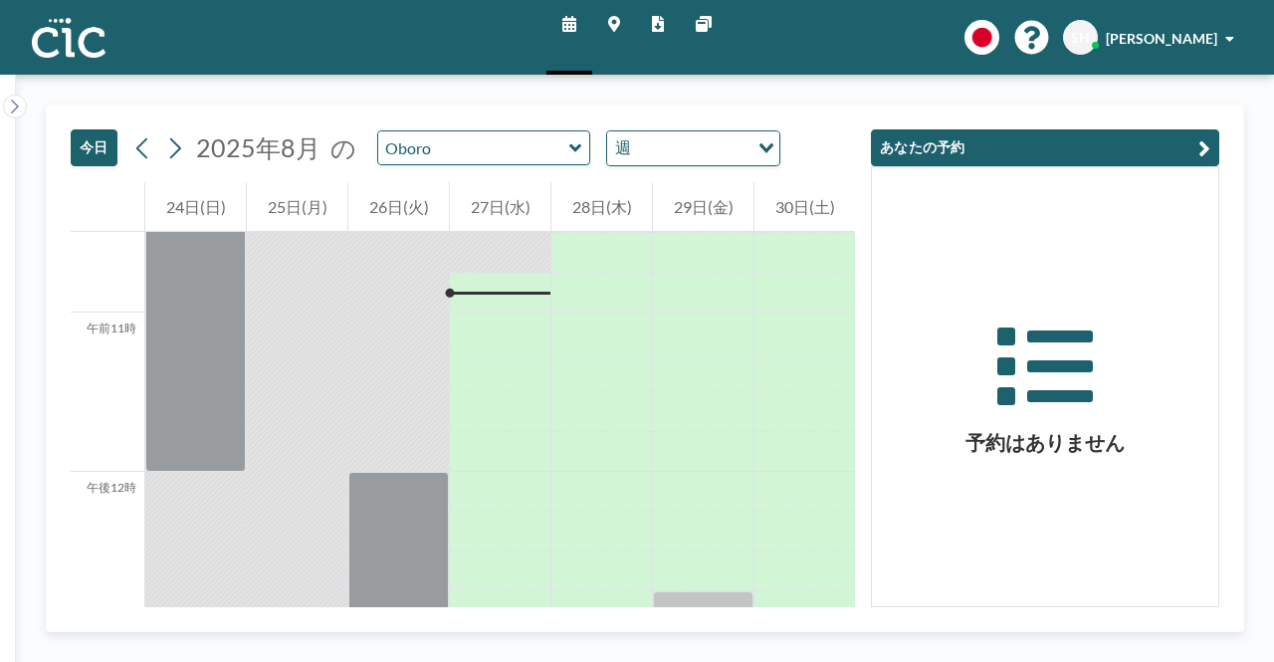
scroll to position [1672, 0]
click at [514, 163] on div "[DATE] [DATE] の Oboro 週 読み込み中..." at bounding box center [463, 144] width 784 height 77
click at [514, 150] on input "text" at bounding box center [473, 147] width 191 height 33
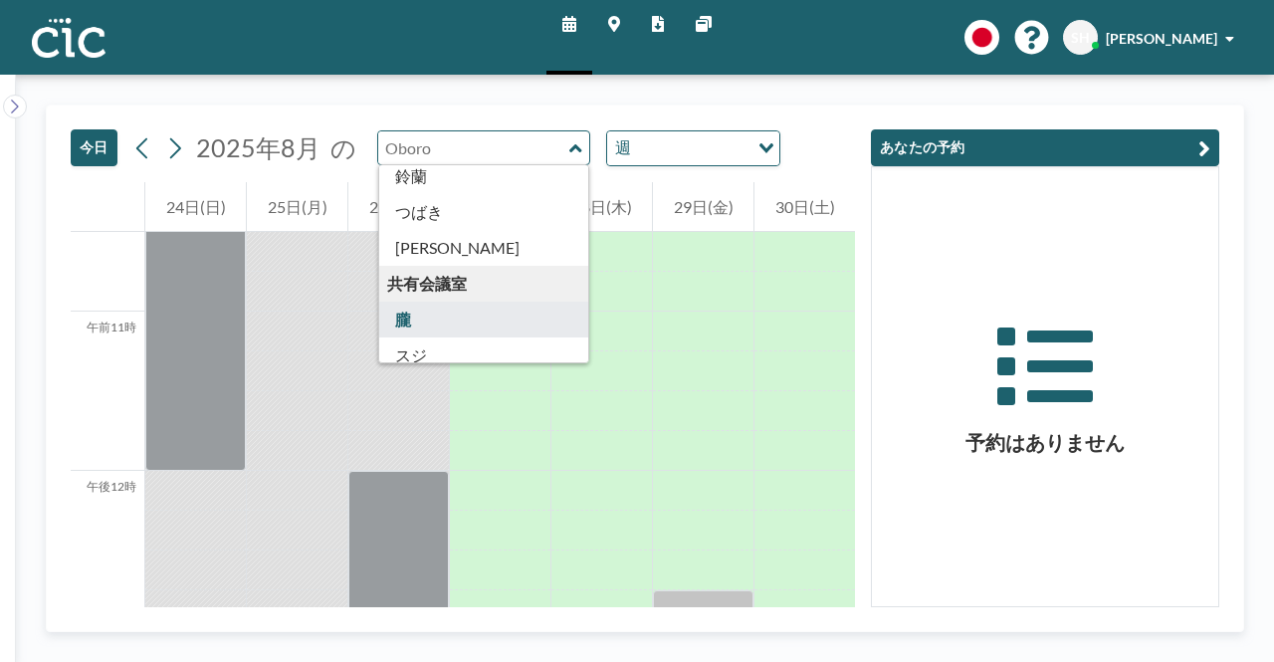
scroll to position [1002, 0]
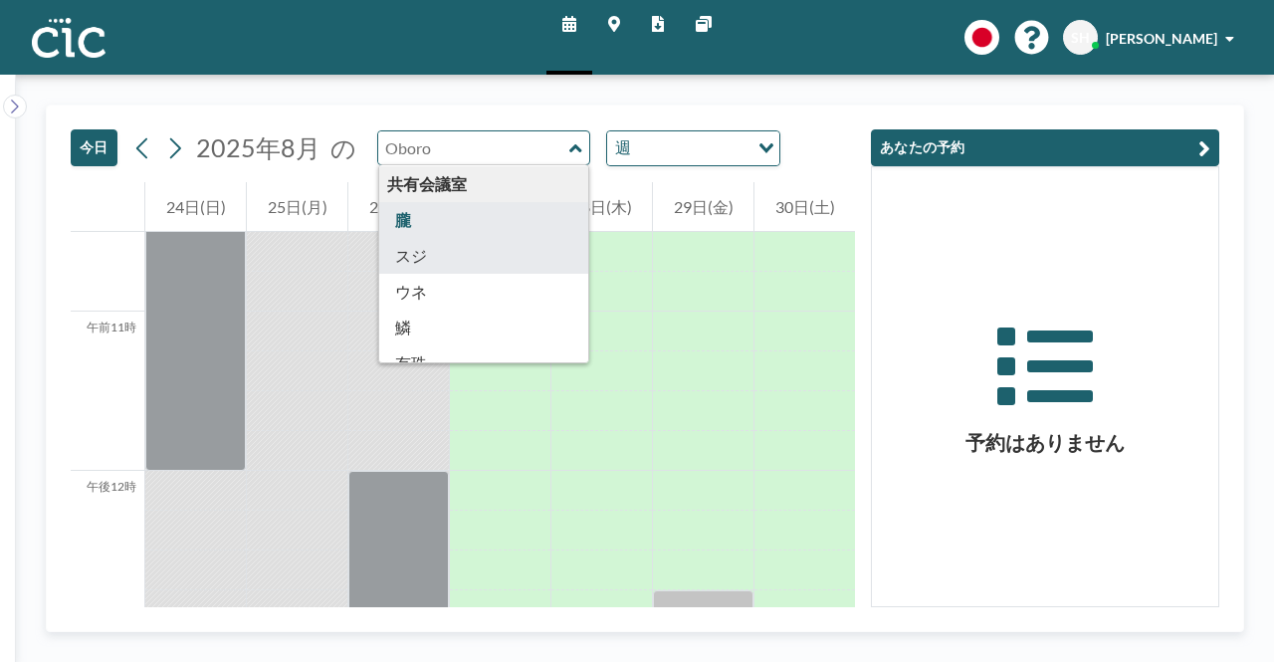
type input "Suji"
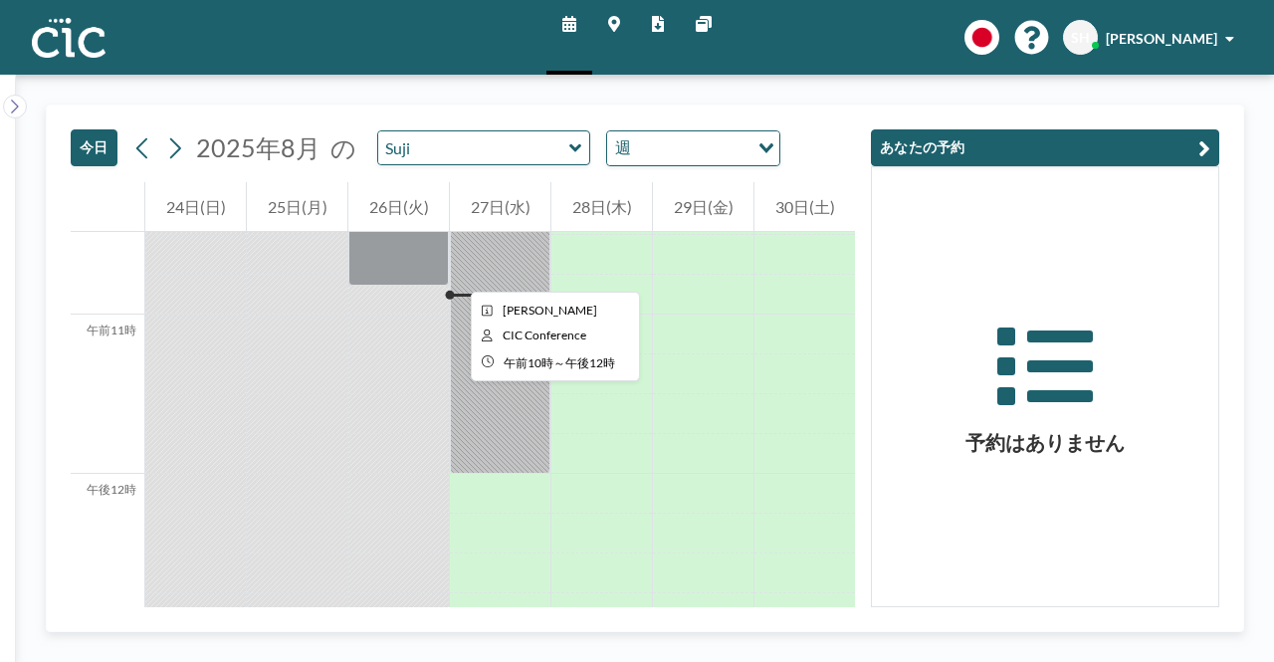
scroll to position [1672, 0]
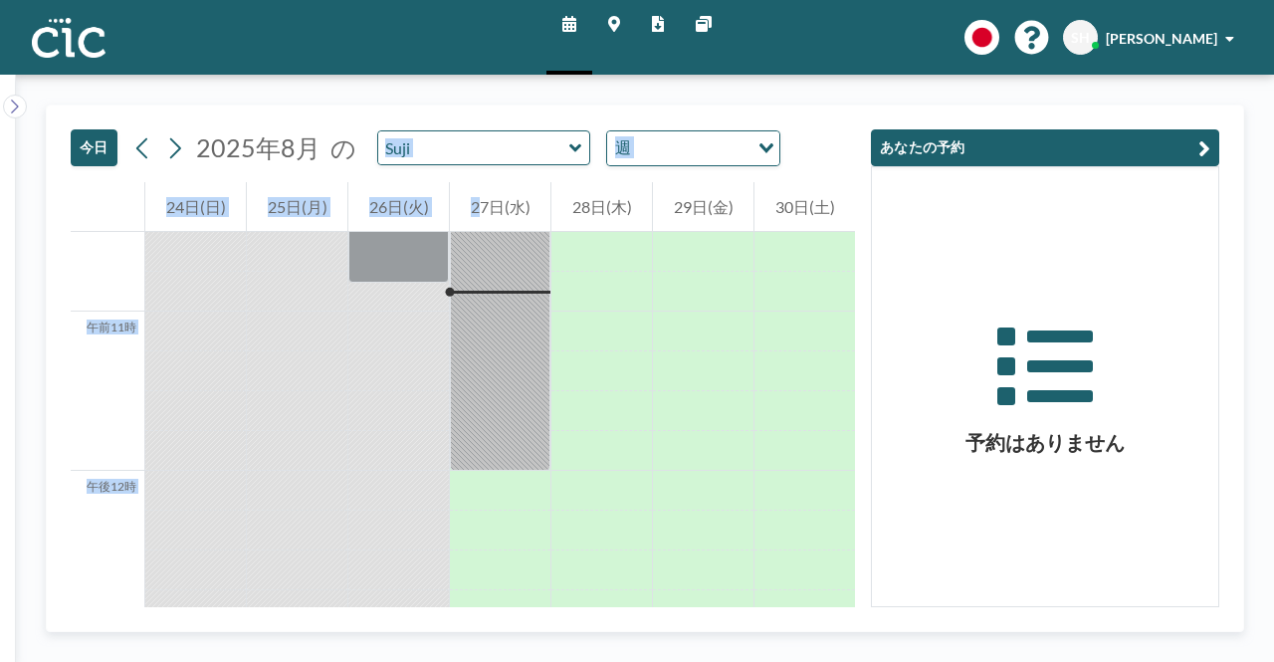
click at [476, 180] on div "[DATE] [DATE] の [PERSON_NAME] 週 読み込み中... 午前12時 午前1時 午前2時 午前3時 午前4時 午前5時 午前6時 午前…" at bounding box center [463, 357] width 784 height 502
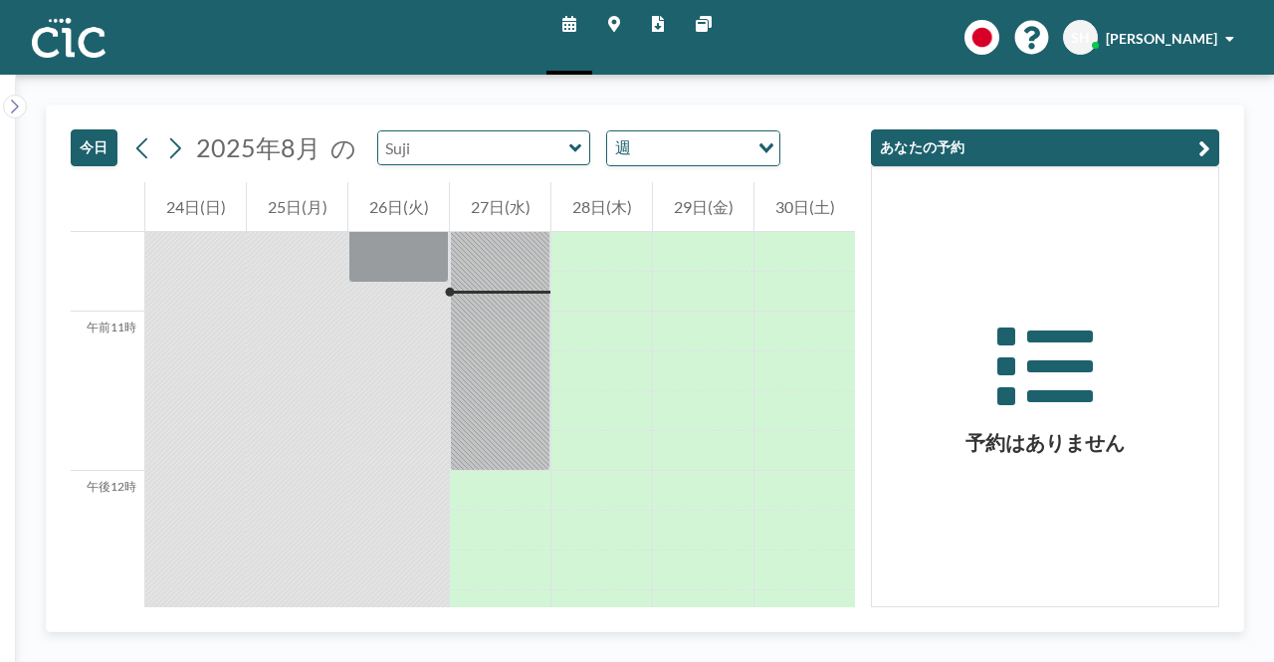
click at [478, 158] on input "text" at bounding box center [473, 147] width 191 height 33
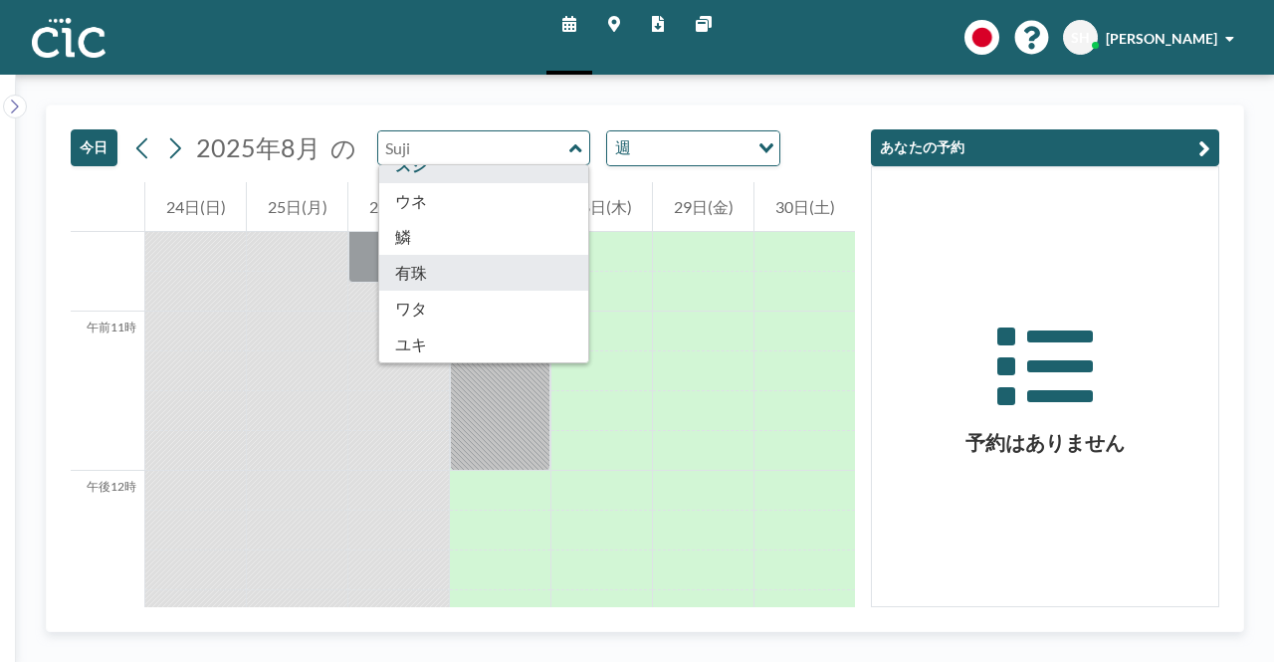
scroll to position [1102, 0]
type input "Usu"
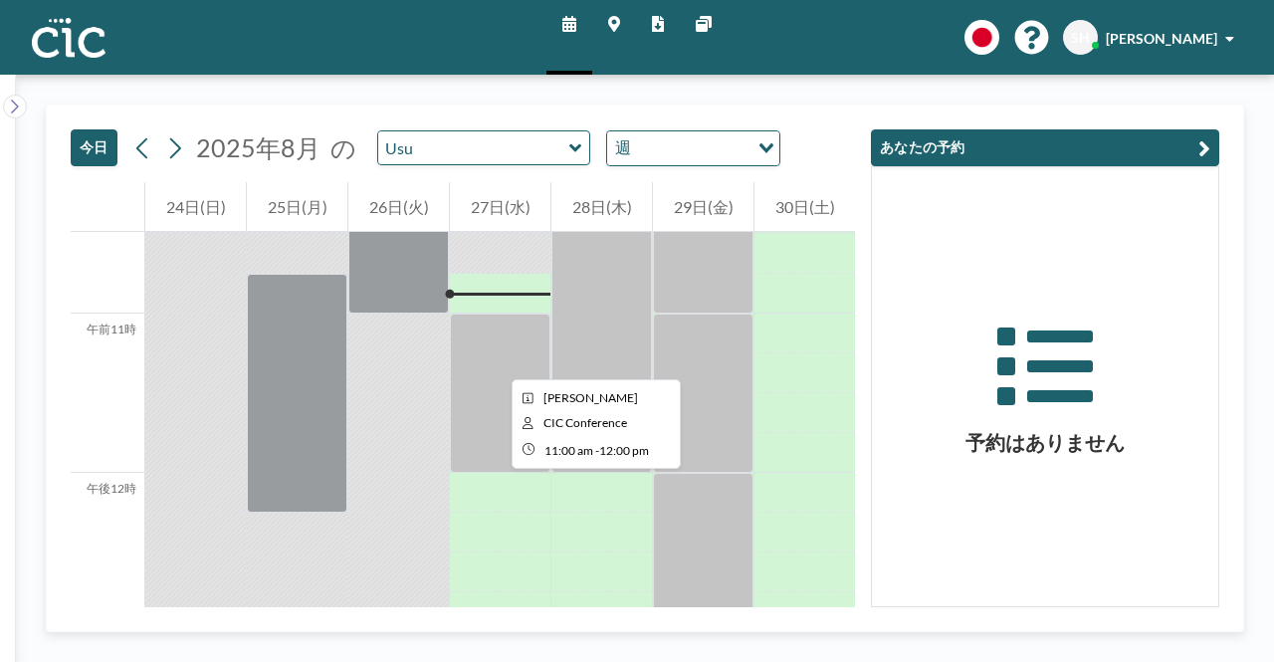
scroll to position [1672, 0]
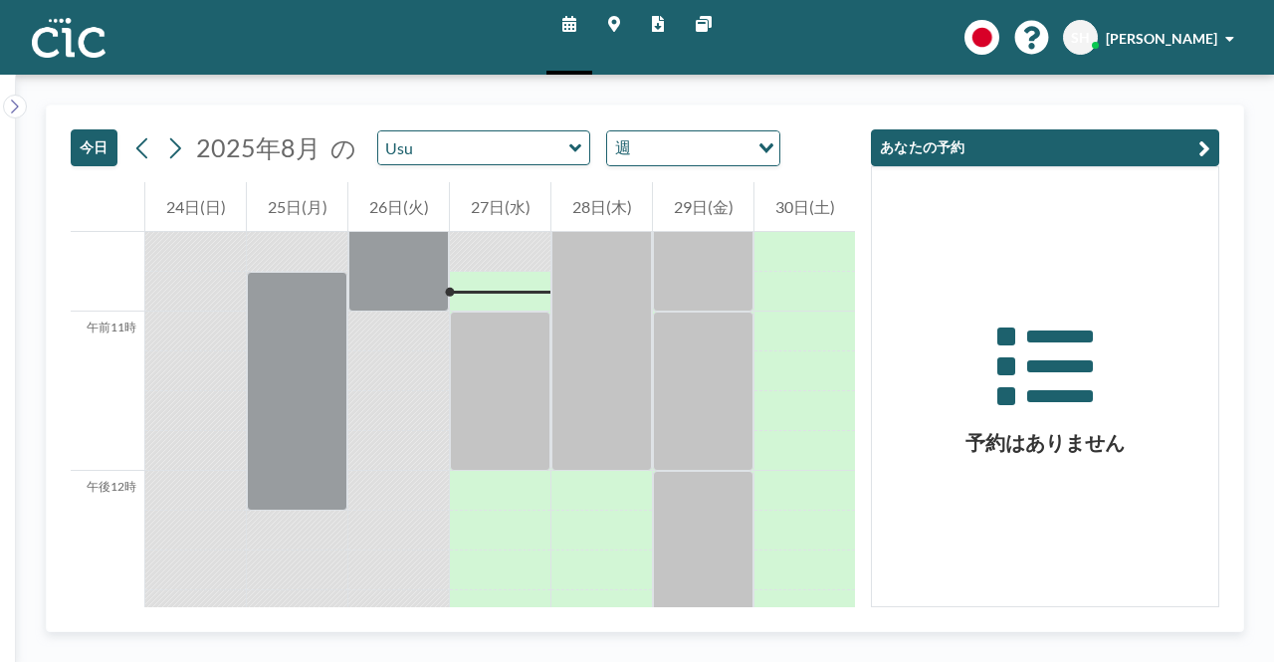
click at [483, 164] on div "[DATE] [DATE] の Usu 週 読み込み中..." at bounding box center [463, 144] width 784 height 77
click at [494, 148] on input "text" at bounding box center [473, 147] width 191 height 33
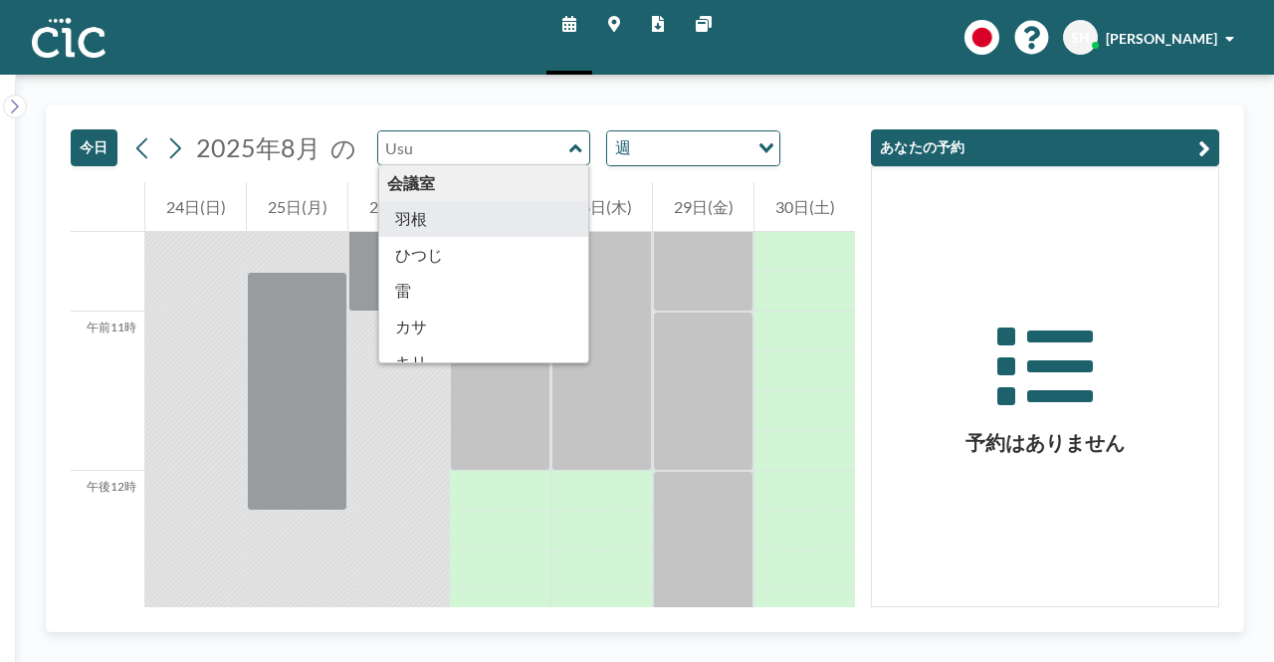
type input "Hane"
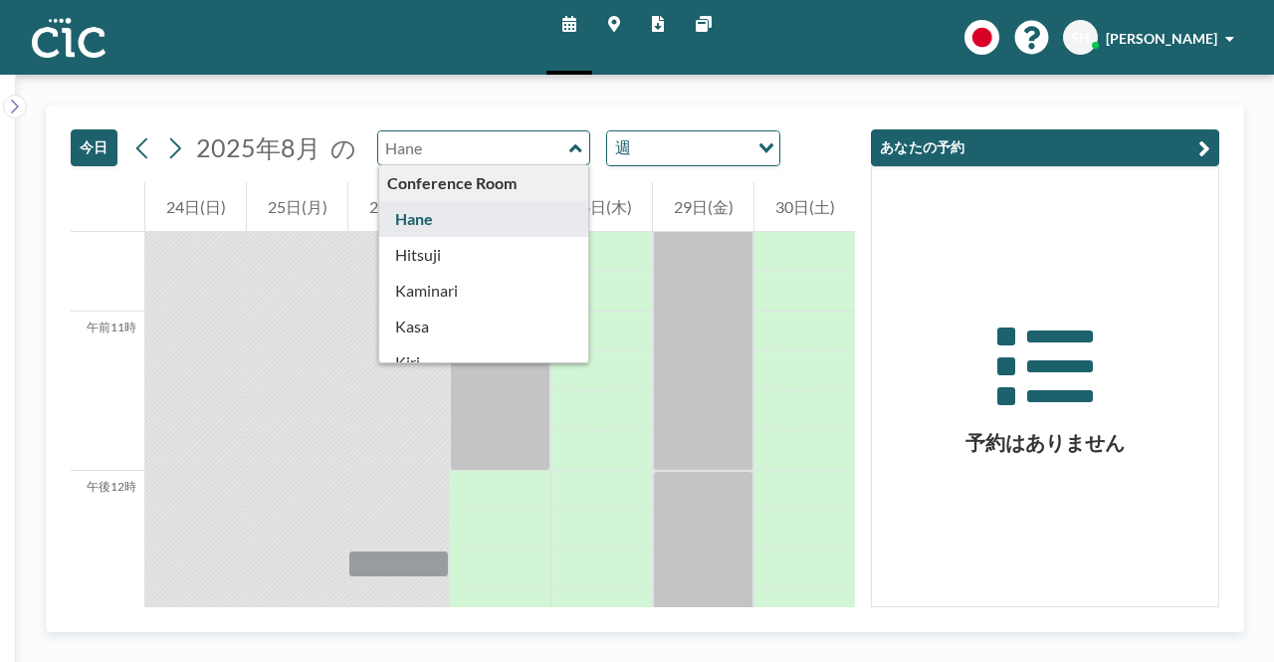
click at [484, 160] on input "text" at bounding box center [473, 147] width 191 height 33
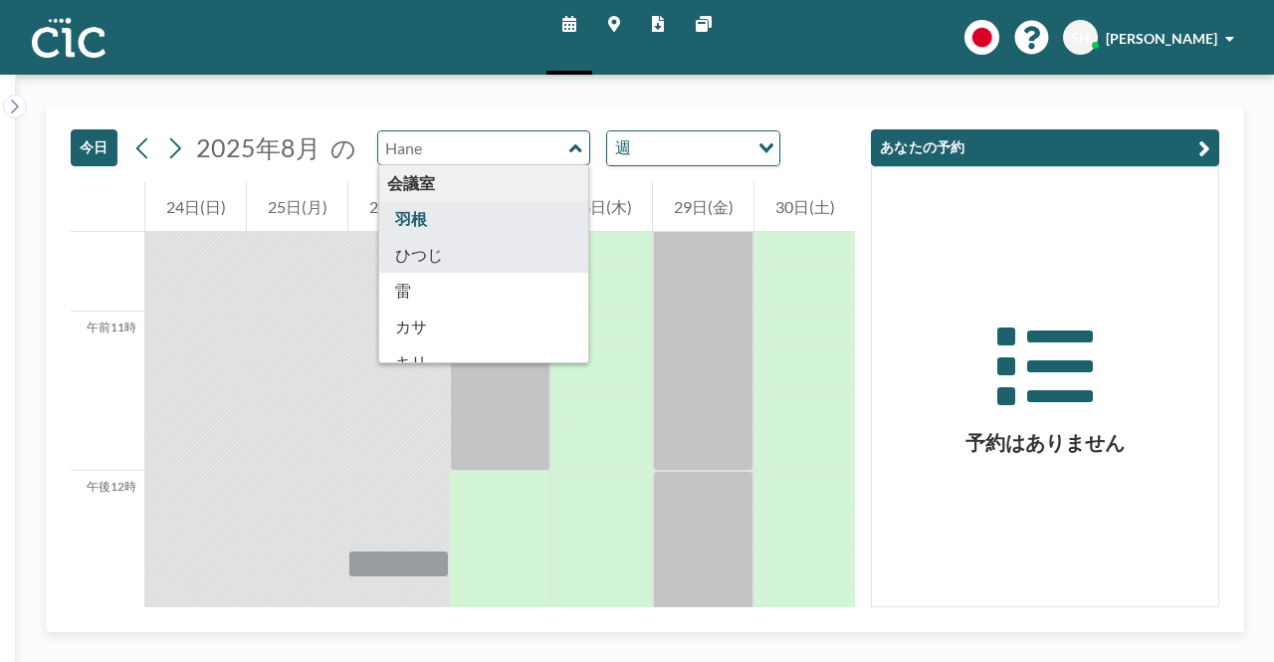
type input "Hitsuji"
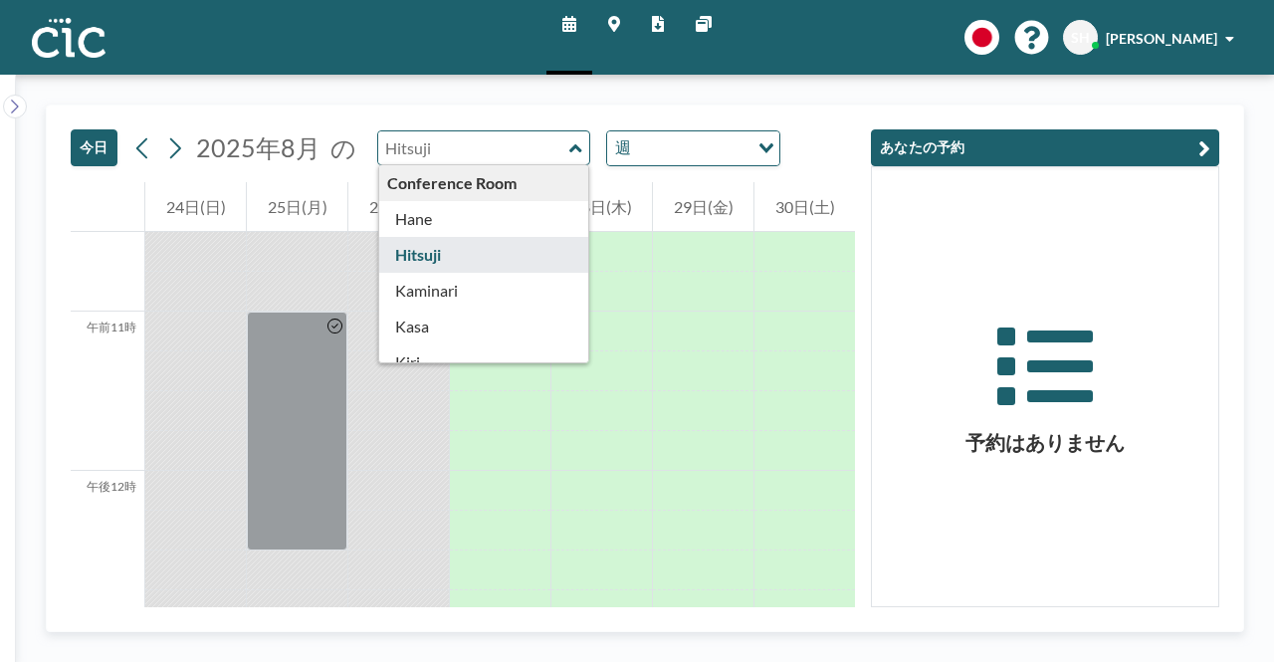
click at [489, 153] on input "text" at bounding box center [473, 147] width 191 height 33
type input "Kaminari"
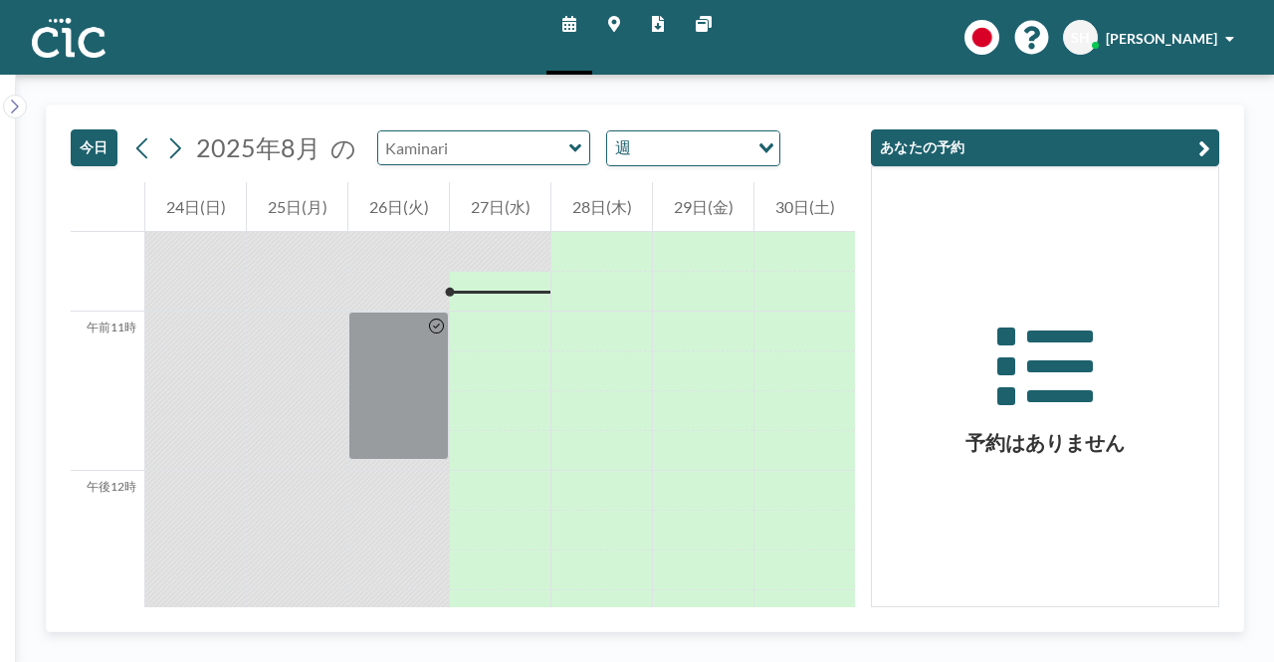
click at [472, 160] on input "text" at bounding box center [473, 147] width 191 height 33
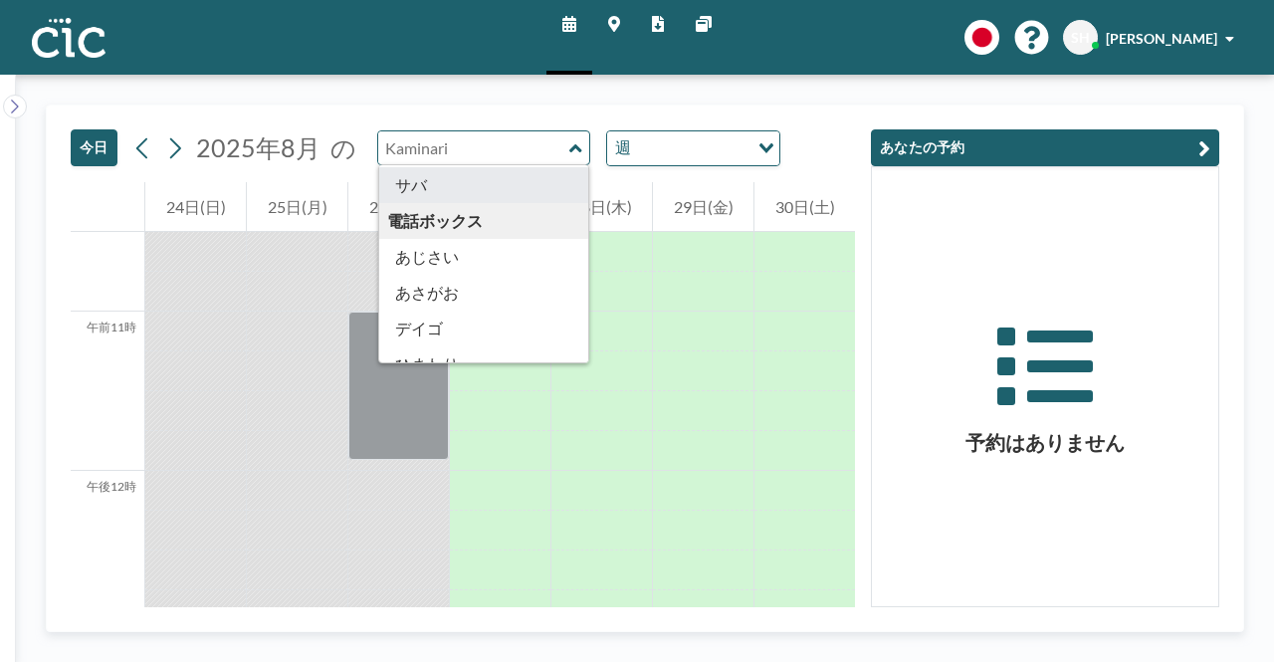
scroll to position [398, 0]
type input "Ajisai"
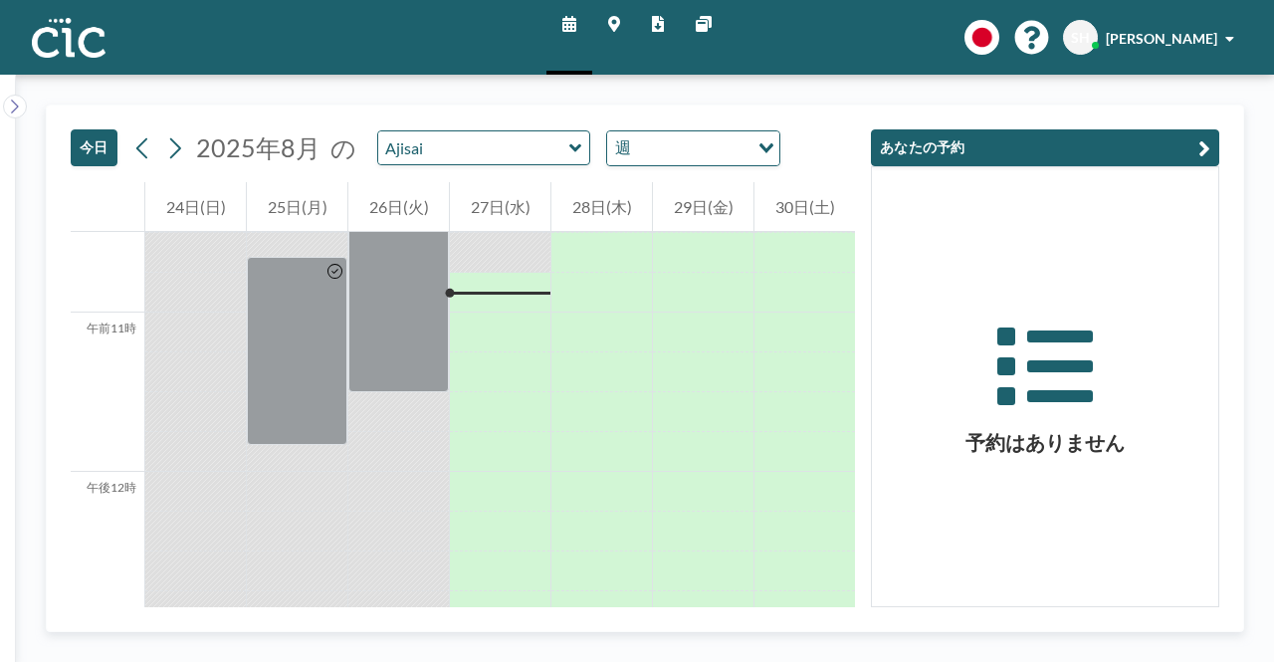
scroll to position [1672, 0]
click at [481, 160] on input "text" at bounding box center [473, 147] width 191 height 33
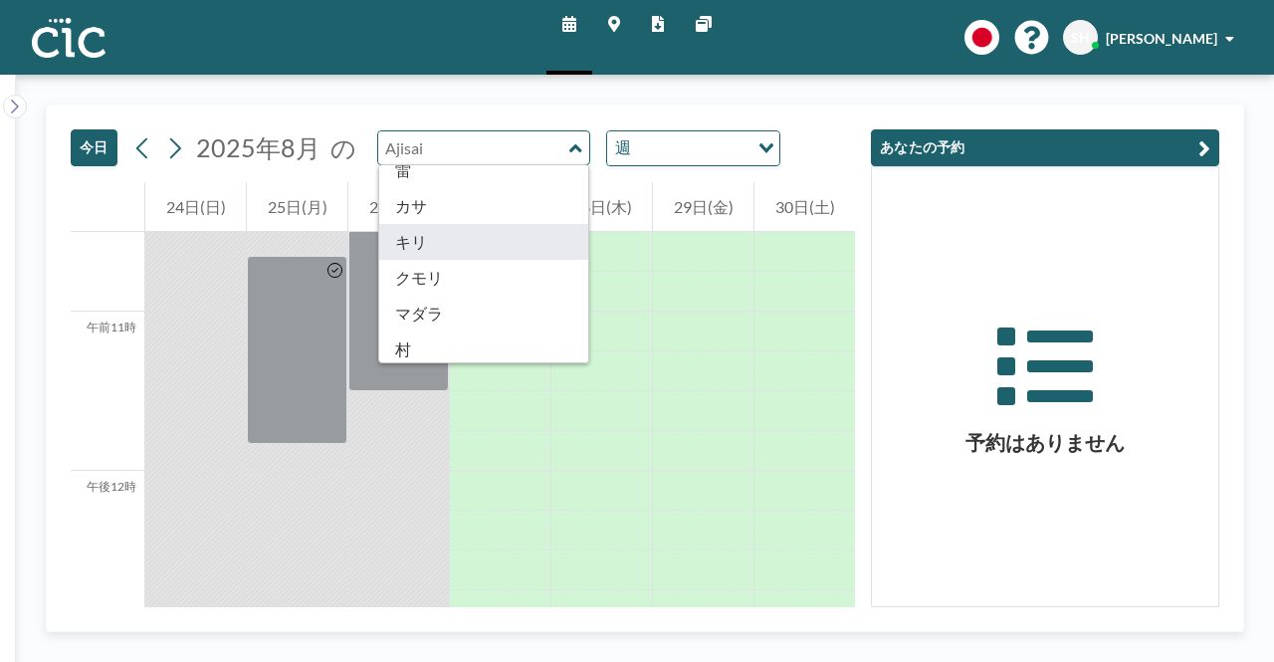
scroll to position [7, 0]
type input "Hitsuji"
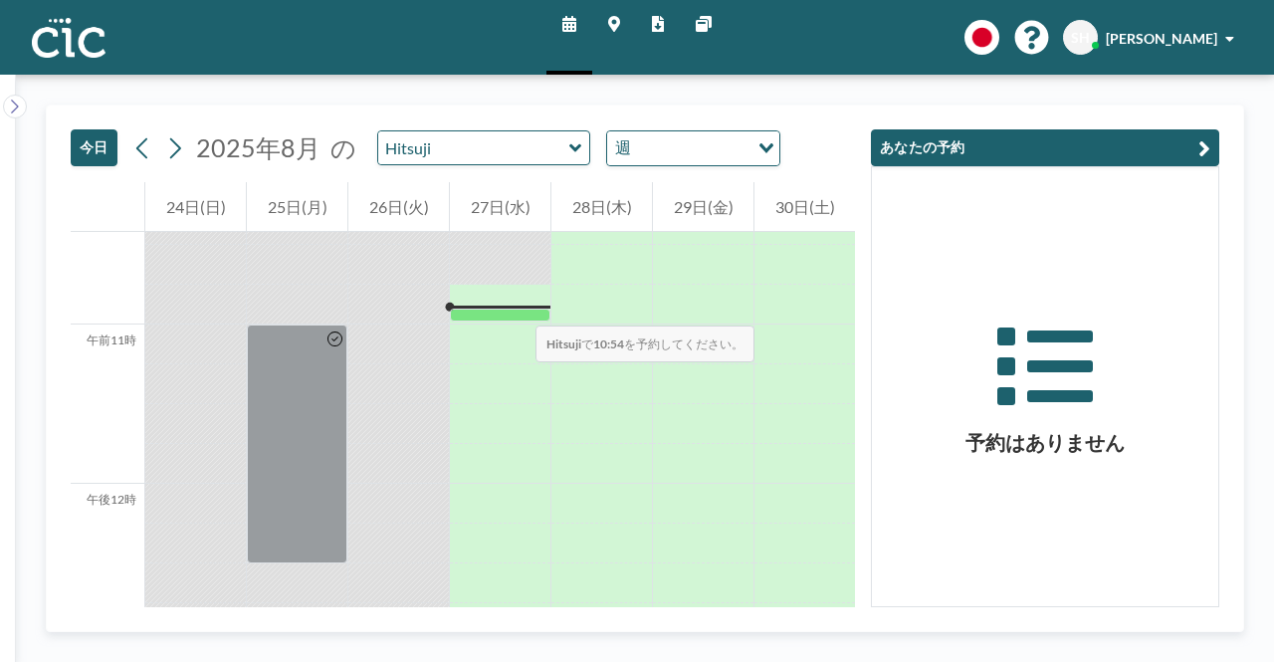
scroll to position [1672, 0]
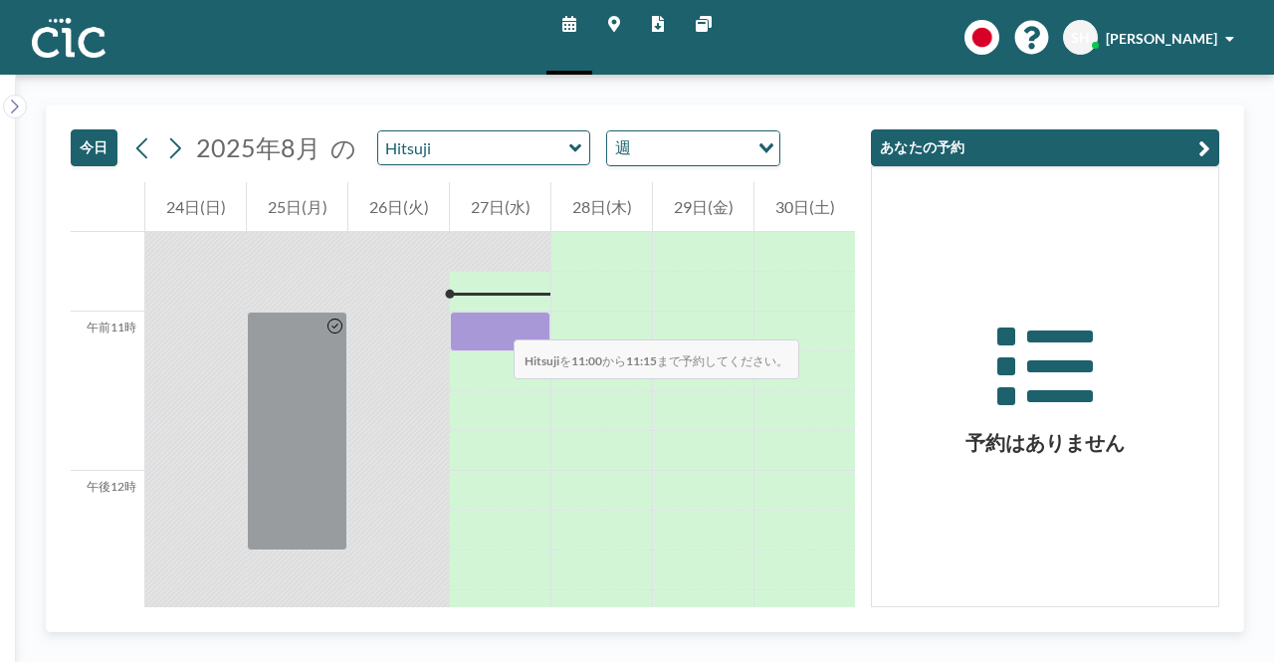
click at [494, 319] on div at bounding box center [500, 332] width 101 height 40
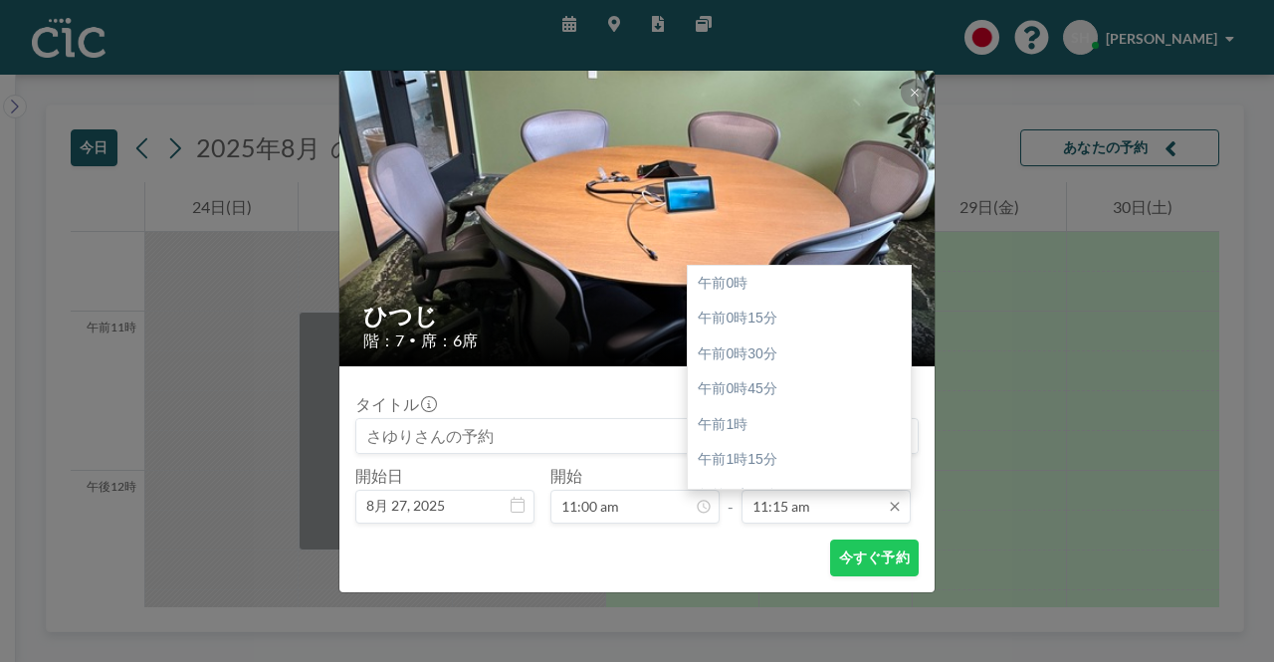
click at [775, 502] on input "11:15 am" at bounding box center [826, 507] width 169 height 34
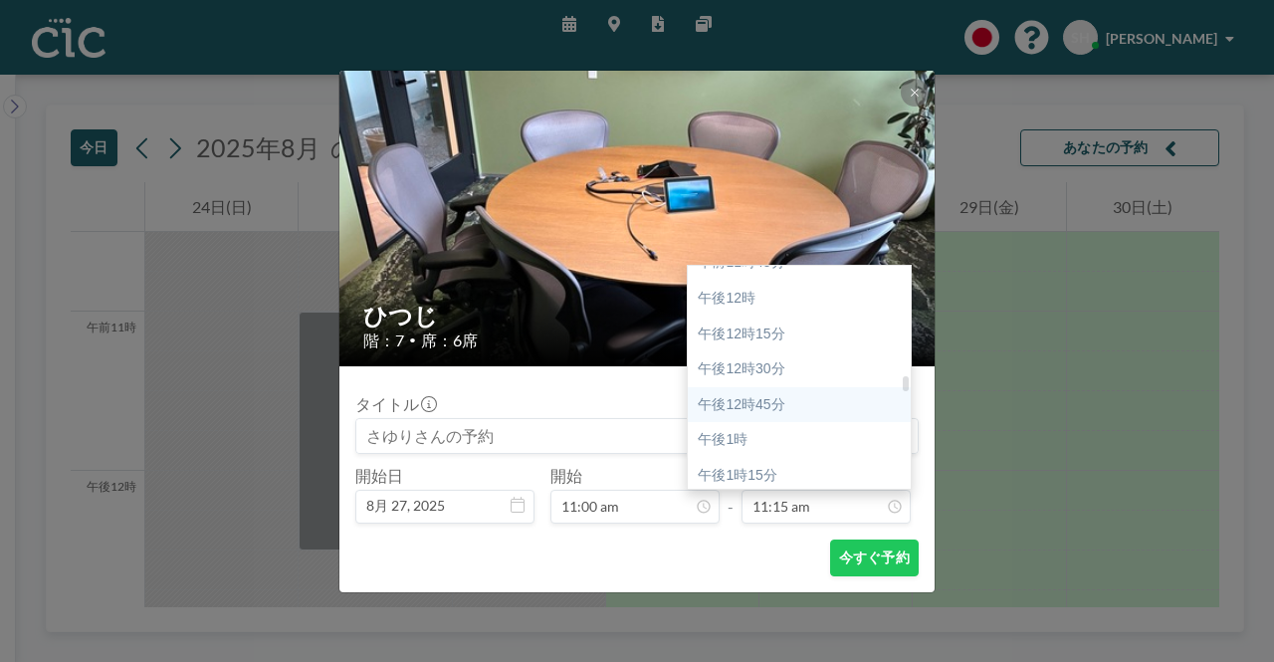
scroll to position [1694, 0]
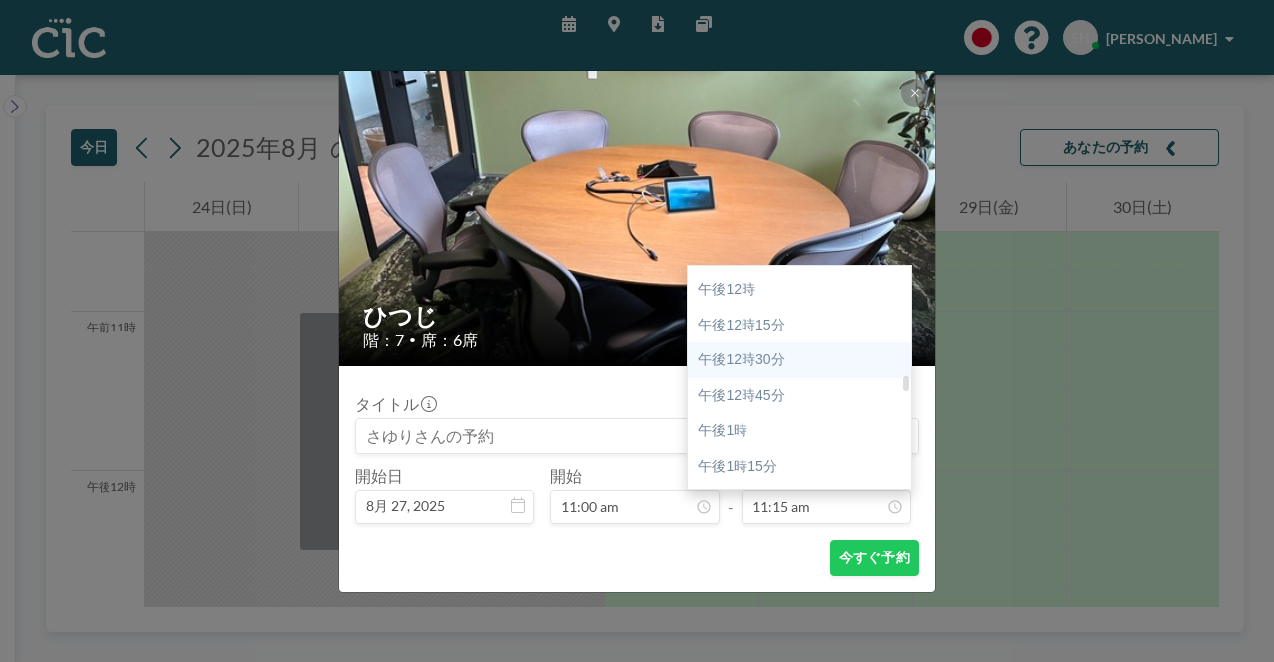
click at [763, 361] on font "午後12時30分" at bounding box center [741, 359] width 87 height 16
type input "12:30 pm"
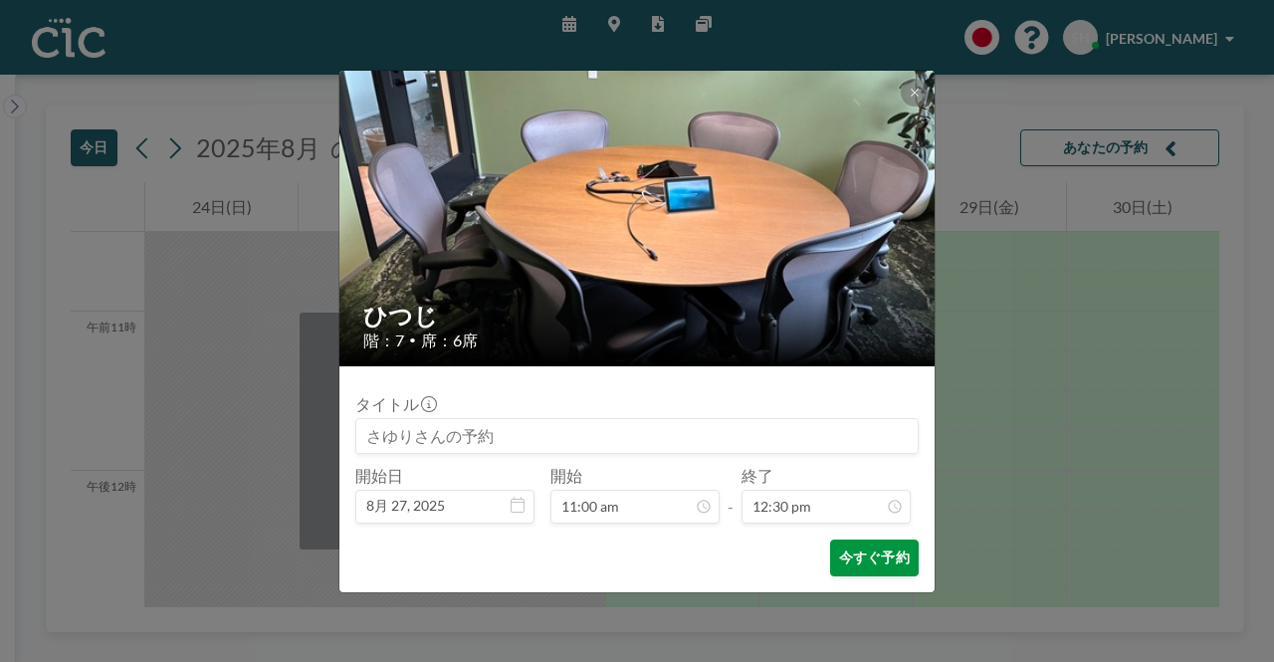
click at [872, 560] on font "今すぐ予約" at bounding box center [874, 556] width 71 height 17
